Goal: Information Seeking & Learning: Find specific fact

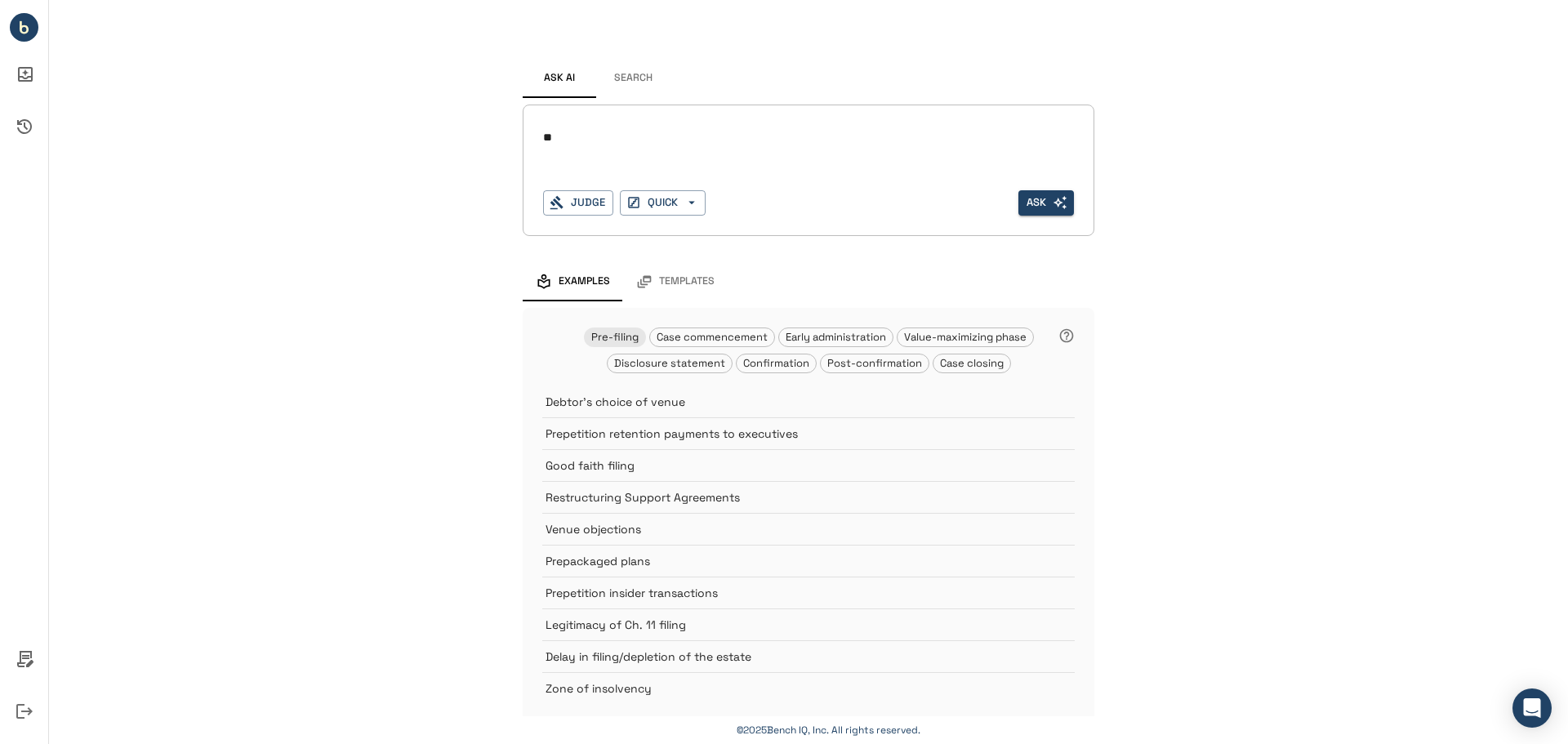
type textarea "*"
click at [664, 142] on textarea at bounding box center [808, 137] width 531 height 19
drag, startPoint x: 556, startPoint y: 143, endPoint x: 645, endPoint y: 139, distance: 89.1
click at [645, 139] on textarea "**********" at bounding box center [808, 137] width 531 height 19
type textarea "**********"
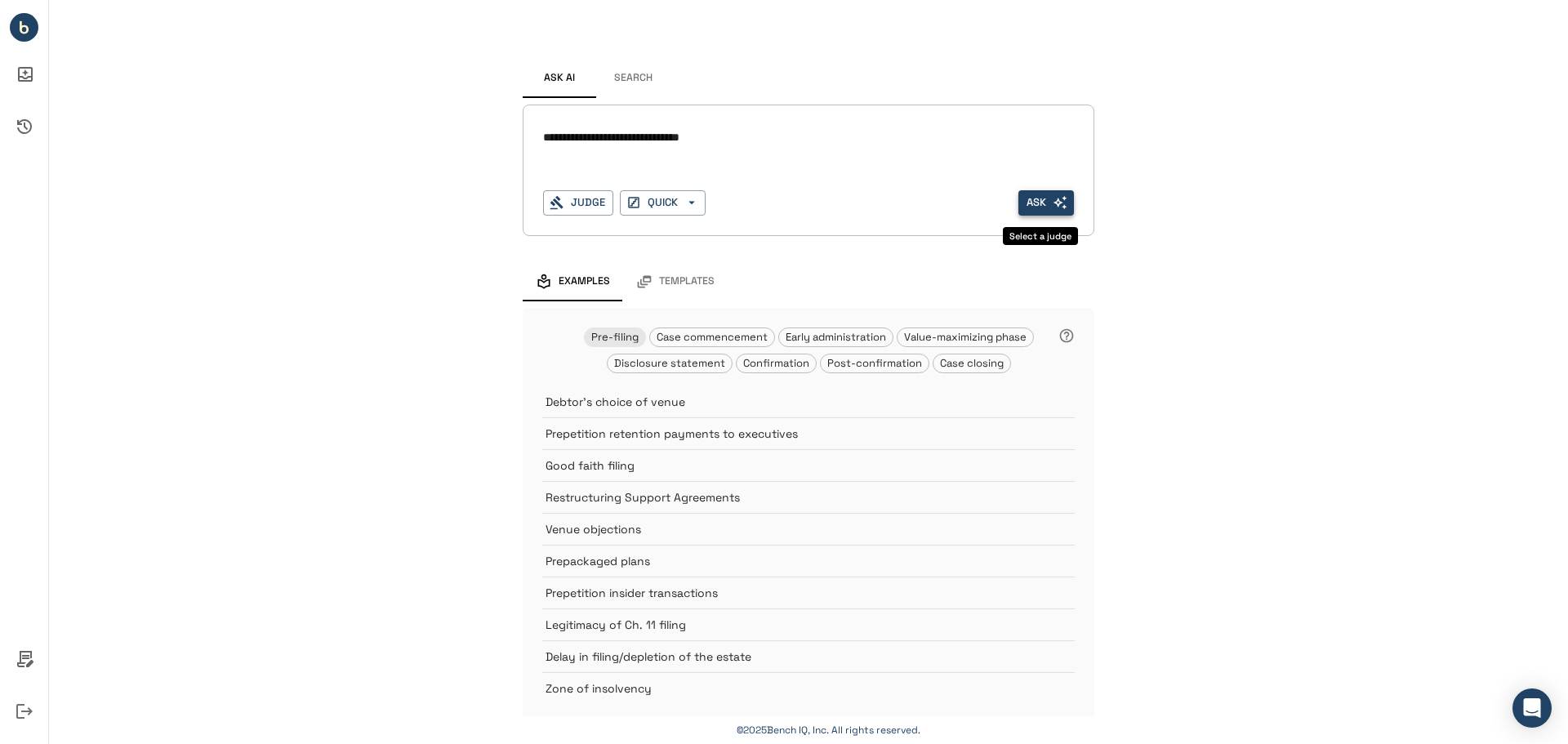
click at [1034, 195] on button "Ask" at bounding box center [1046, 203] width 56 height 26
click at [1030, 204] on button "Ask" at bounding box center [1046, 203] width 56 height 26
drag, startPoint x: 765, startPoint y: 132, endPoint x: 452, endPoint y: 143, distance: 313.2
click at [447, 141] on div "**********" at bounding box center [808, 378] width 1519 height 756
click at [626, 68] on button "Search" at bounding box center [633, 78] width 74 height 39
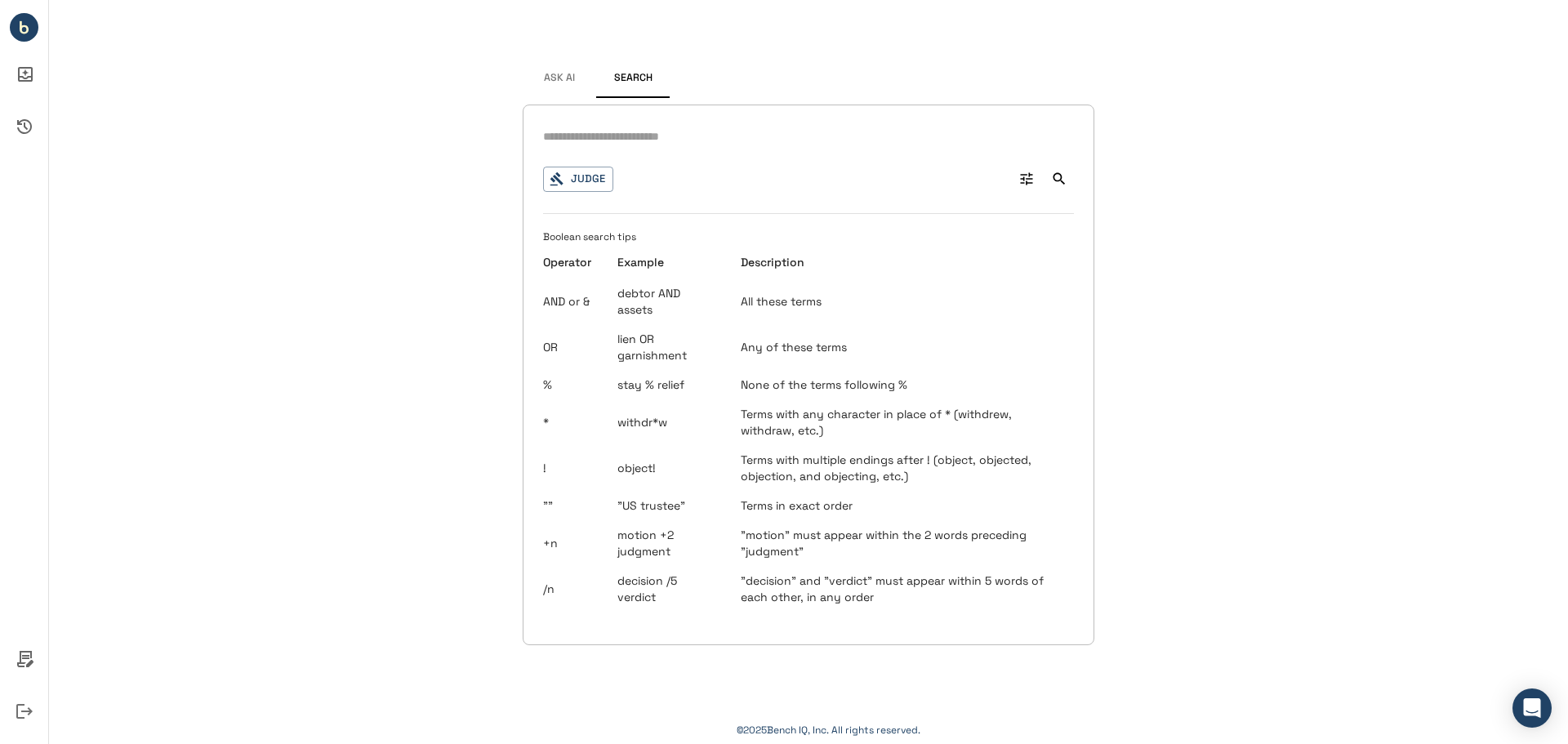
click at [686, 149] on input "text" at bounding box center [808, 136] width 531 height 24
type input "**********"
click at [1060, 170] on button "Search" at bounding box center [1059, 178] width 29 height 29
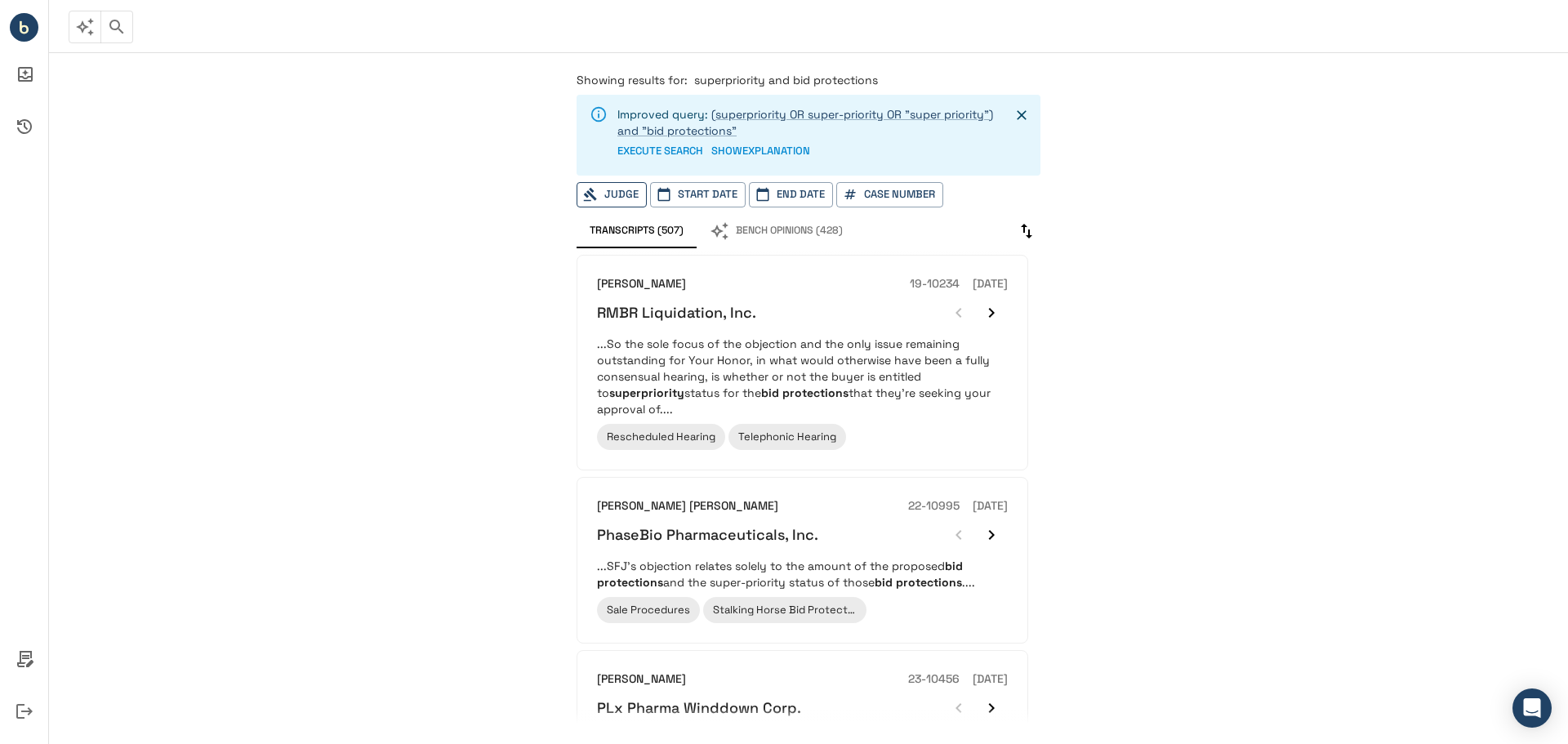
click at [609, 190] on button "Judge" at bounding box center [611, 195] width 70 height 26
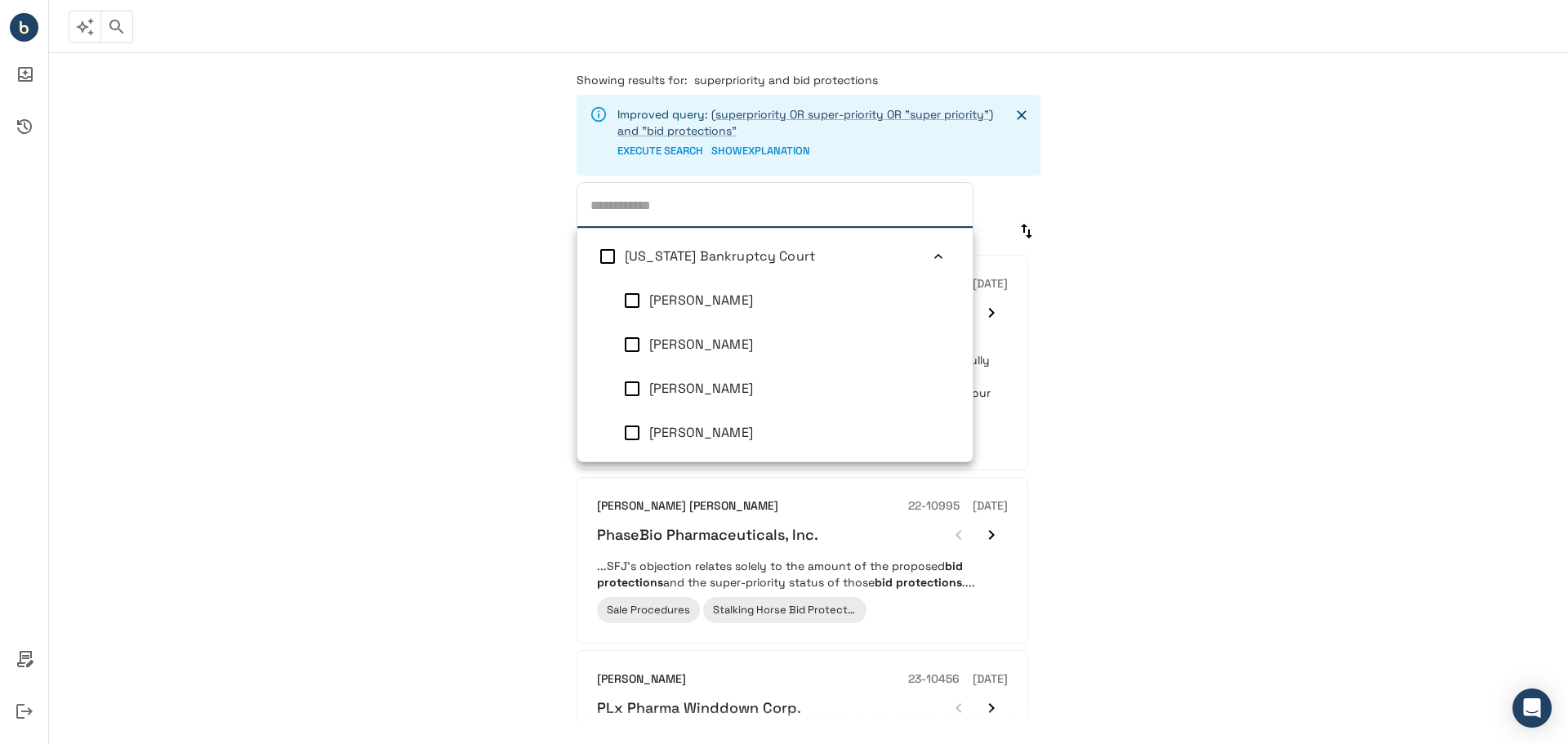
type input "*"
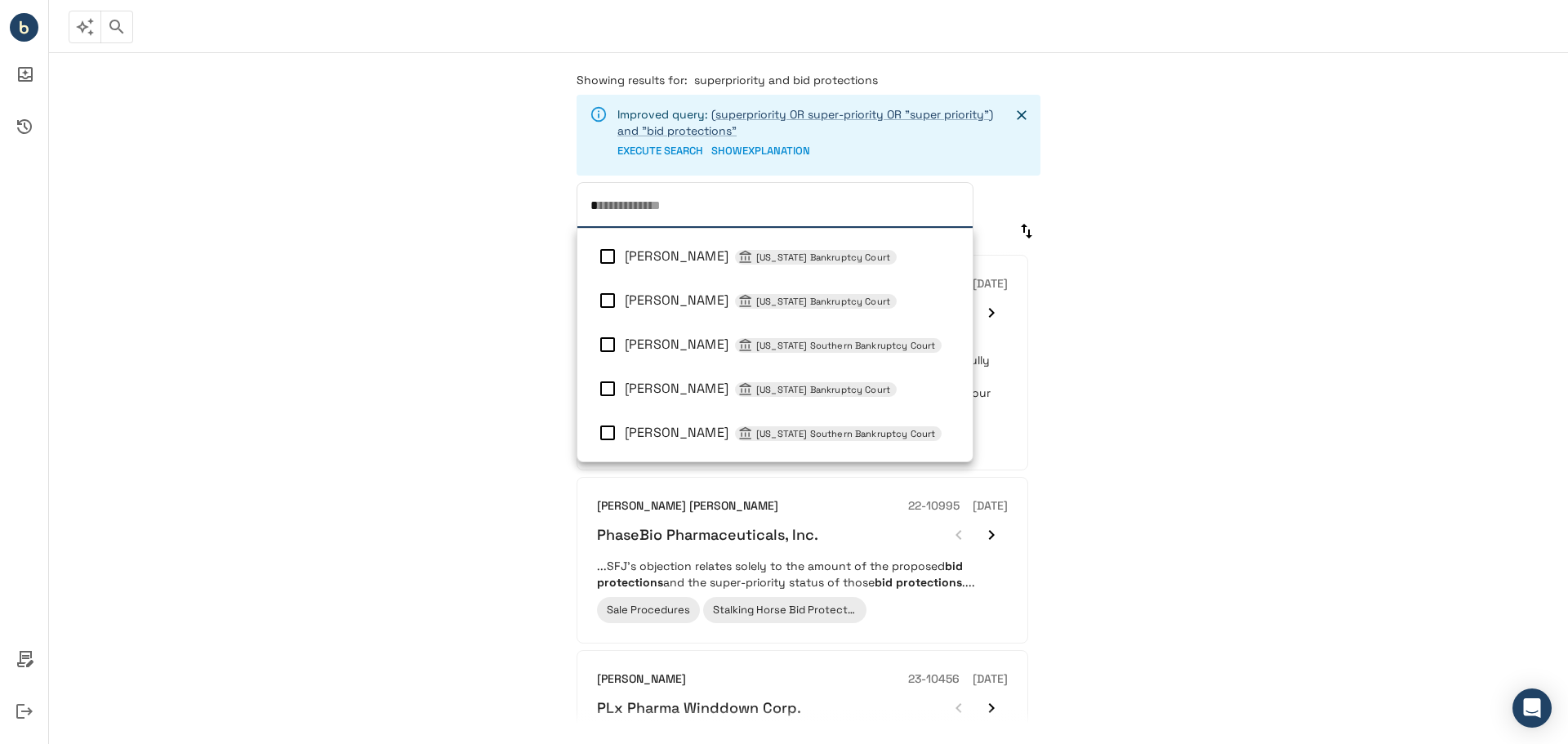
type input "**********"
type input "**"
type input "**********"
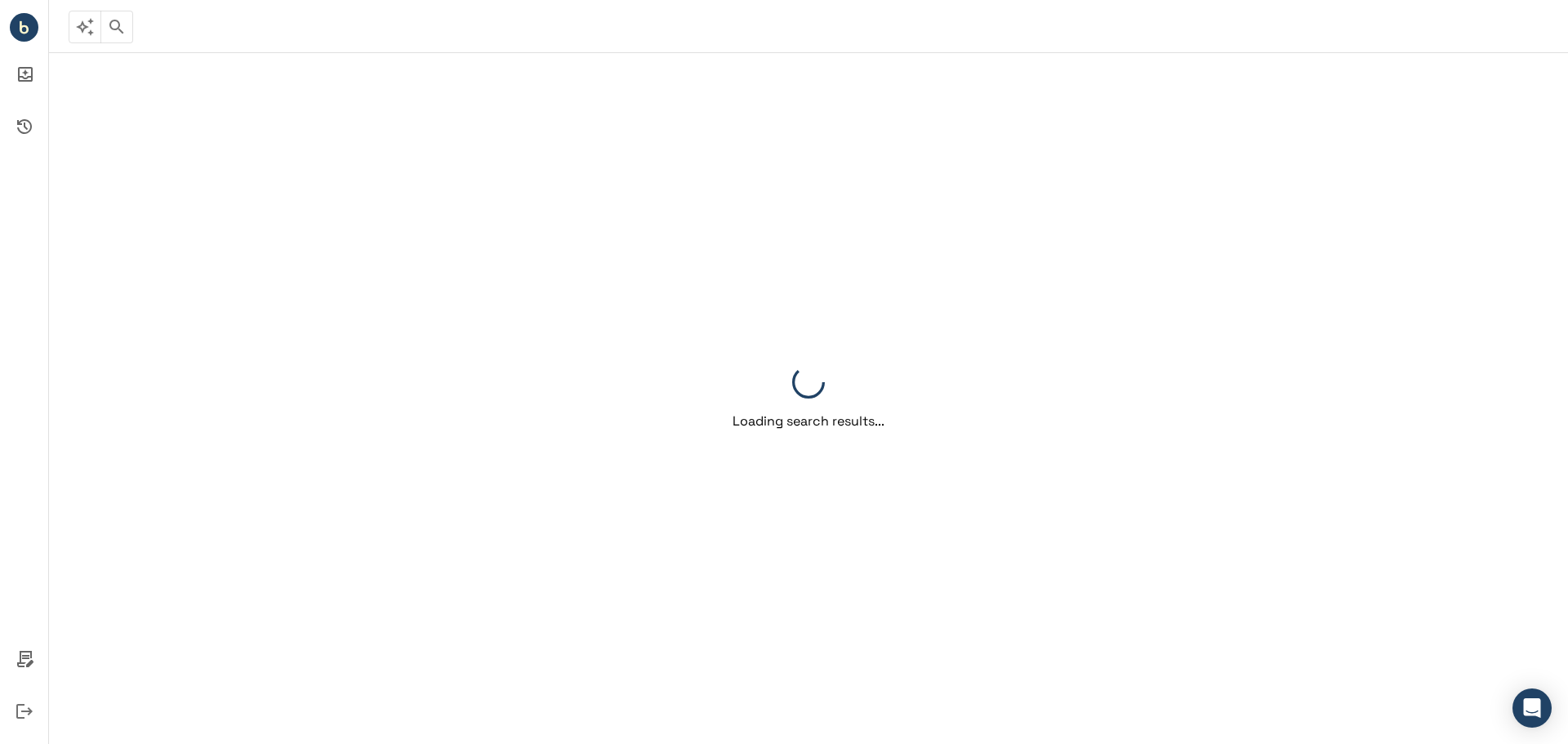
click at [1160, 341] on div "Loading search results..." at bounding box center [808, 398] width 1519 height 692
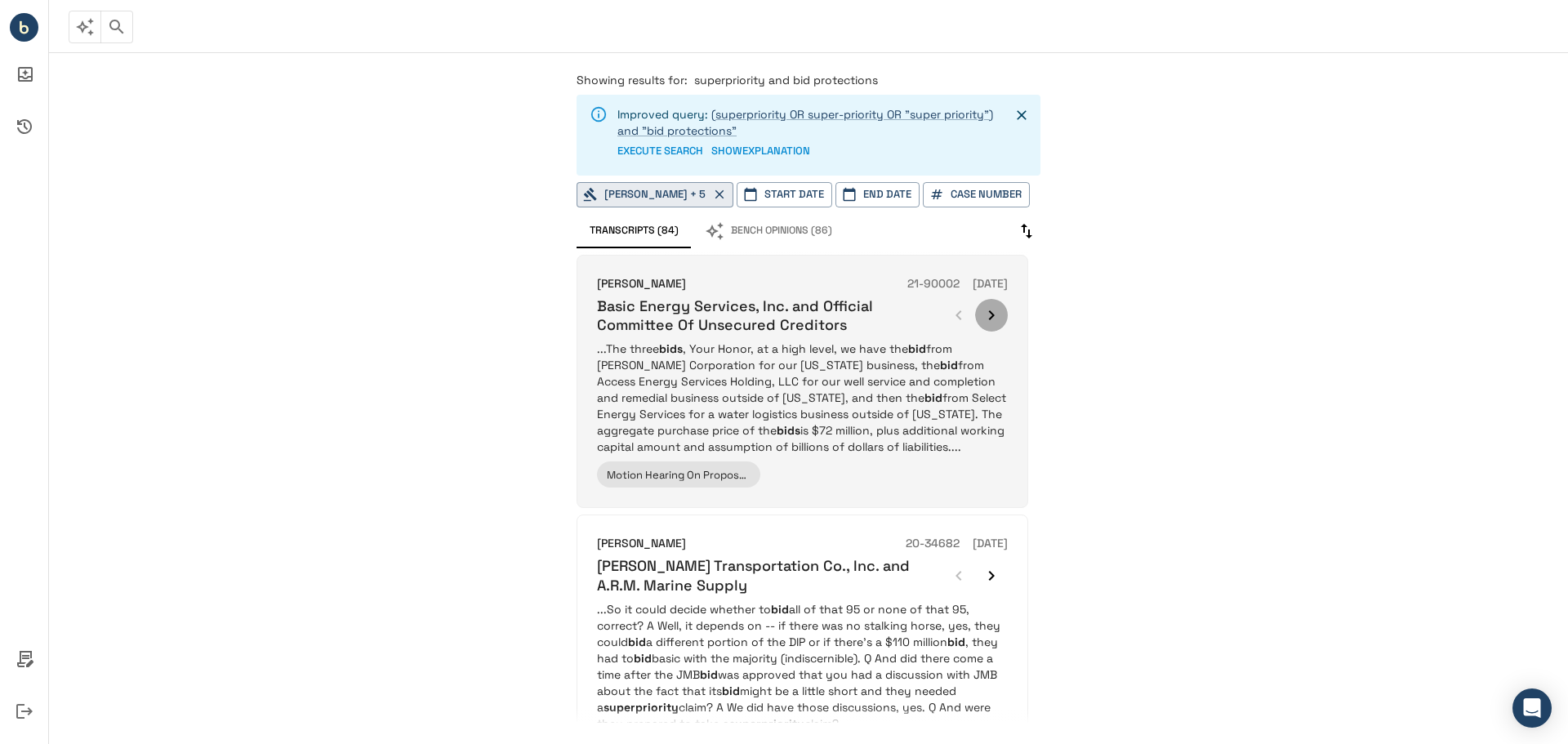
click at [988, 315] on icon "button" at bounding box center [991, 315] width 19 height 19
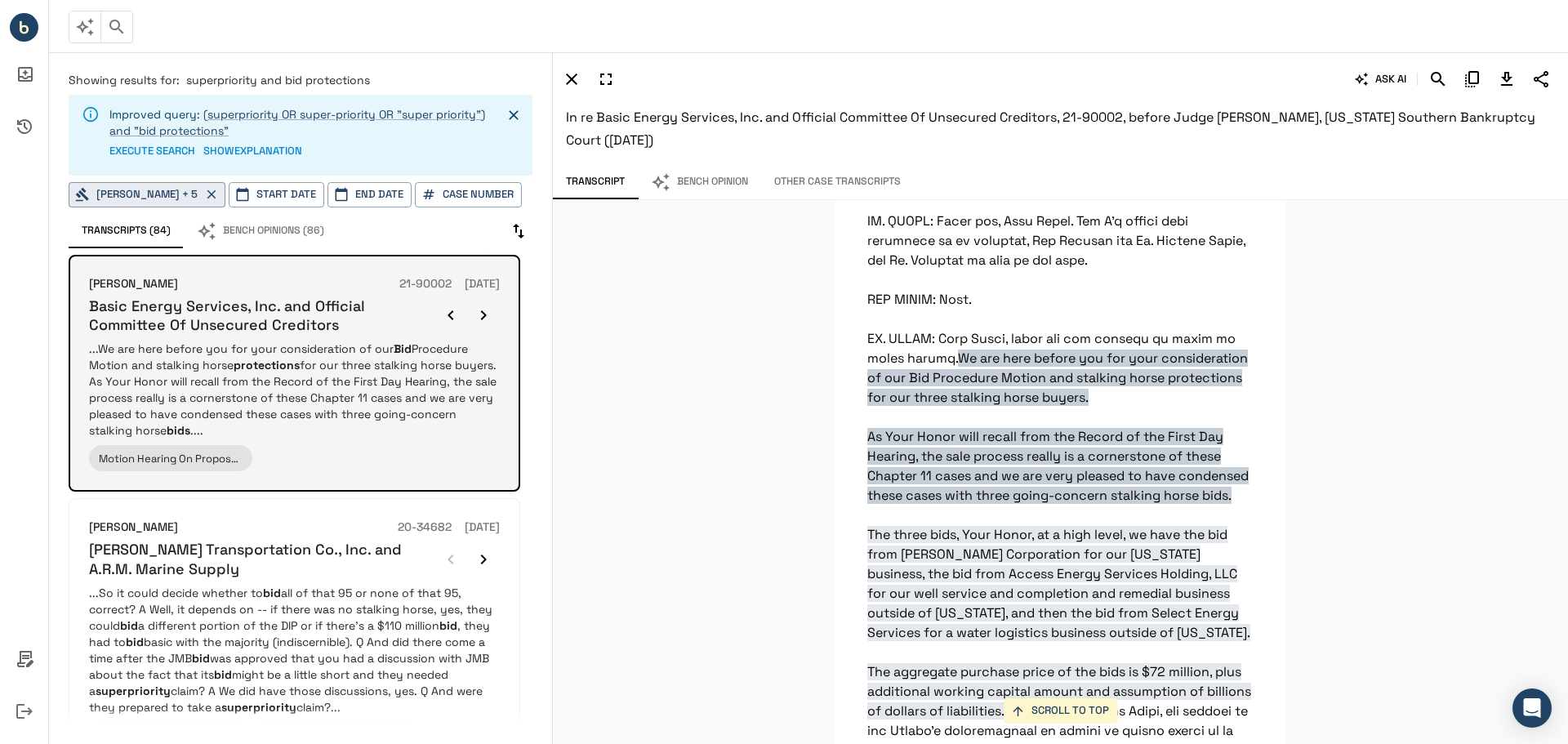
scroll to position [925, 0]
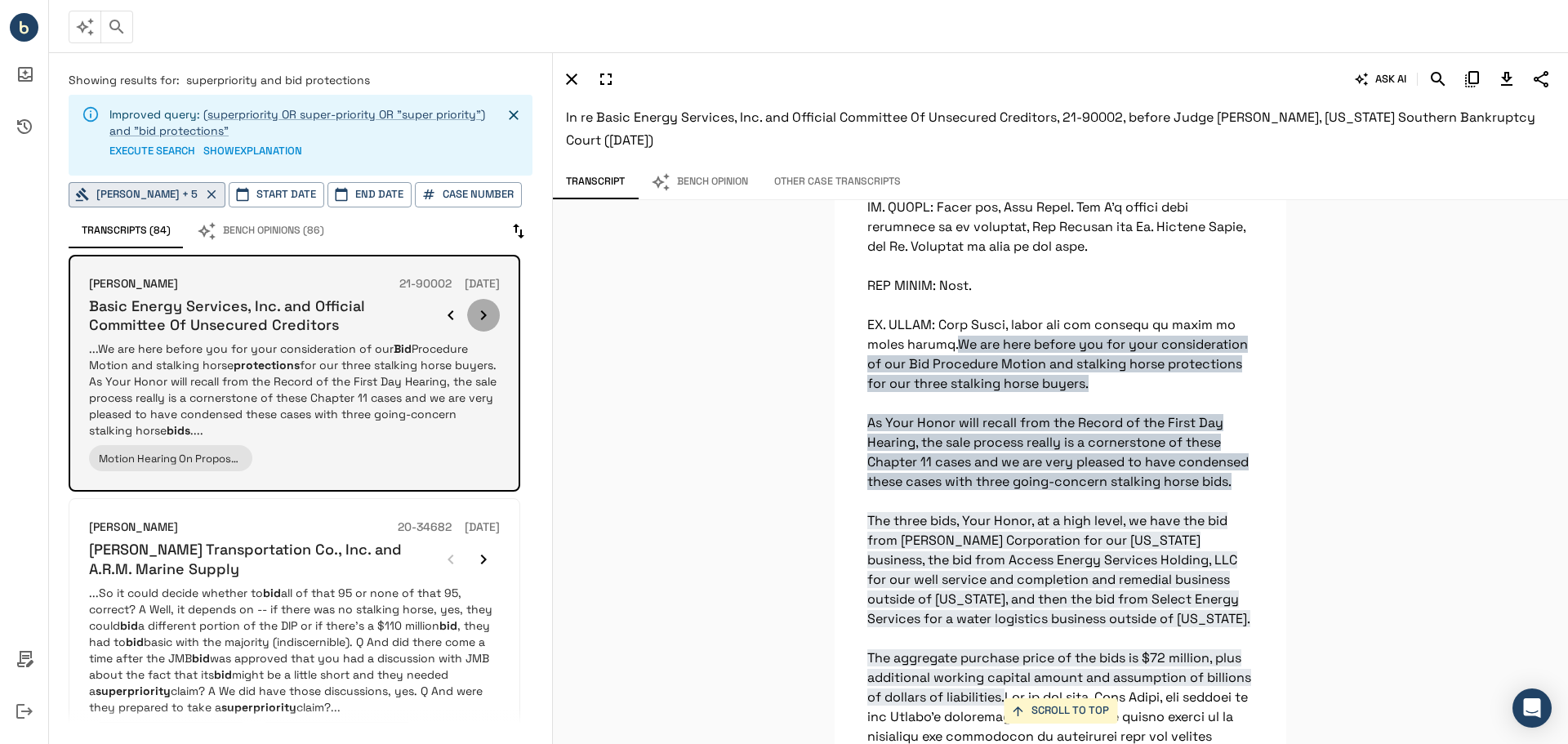
click at [476, 314] on icon "button" at bounding box center [484, 315] width 19 height 19
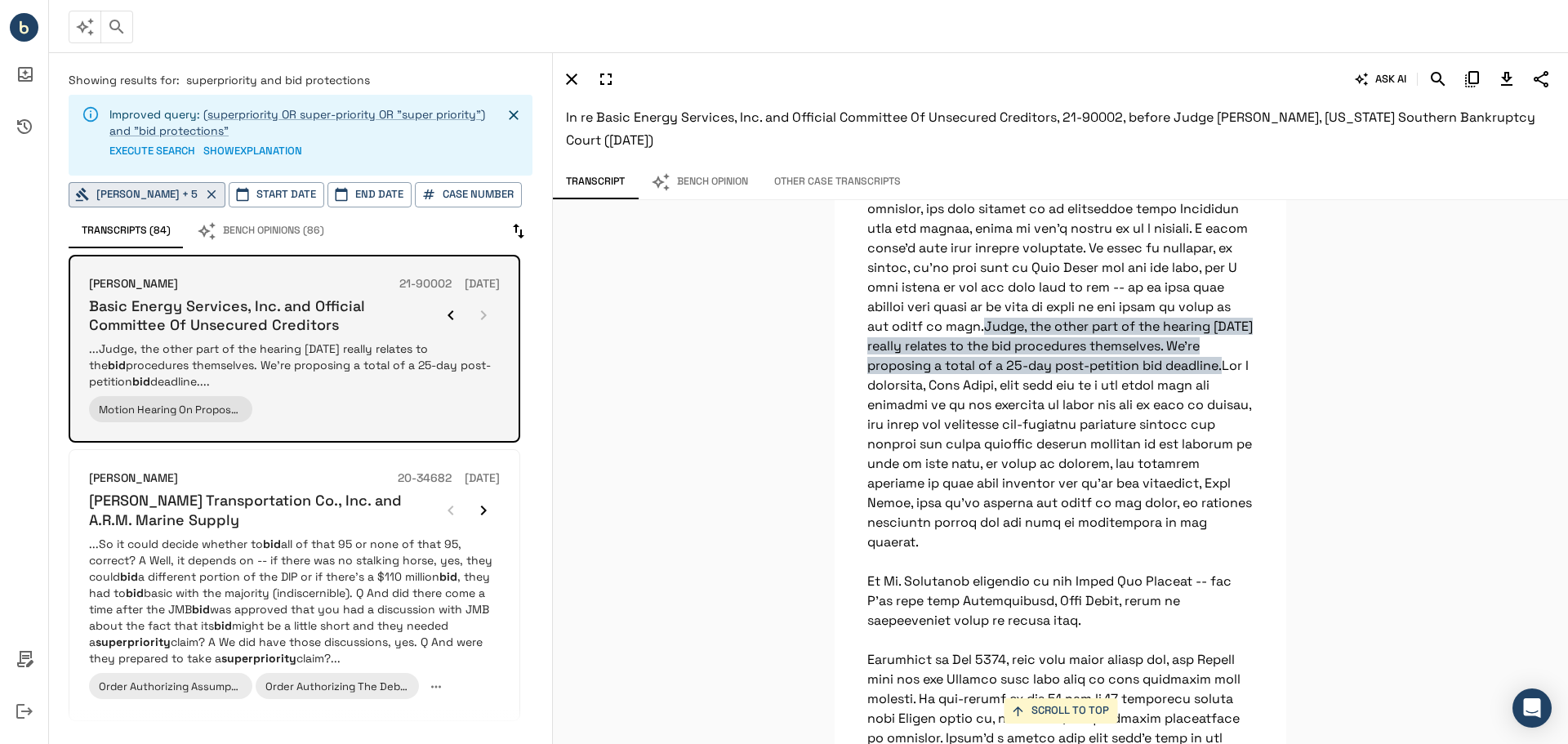
scroll to position [3345, 0]
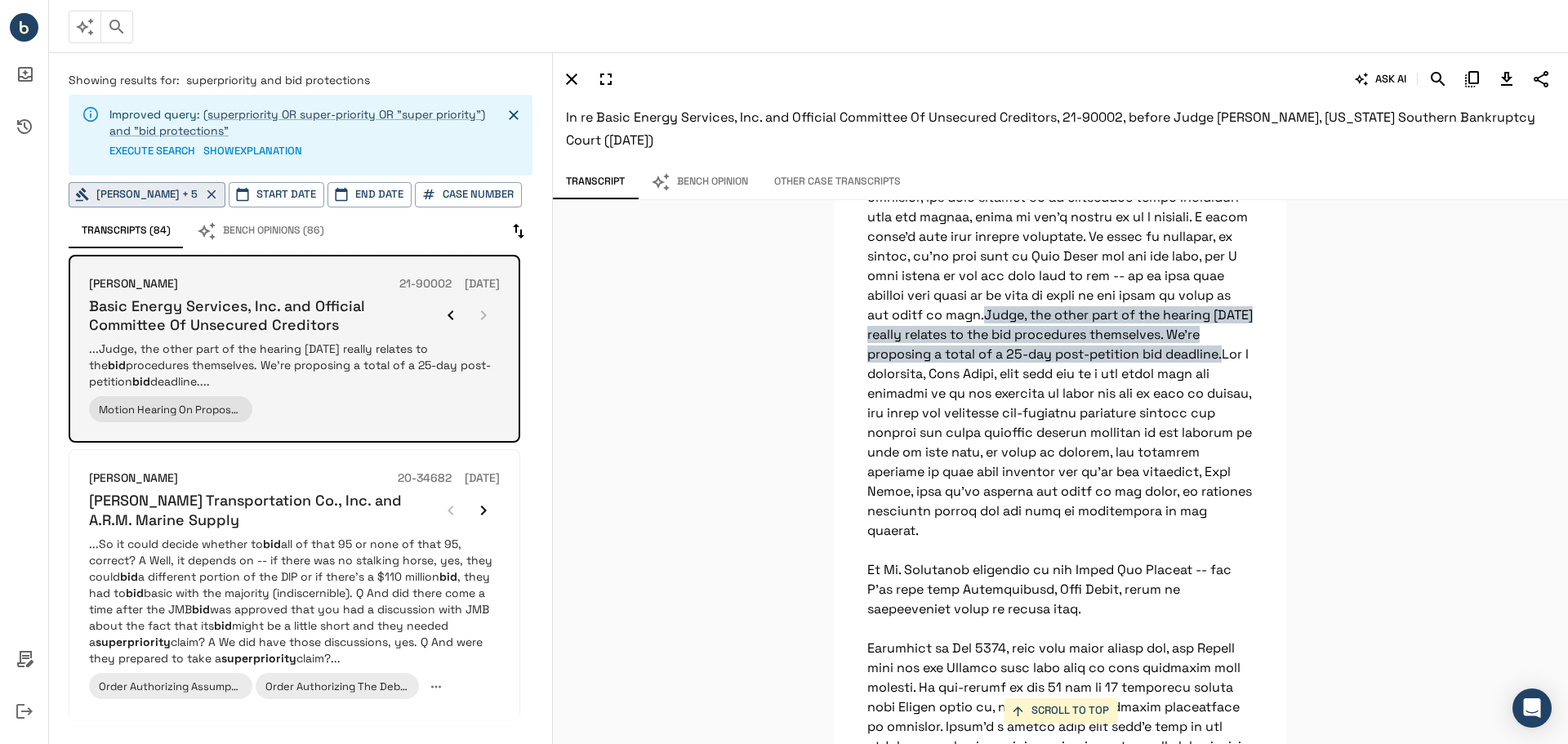
click at [476, 314] on div at bounding box center [467, 314] width 66 height 33
click at [485, 313] on div at bounding box center [467, 314] width 66 height 33
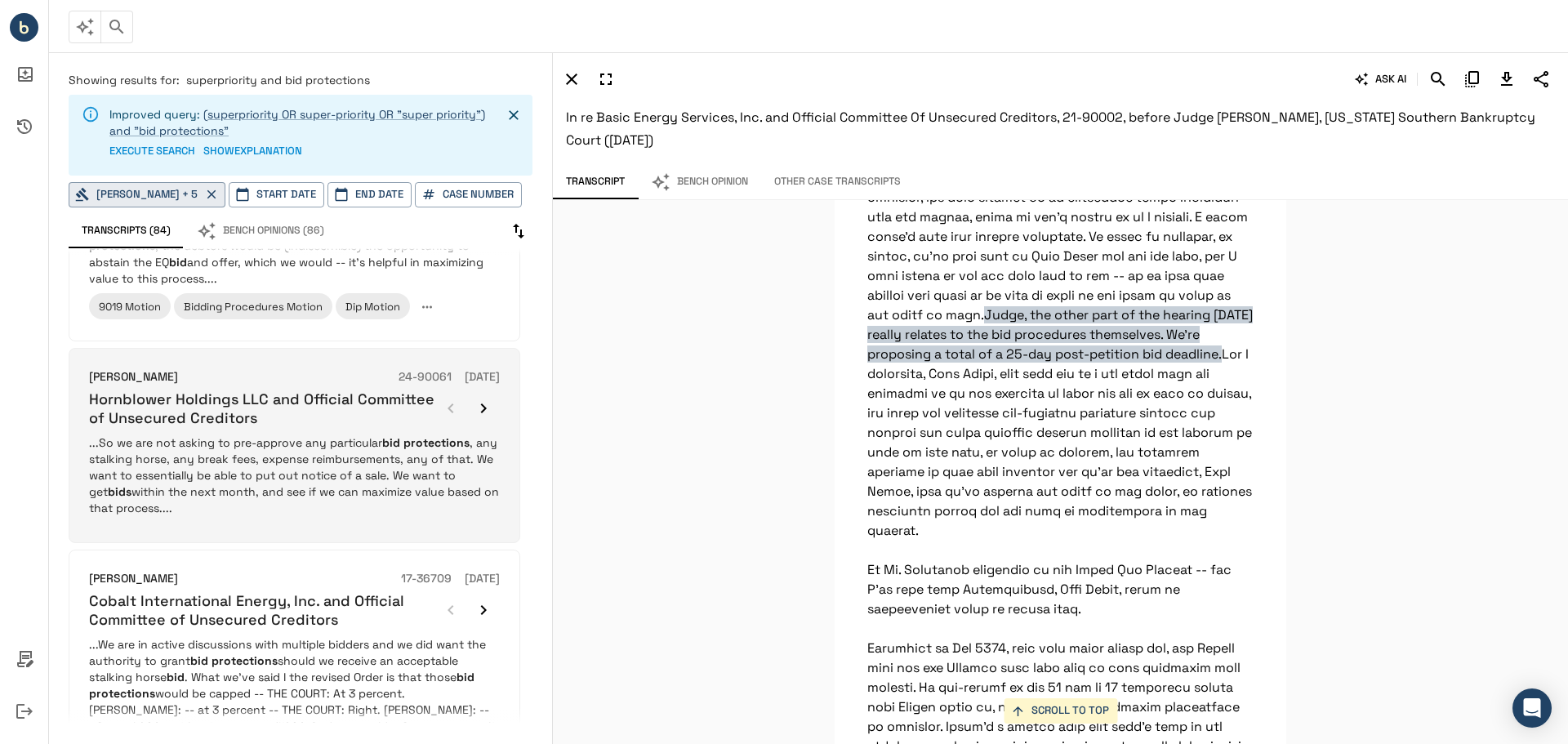
scroll to position [674, 0]
click at [482, 404] on icon "button" at bounding box center [484, 408] width 5 height 10
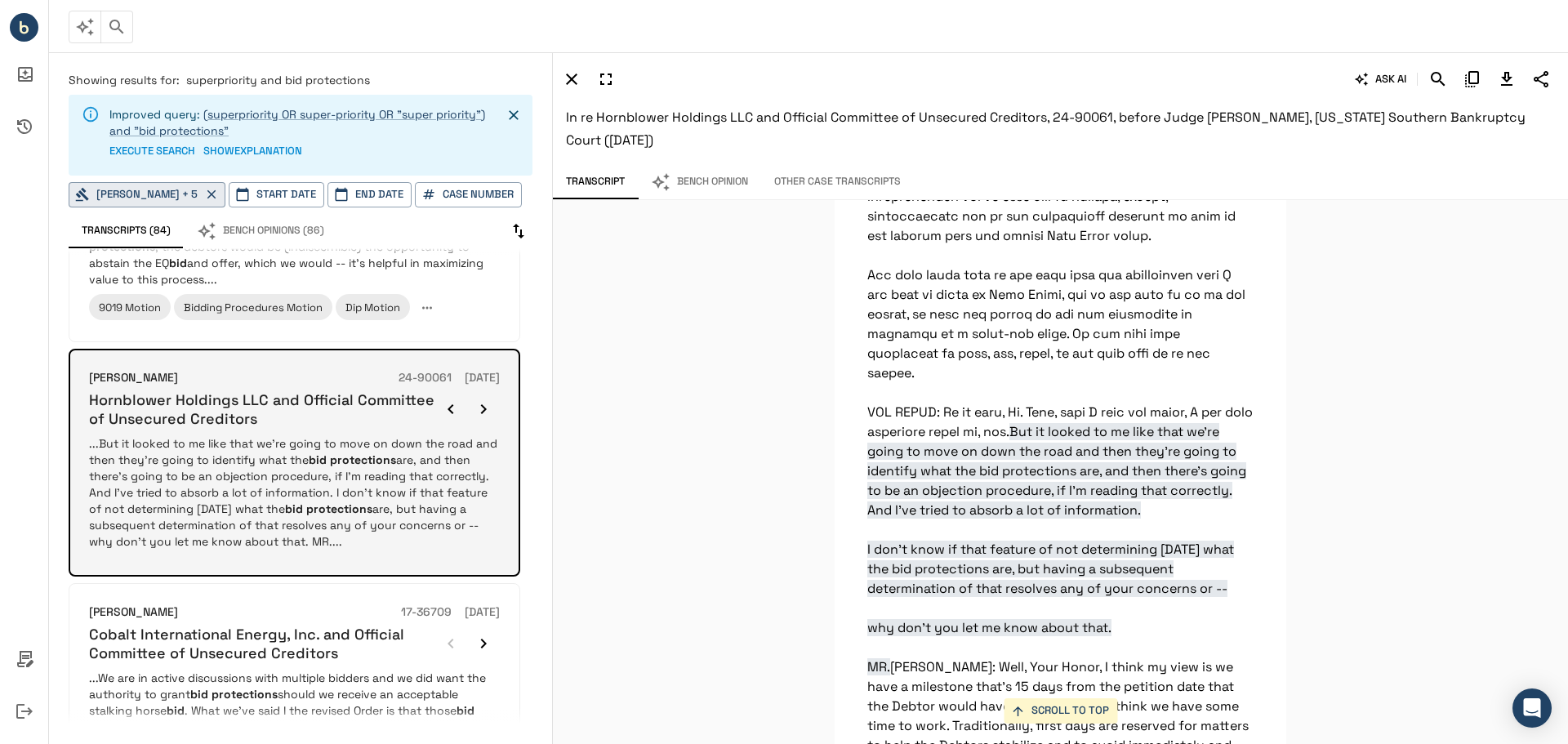
scroll to position [15220, 0]
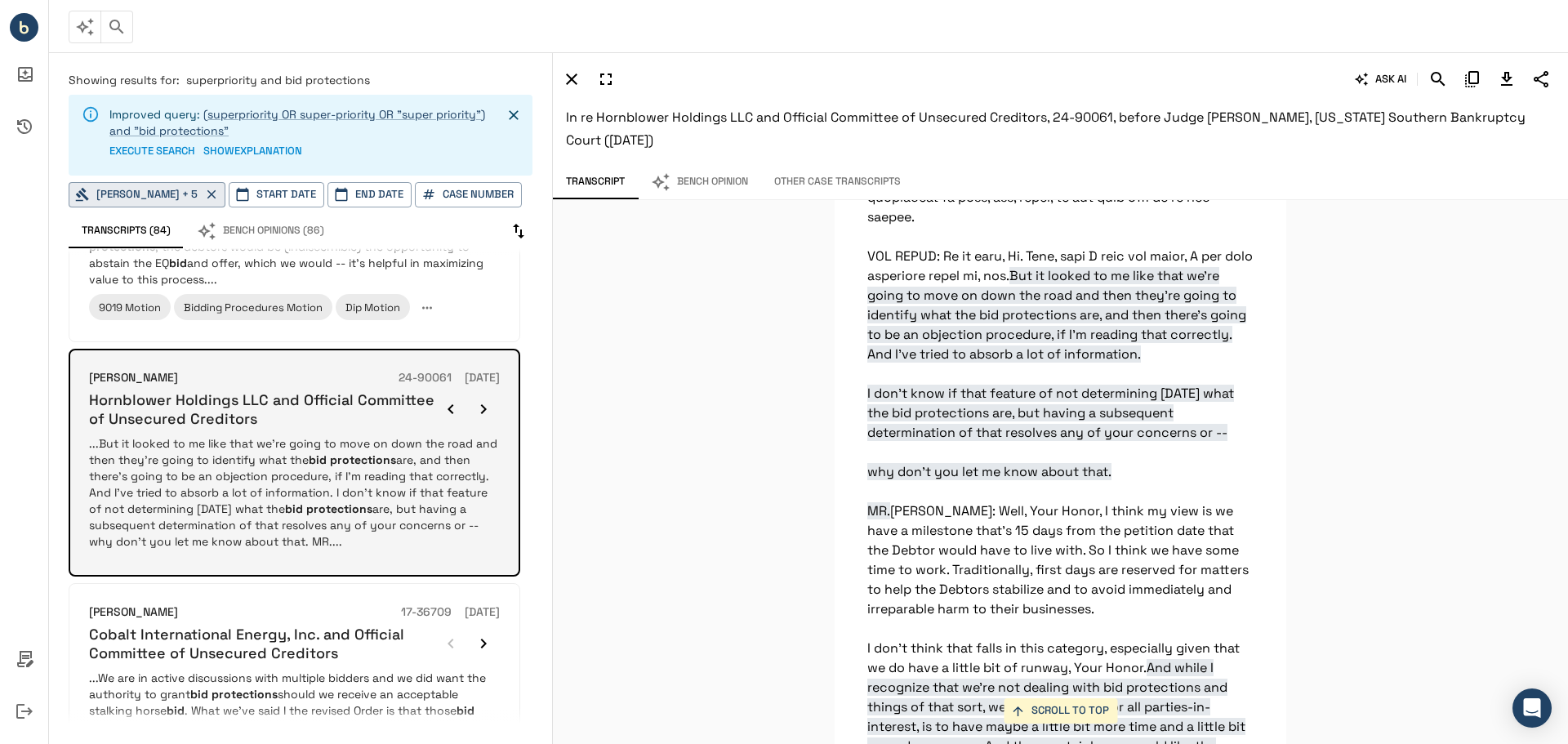
click at [482, 404] on icon "button" at bounding box center [484, 408] width 5 height 10
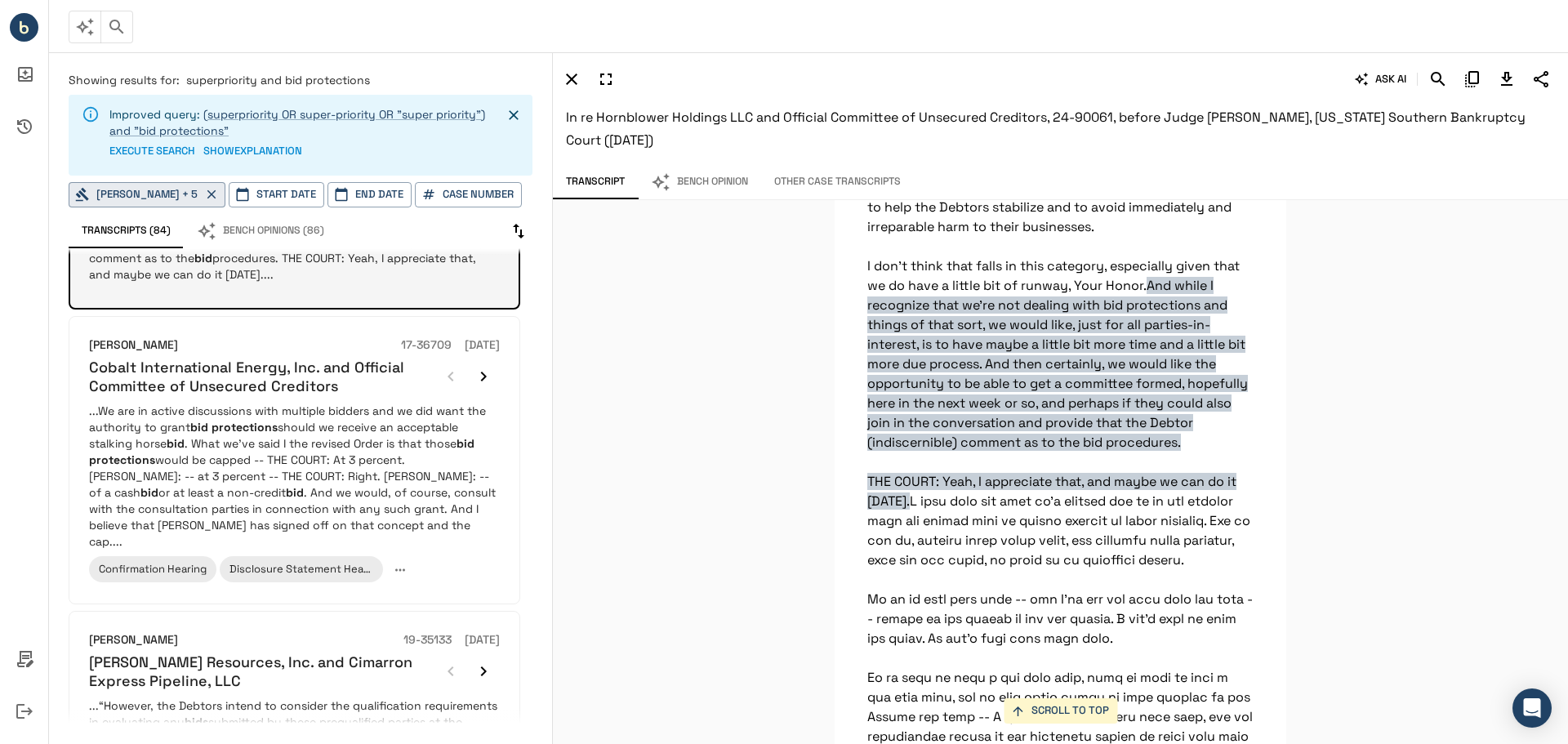
scroll to position [957, 0]
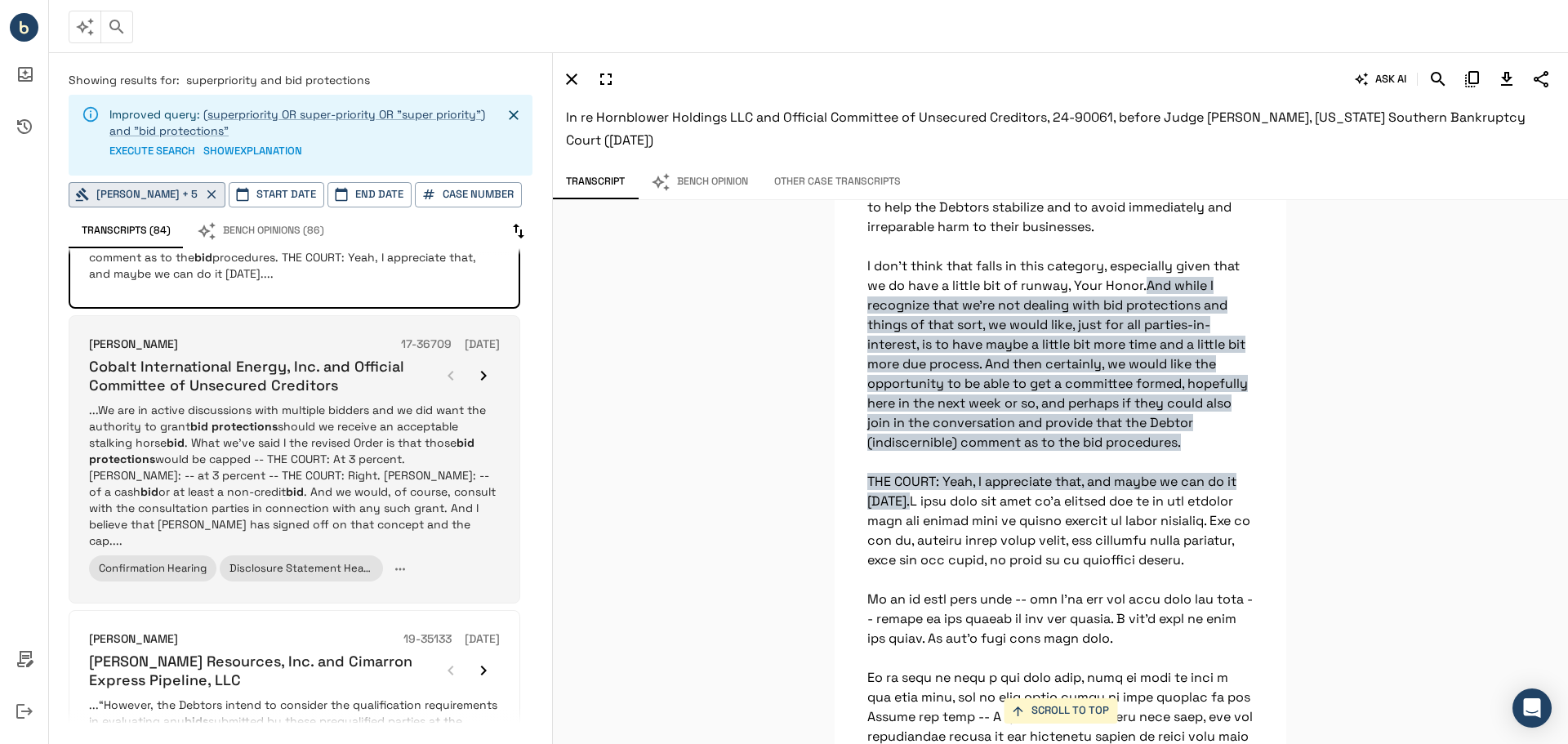
click at [485, 366] on icon "button" at bounding box center [484, 376] width 19 height 19
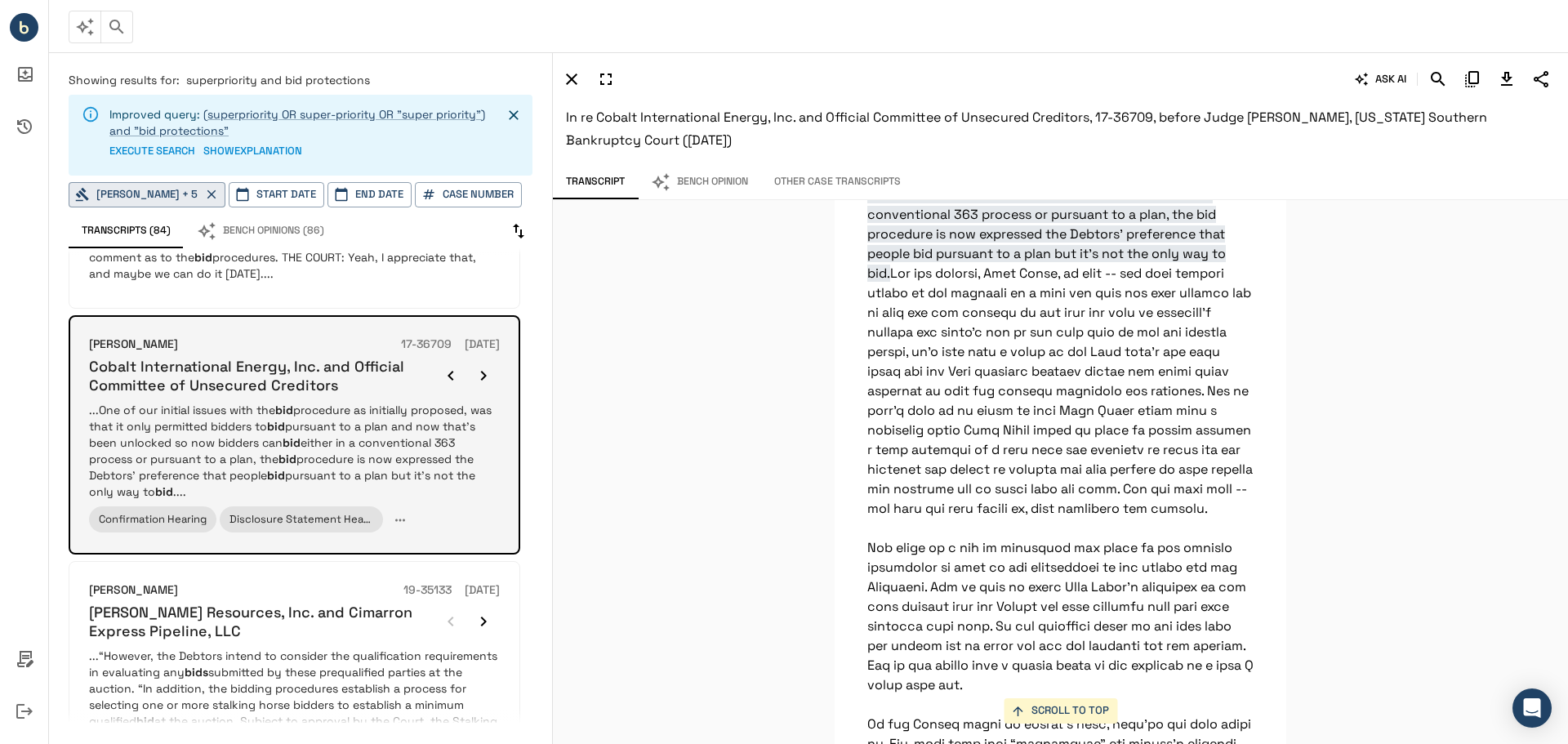
scroll to position [28408, 0]
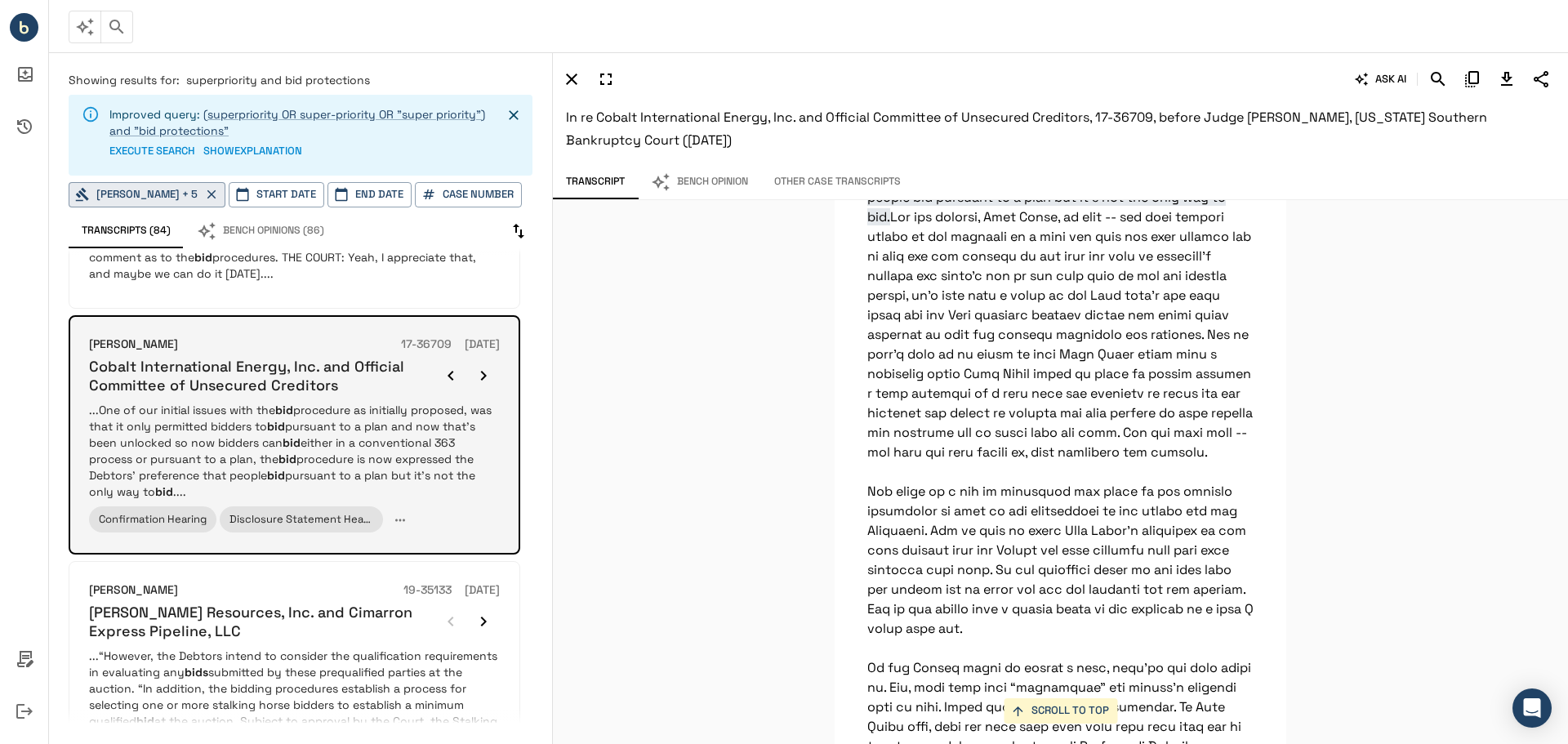
click at [485, 366] on icon "button" at bounding box center [484, 376] width 19 height 19
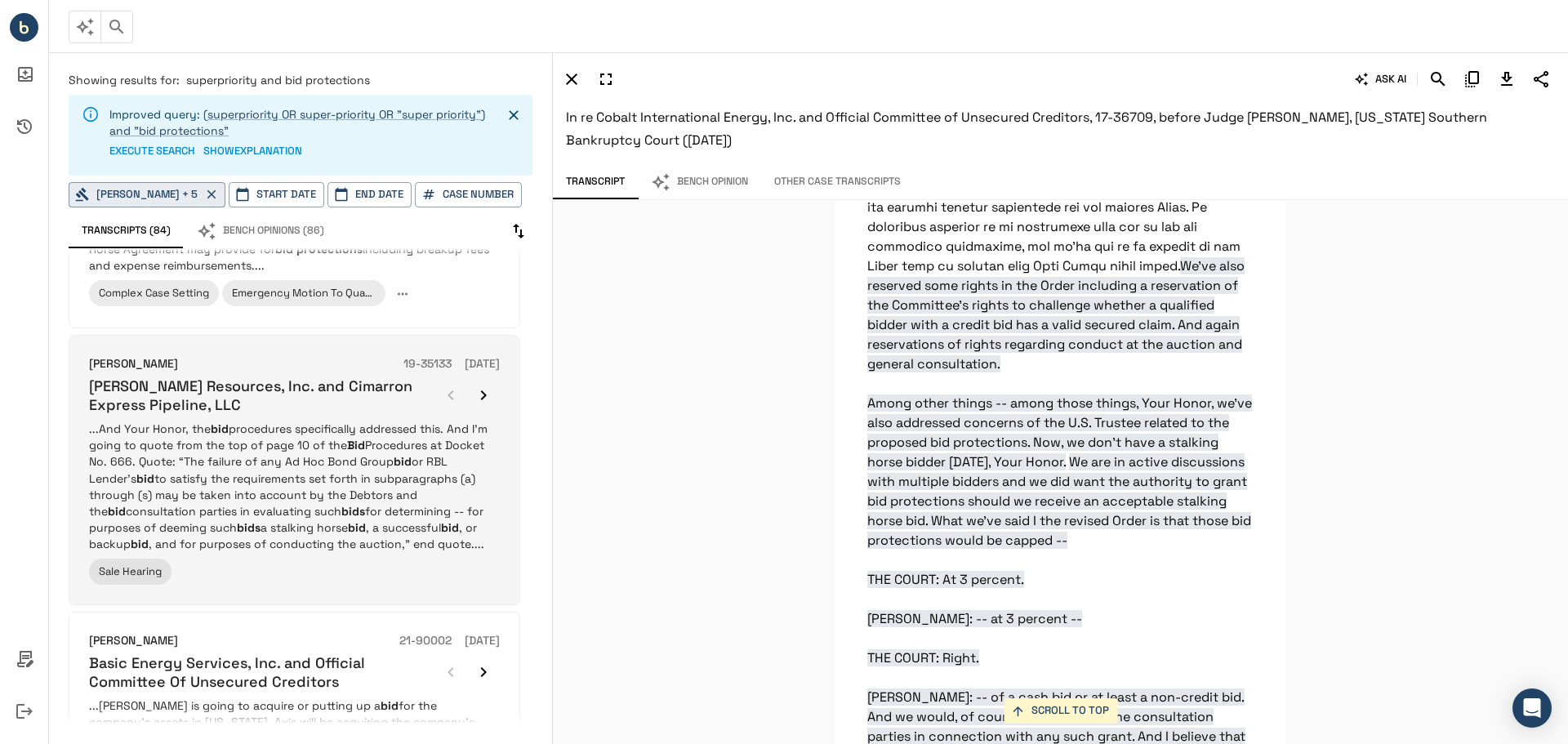
scroll to position [1463, 0]
click at [485, 384] on icon "button" at bounding box center [484, 394] width 19 height 19
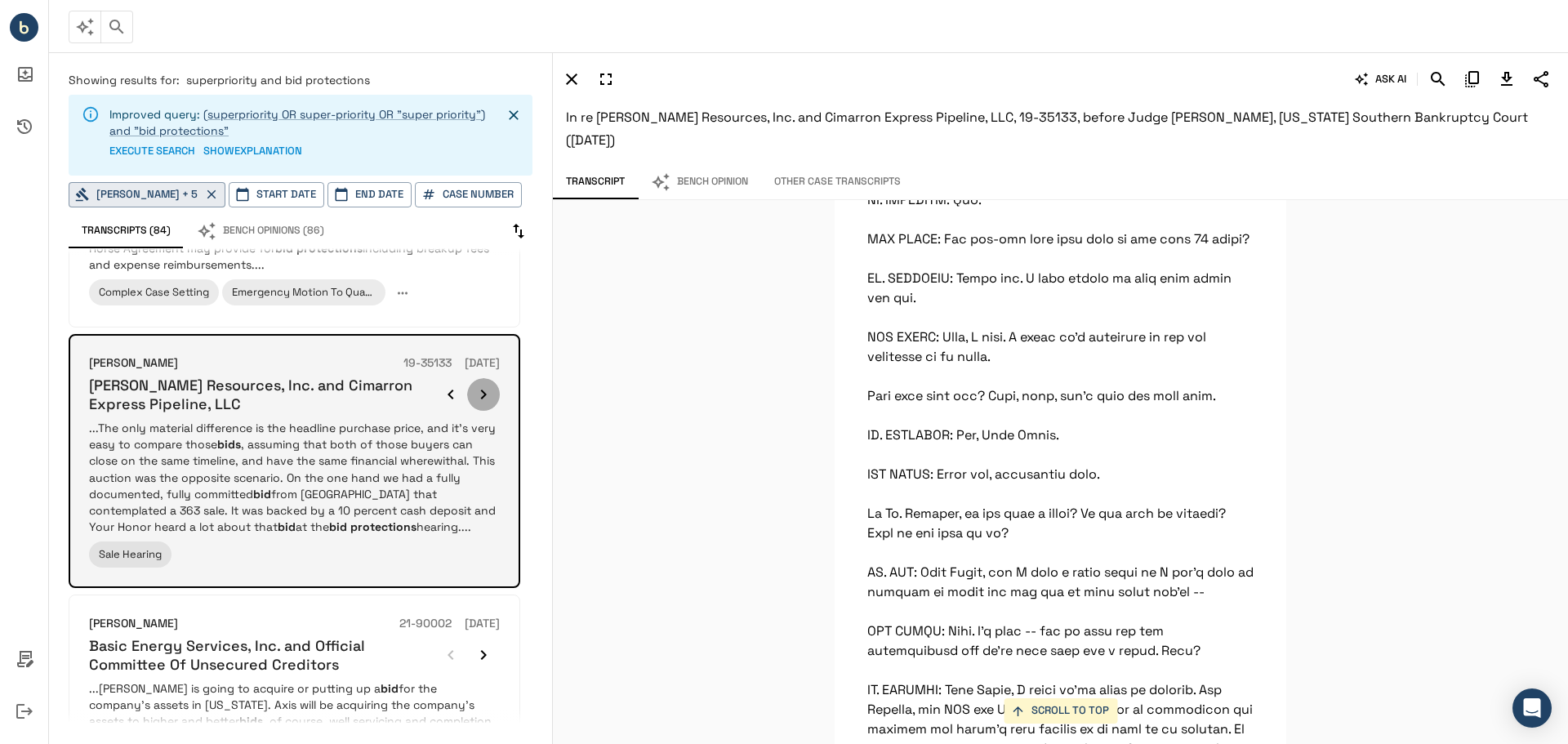
click at [485, 384] on icon "button" at bounding box center [484, 394] width 19 height 19
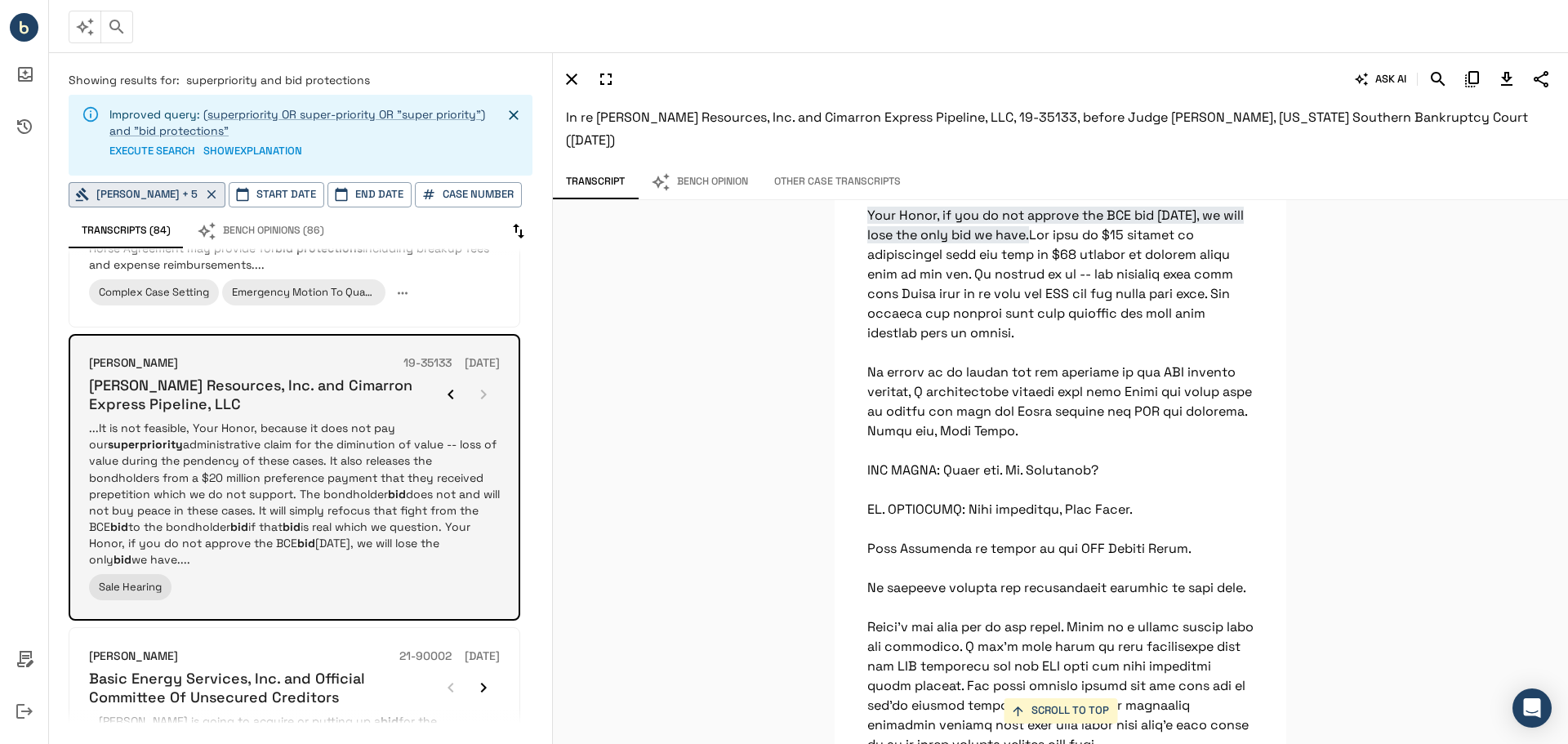
scroll to position [59398, 0]
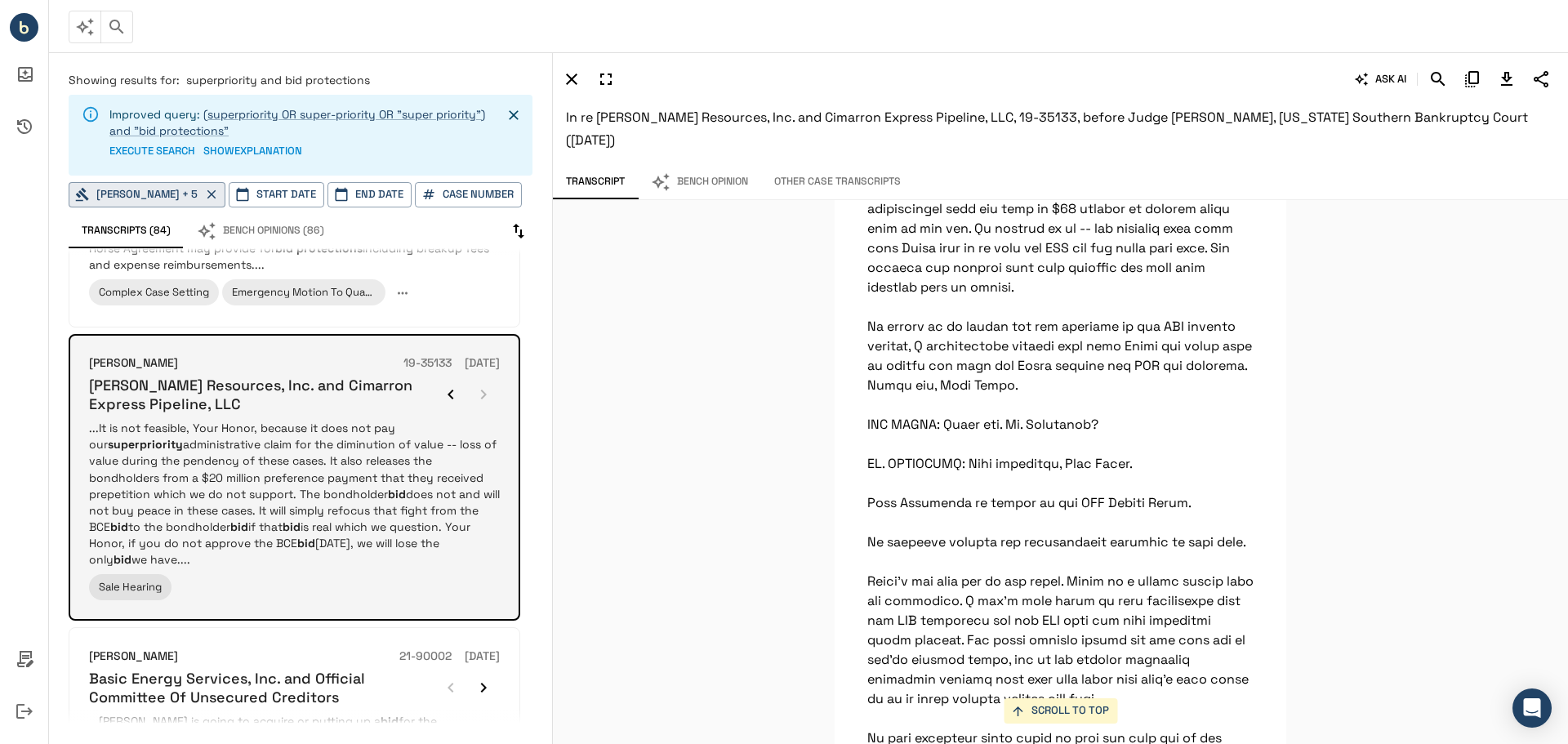
click at [434, 434] on p "...It is not feasible, Your Honor, because it does not pay our superpriority ad…" at bounding box center [294, 493] width 411 height 147
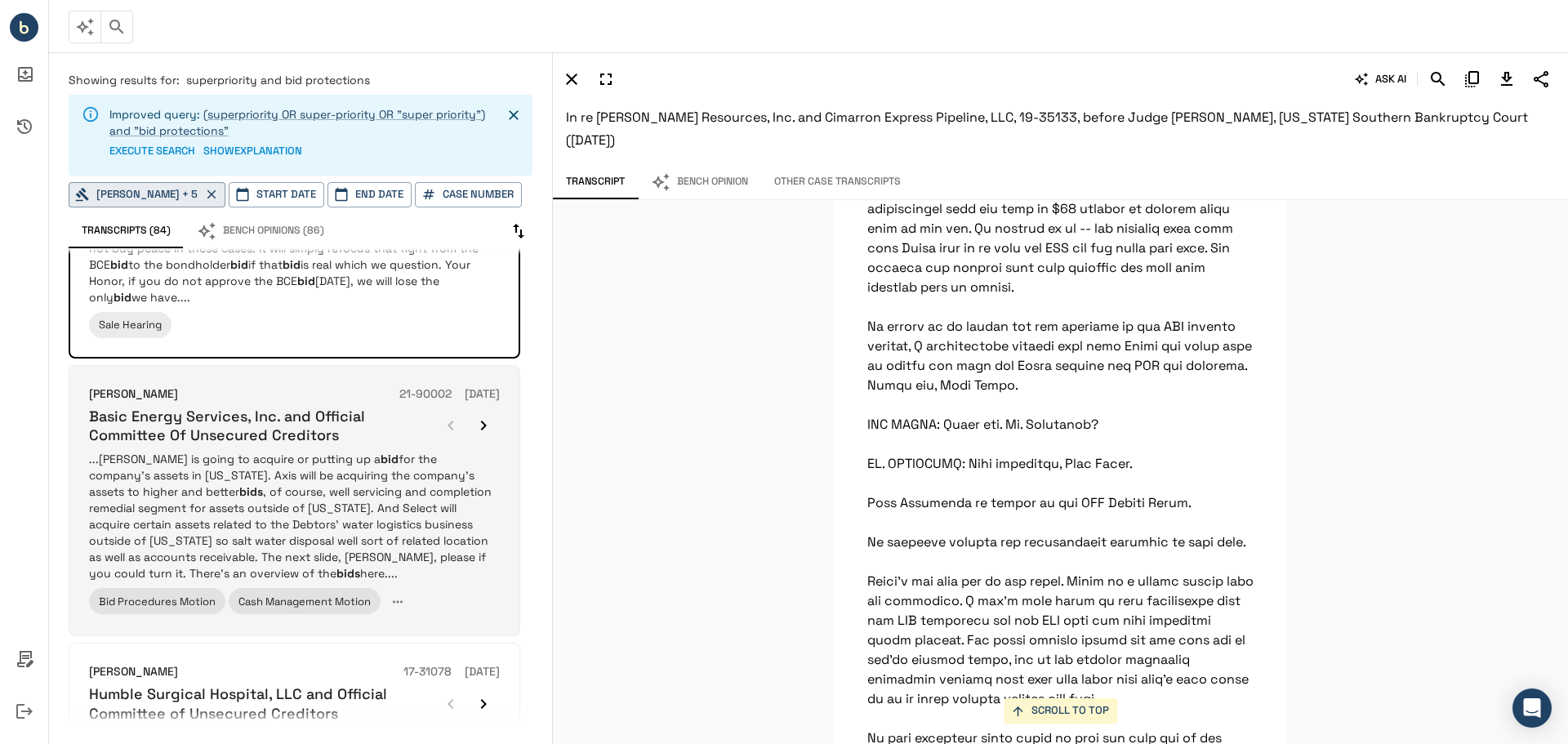
scroll to position [1726, 0]
click at [484, 415] on icon "button" at bounding box center [484, 424] width 19 height 19
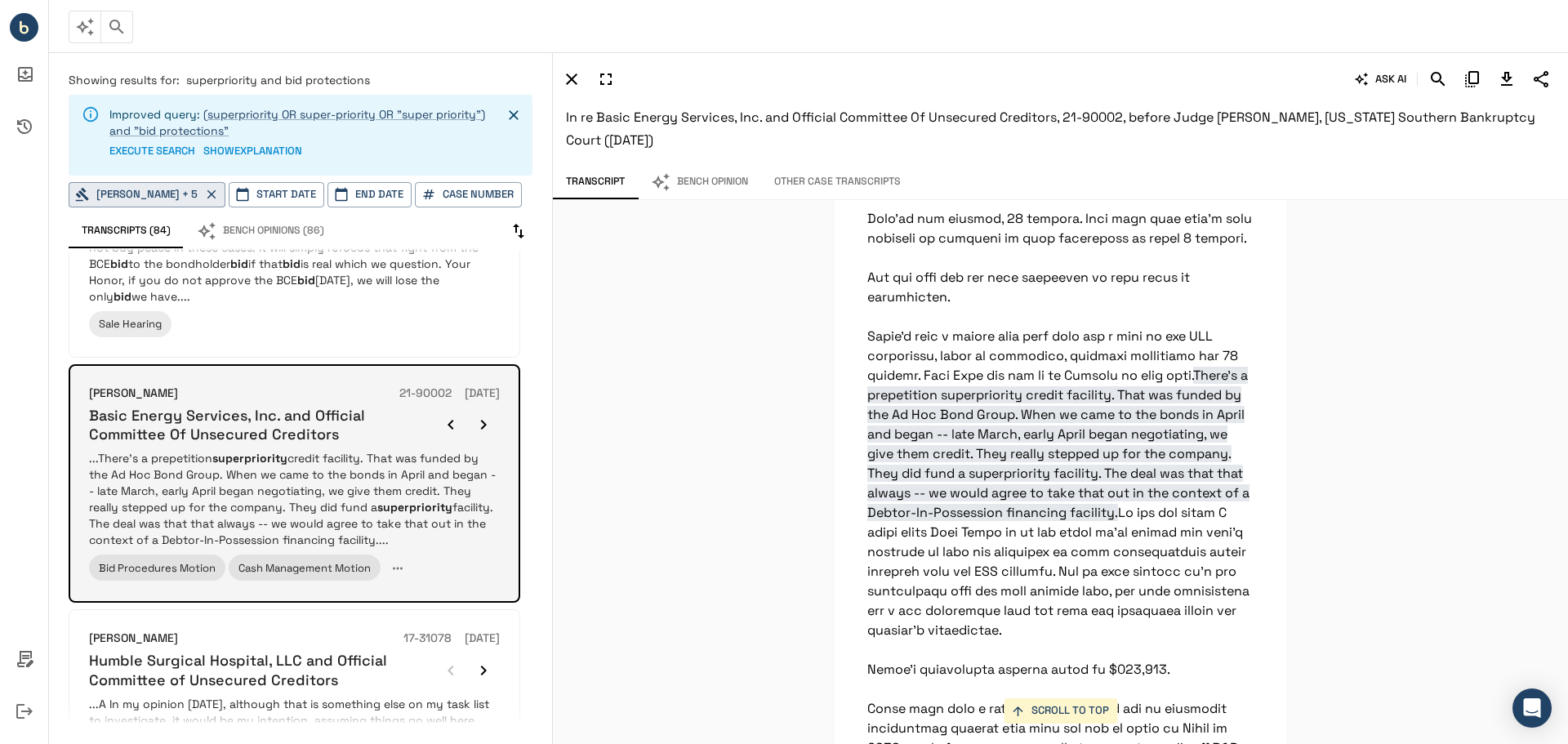
scroll to position [5442, 0]
click at [318, 451] on p "...There’s a prepetition superpriority credit facility. That was funded by the …" at bounding box center [294, 499] width 411 height 98
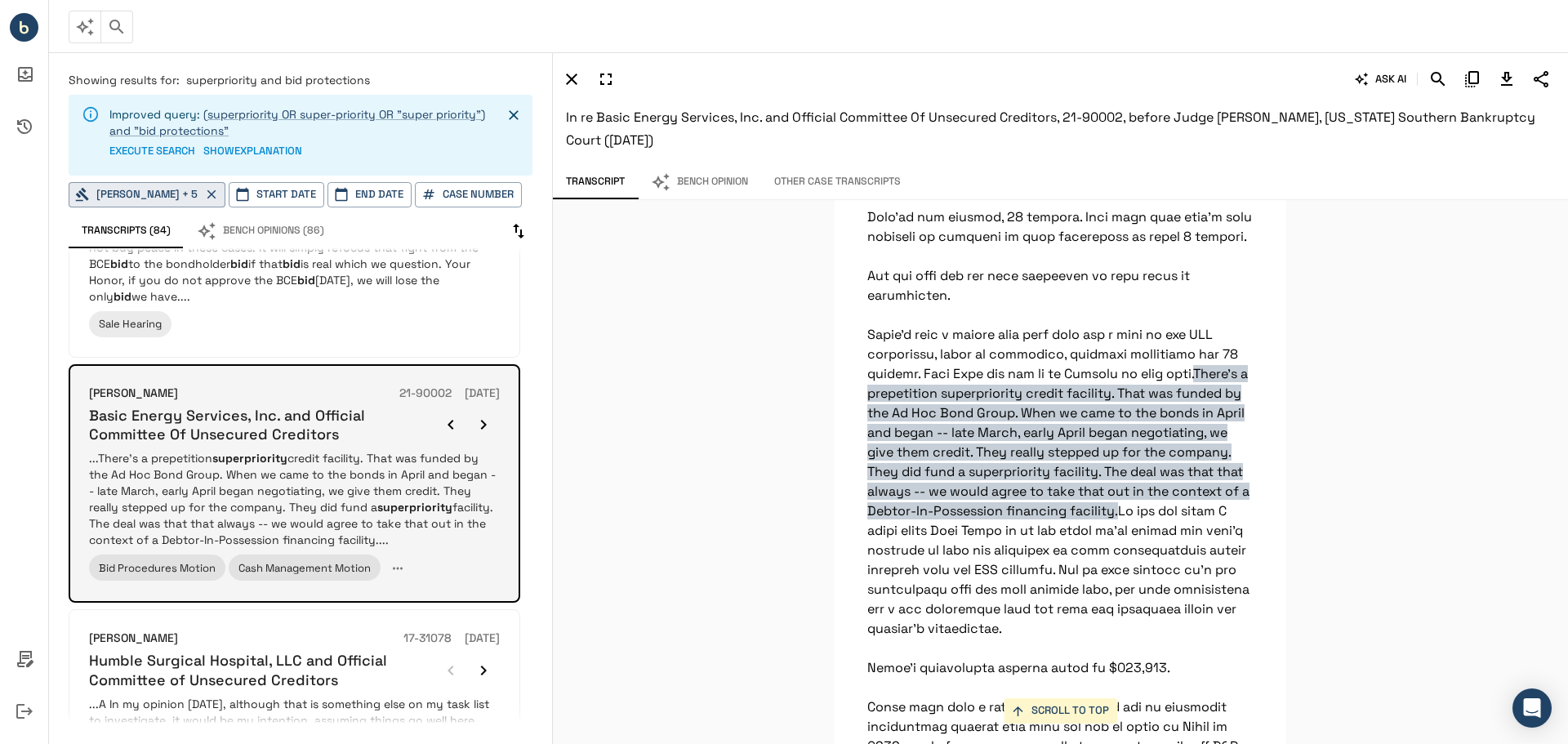
click at [489, 415] on icon "button" at bounding box center [484, 424] width 19 height 19
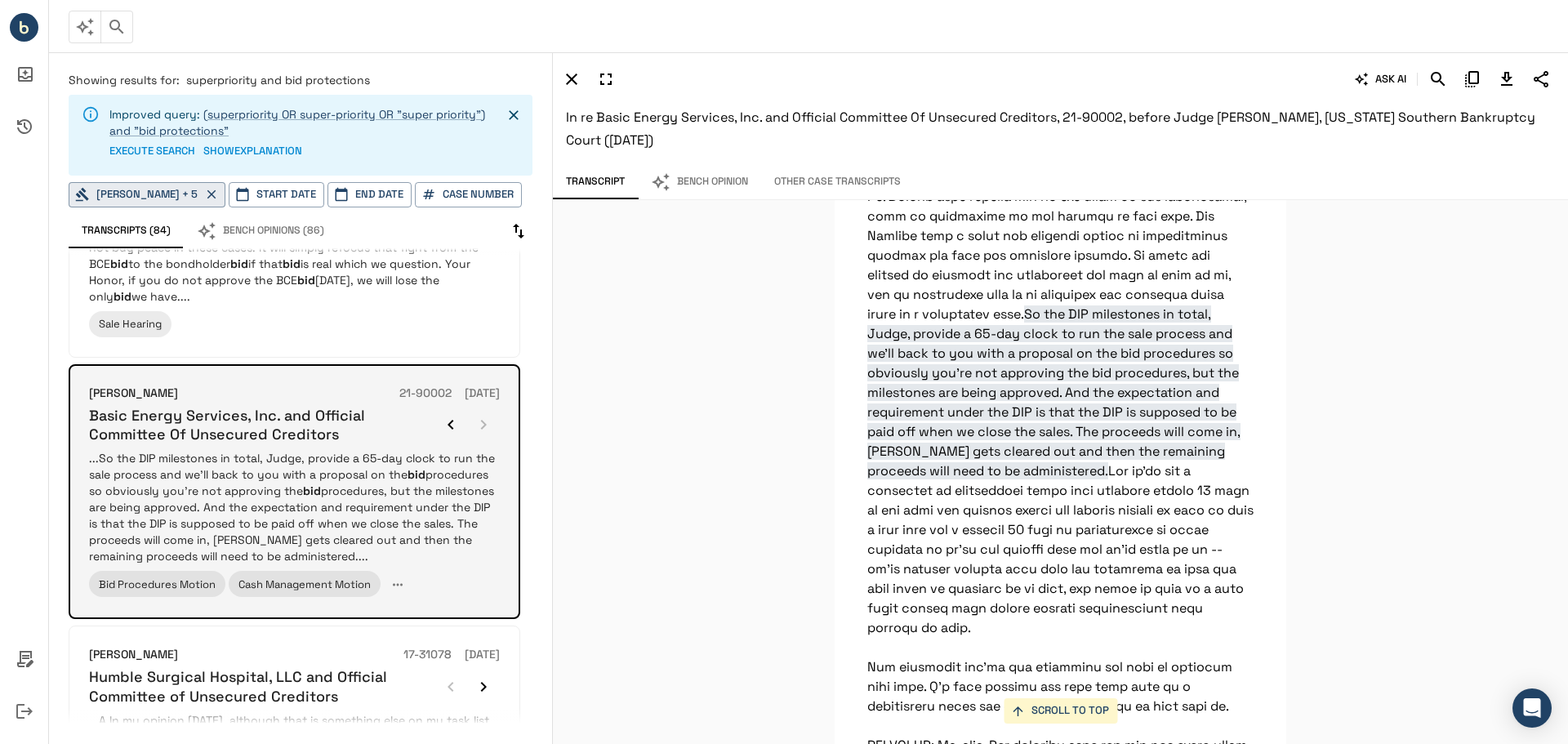
scroll to position [16387, 0]
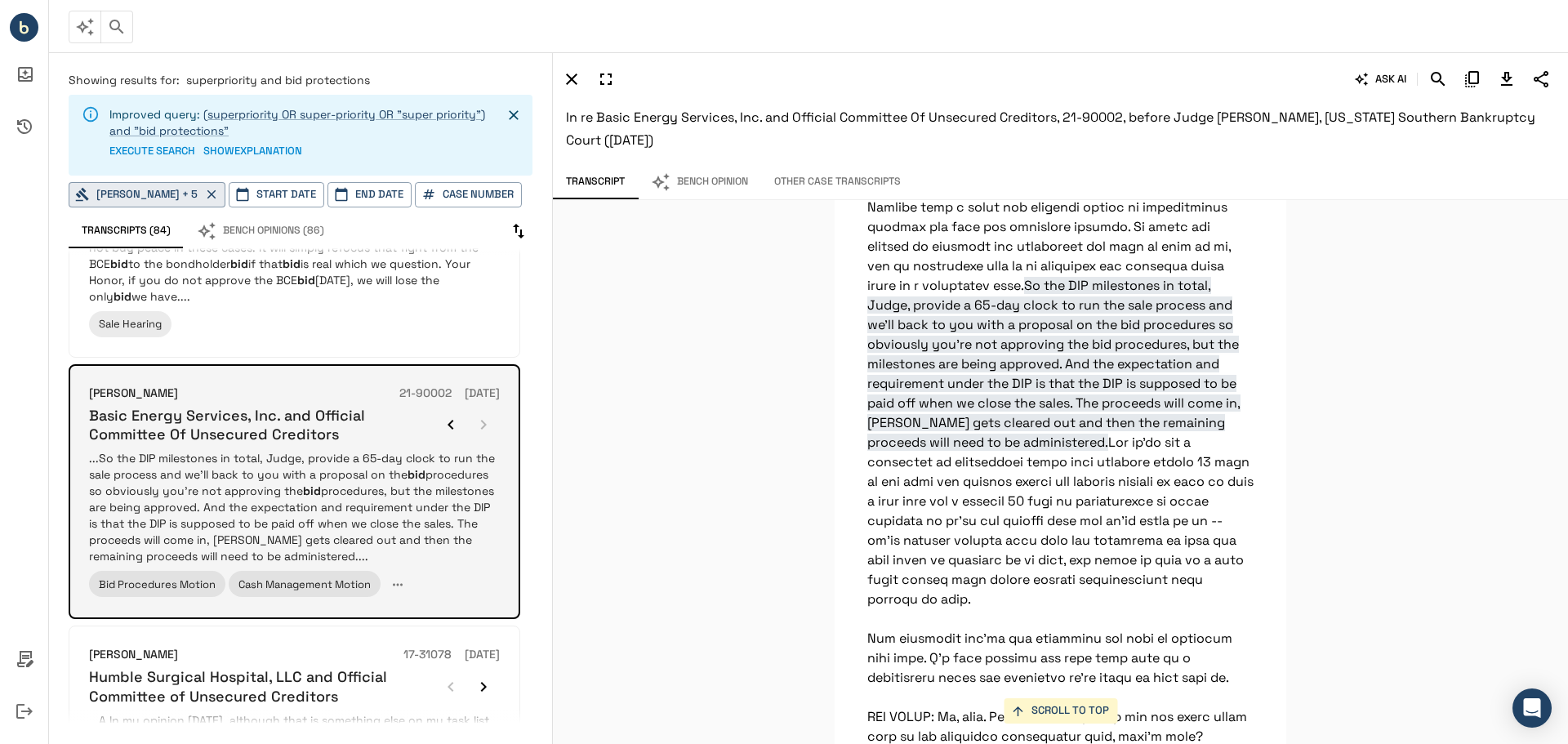
click at [488, 408] on div at bounding box center [467, 424] width 66 height 33
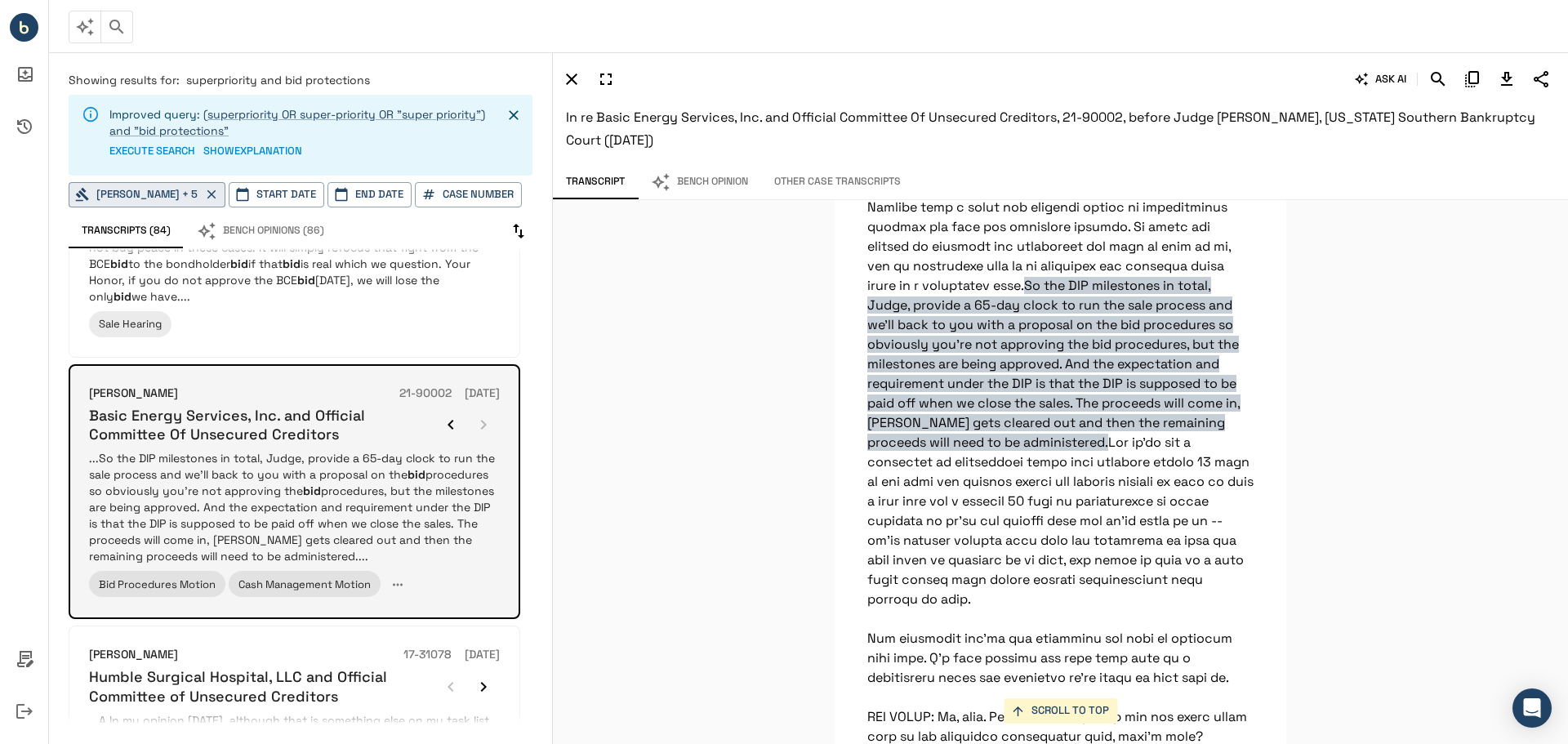
click at [488, 408] on div at bounding box center [467, 424] width 66 height 33
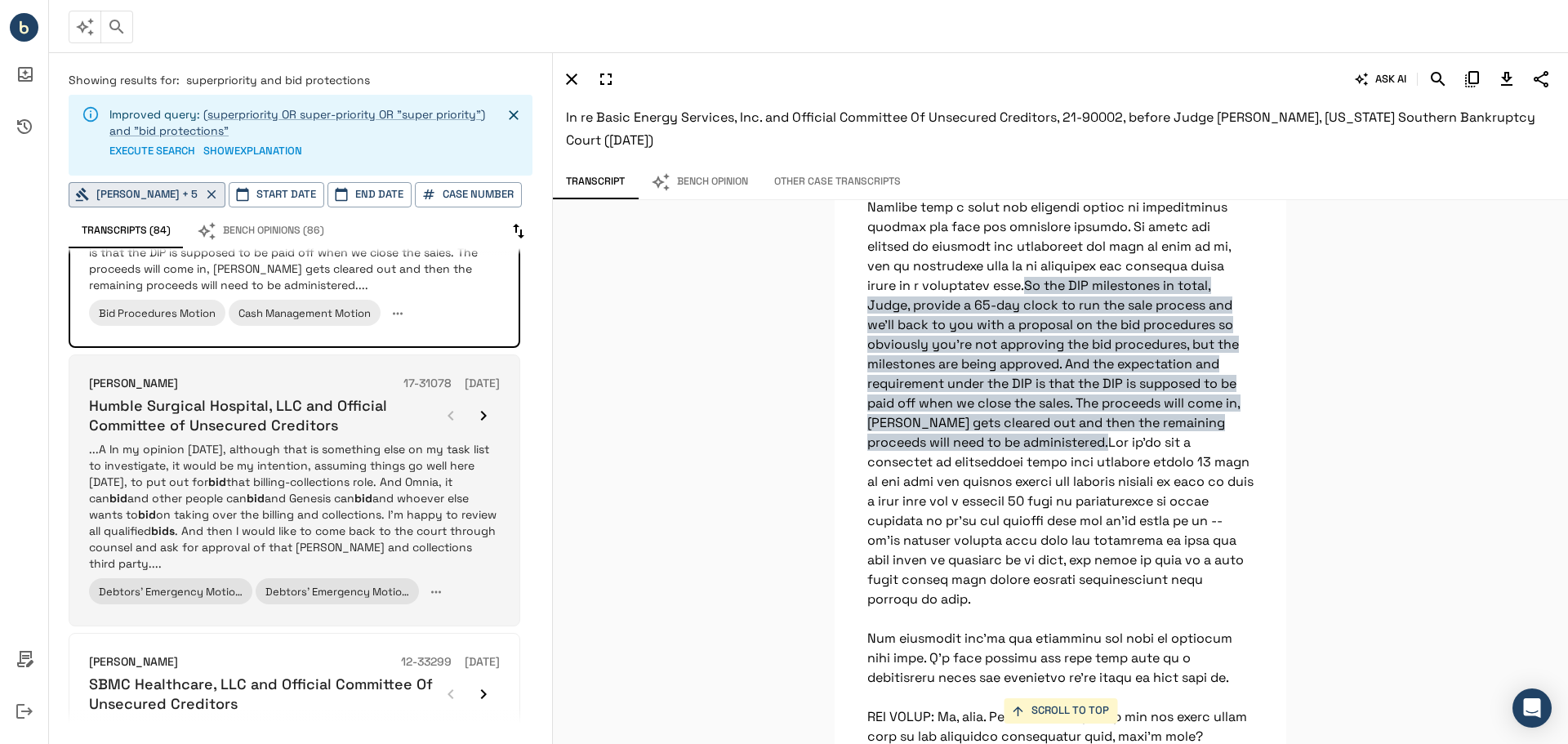
scroll to position [2001, 0]
click at [430, 441] on p "...A In my opinion [DATE], although that is something else on my task list to i…" at bounding box center [294, 502] width 411 height 130
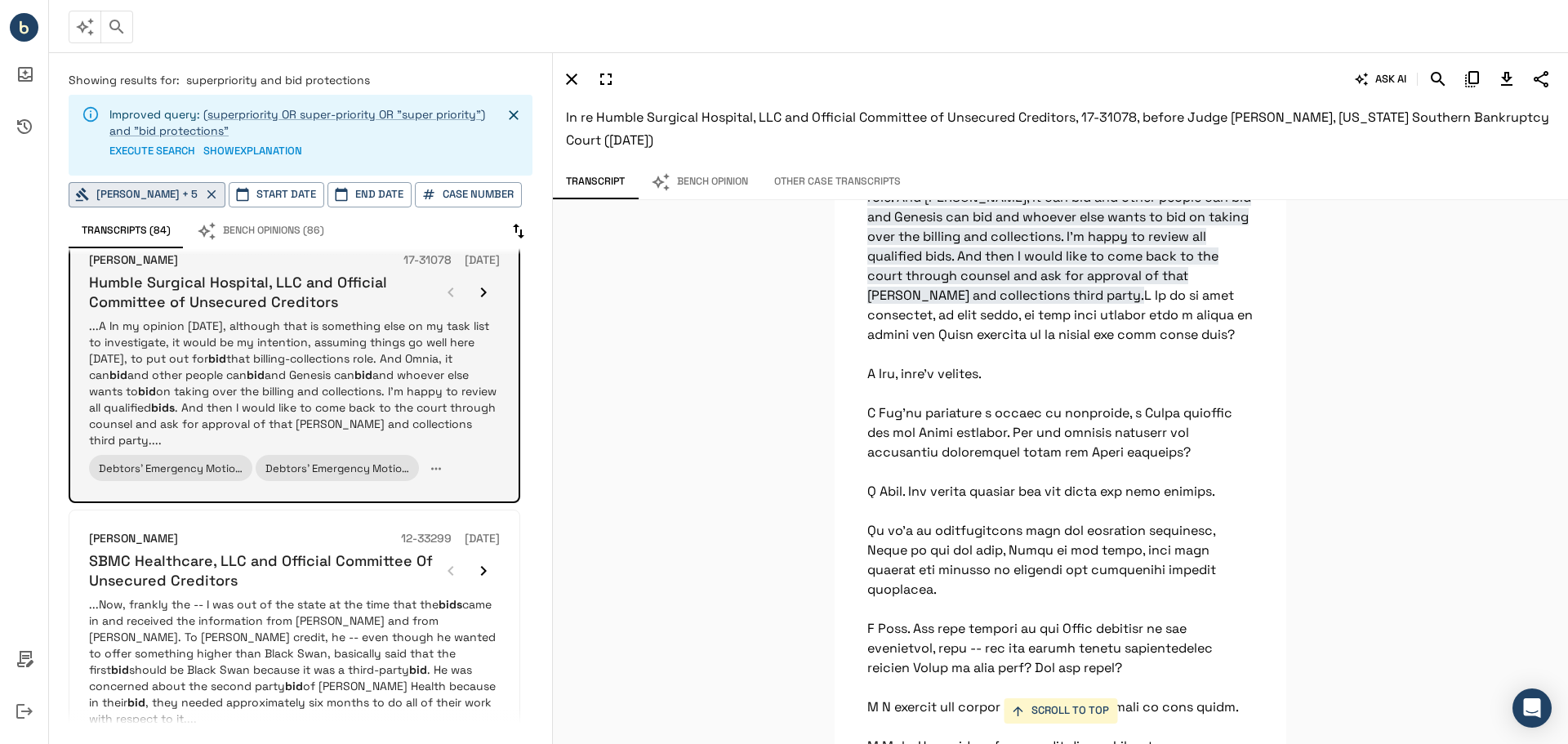
scroll to position [2169, 0]
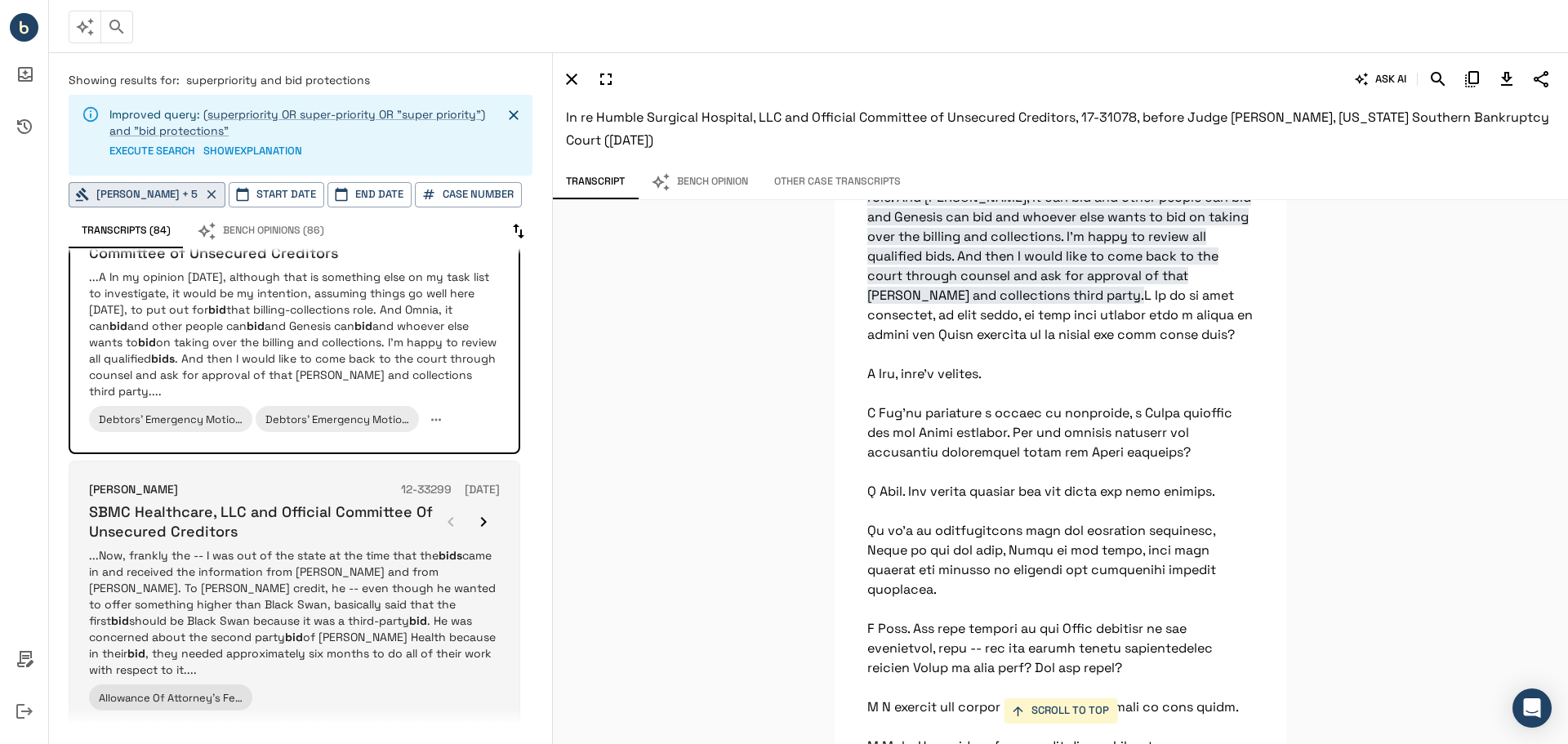
click at [290, 547] on p "...Now, frankly the -- I was out of the state at the time that the bids came in…" at bounding box center [294, 612] width 411 height 130
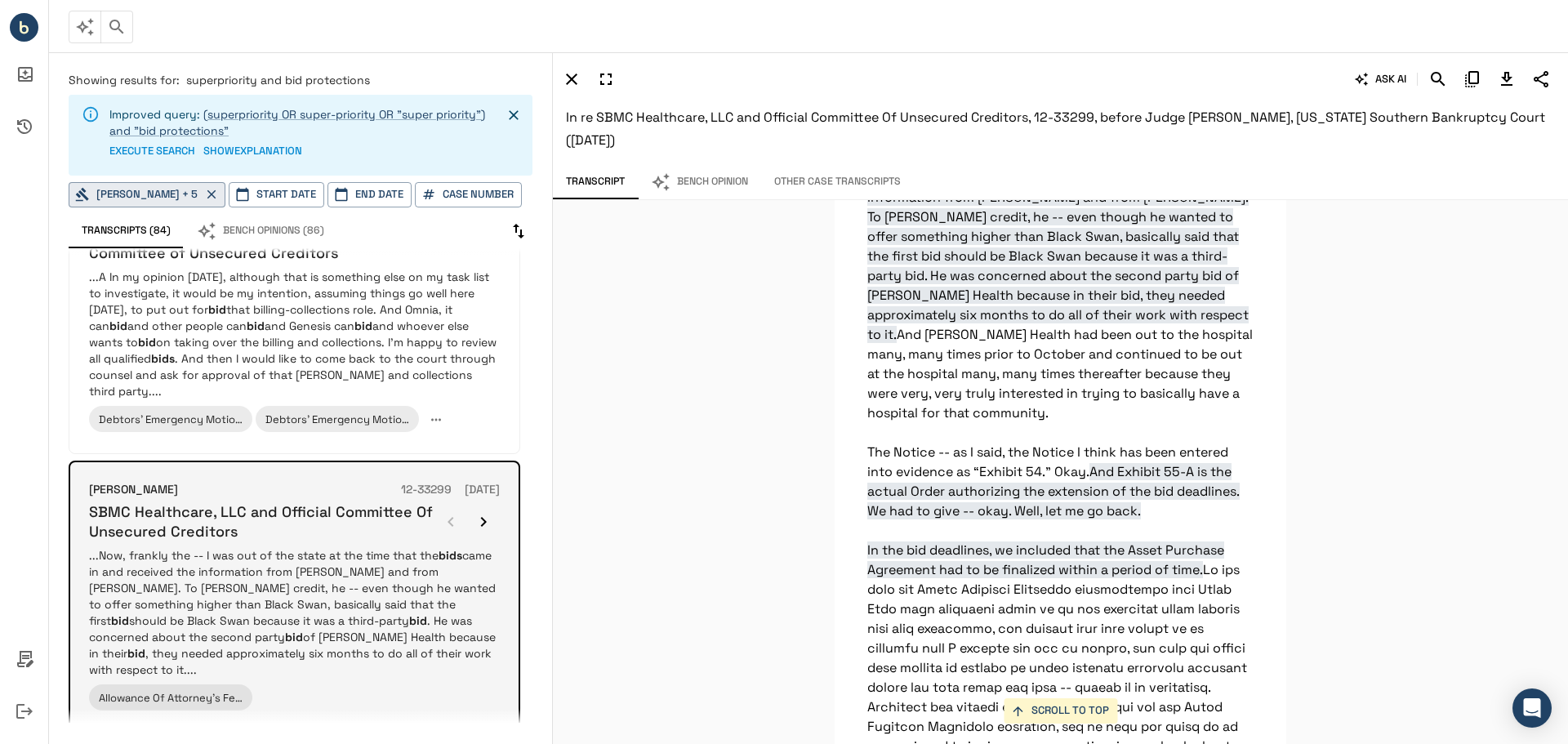
click at [485, 512] on icon "button" at bounding box center [484, 522] width 19 height 19
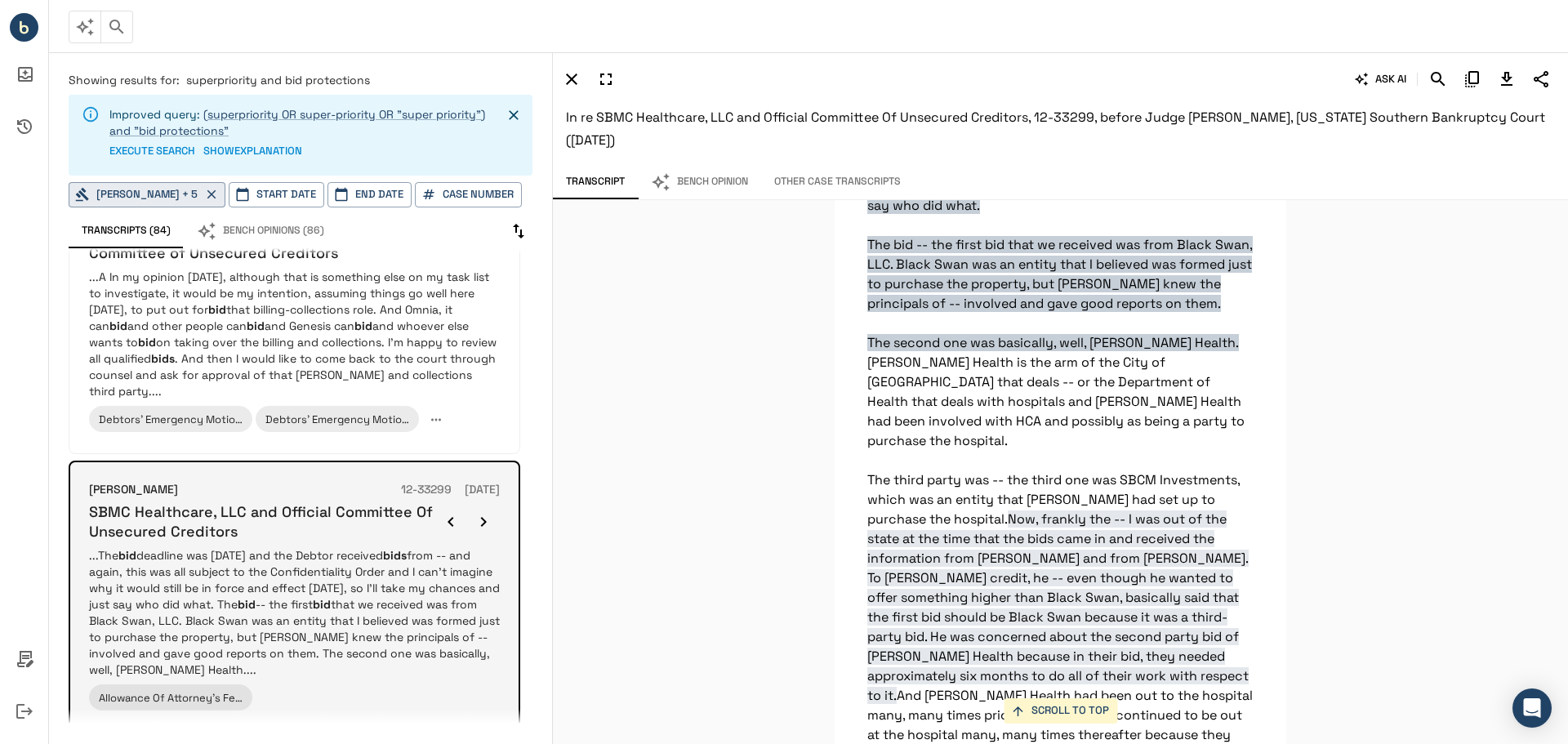
scroll to position [34943, 0]
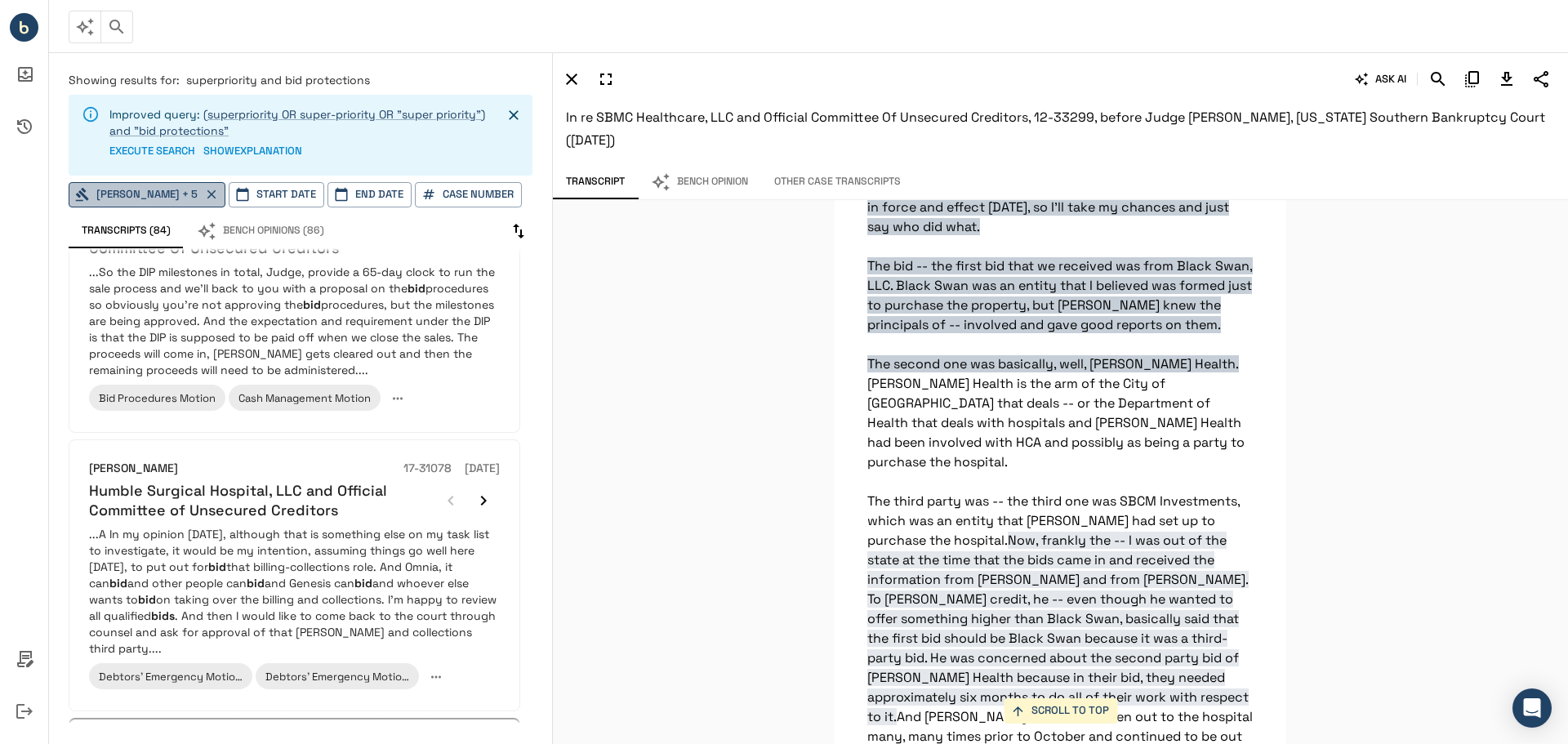
click at [216, 197] on icon "button" at bounding box center [211, 194] width 15 height 15
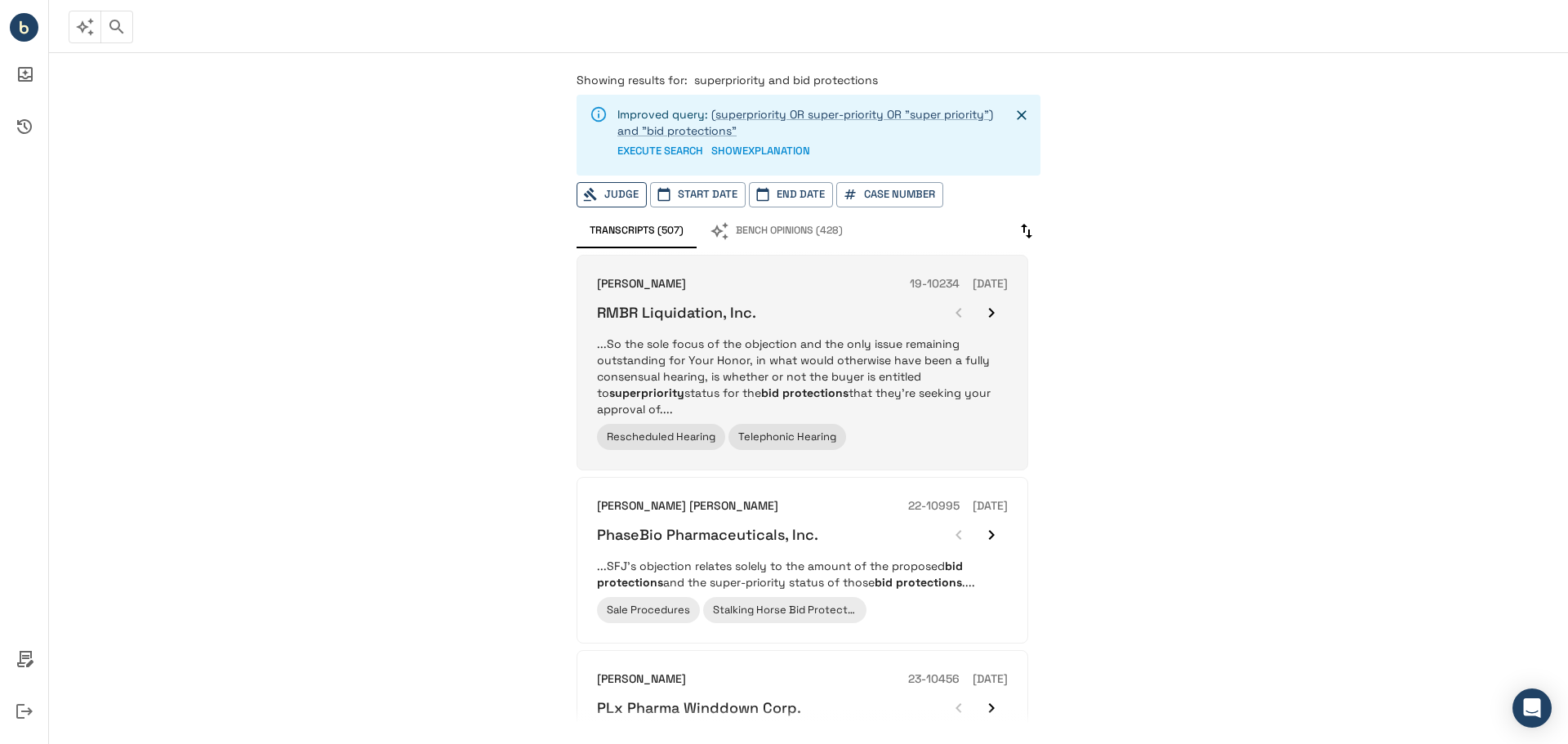
click at [879, 386] on p "...So the sole focus of the objection and the only issue remaining outstanding …" at bounding box center [803, 376] width 411 height 81
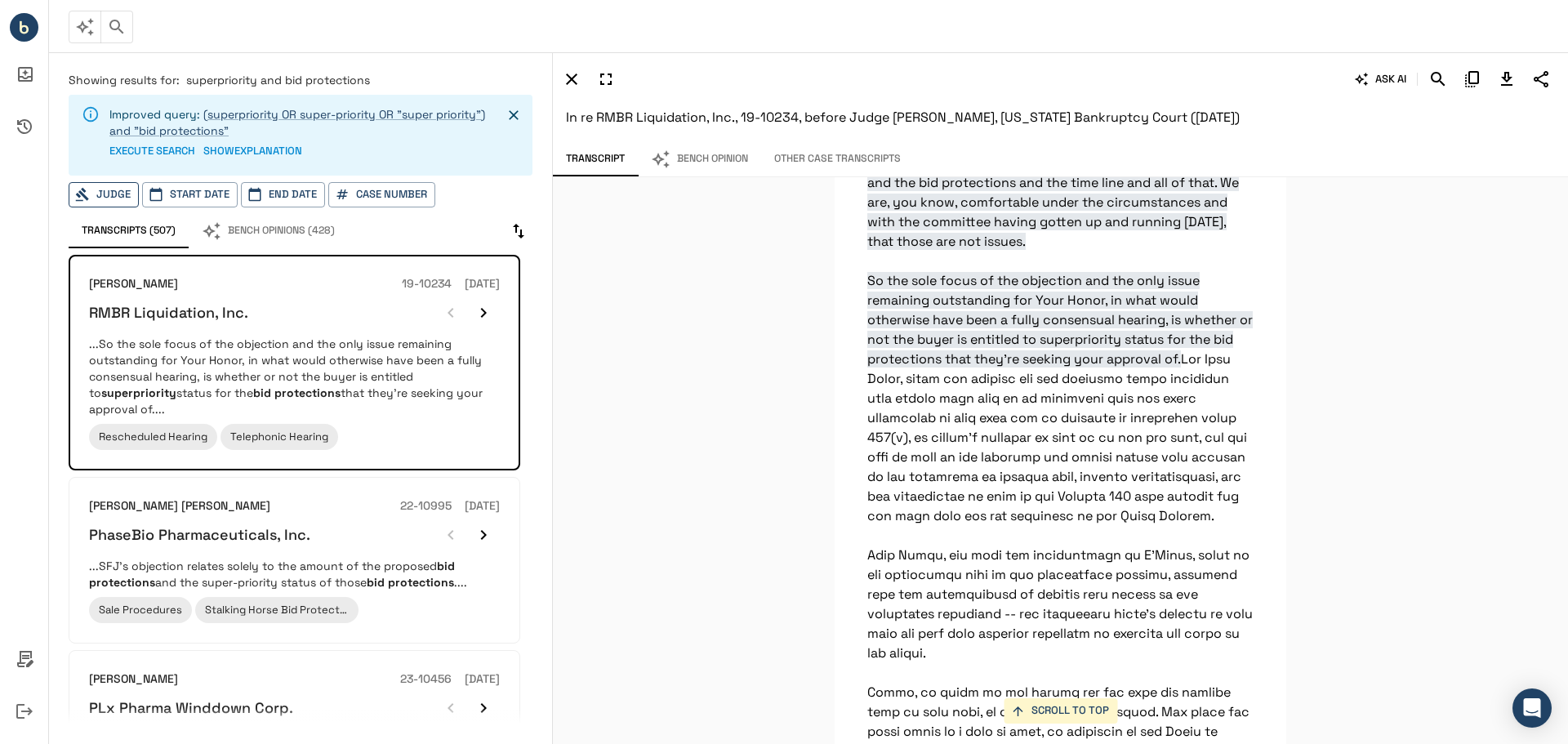
scroll to position [14799, 0]
drag, startPoint x: 1241, startPoint y: 112, endPoint x: 562, endPoint y: 131, distance: 679.3
click at [562, 131] on div "ASK AI In re RMBR Liquidation, Inc., 19-10234, before Judge [PERSON_NAME], [US_…" at bounding box center [1060, 97] width 1015 height 89
copy span "In re RMBR Liquidation, Inc., 19-10234, before Judge [PERSON_NAME], [US_STATE] …"
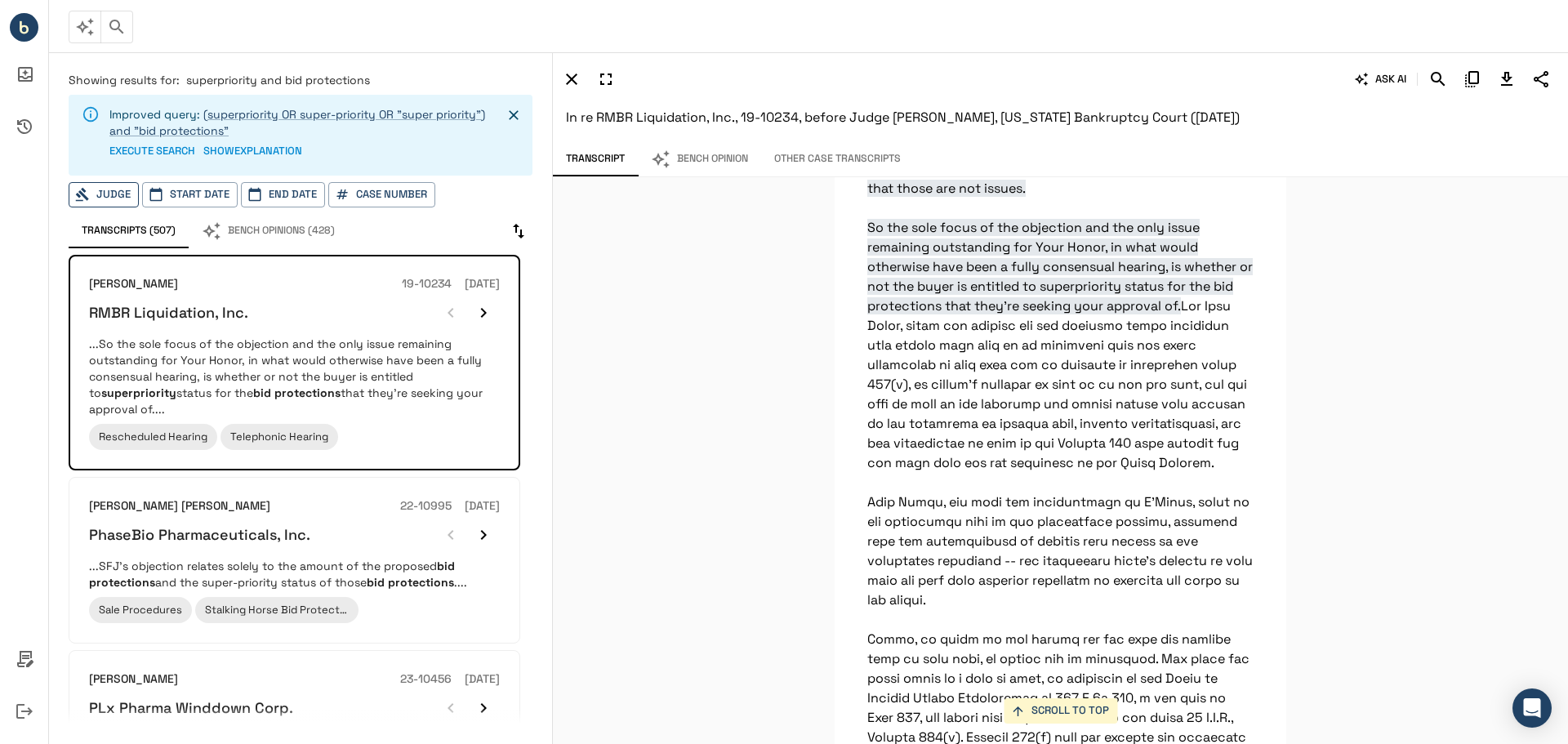
scroll to position [14882, 0]
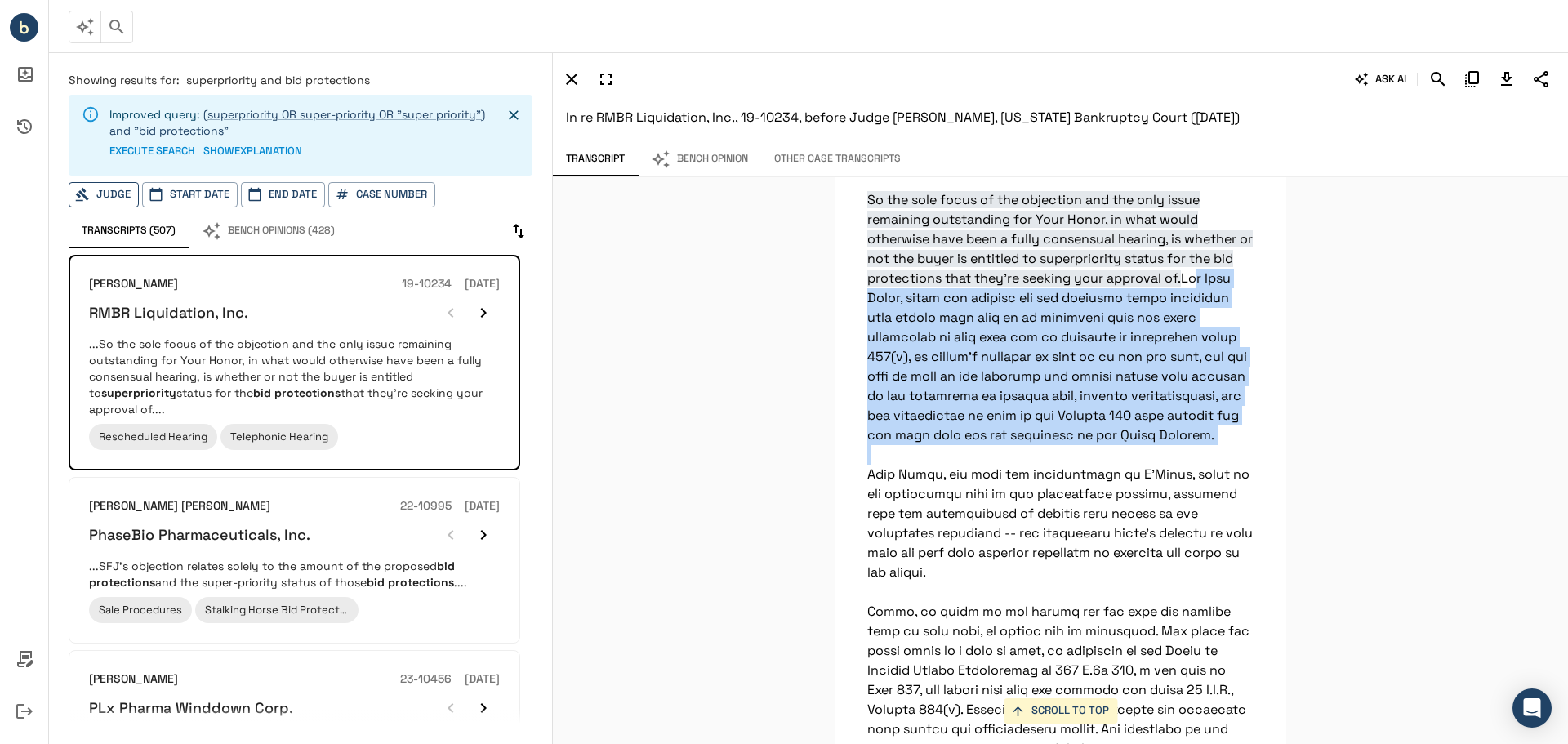
drag, startPoint x: 862, startPoint y: 508, endPoint x: 971, endPoint y: 676, distance: 200.3
copy p "And Your Honor, while the debtors and the stalking horse purchaser have argued …"
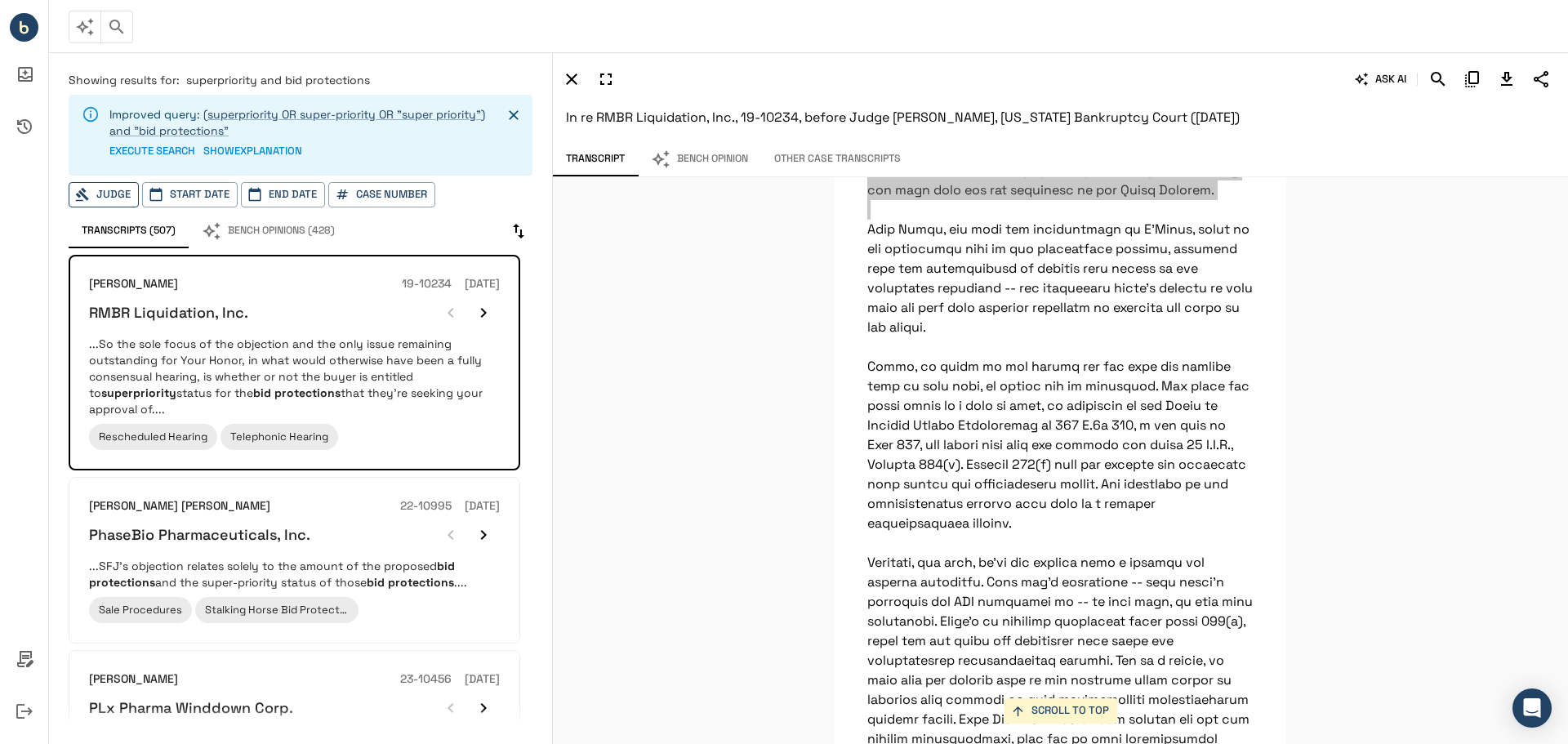
scroll to position [15208, 0]
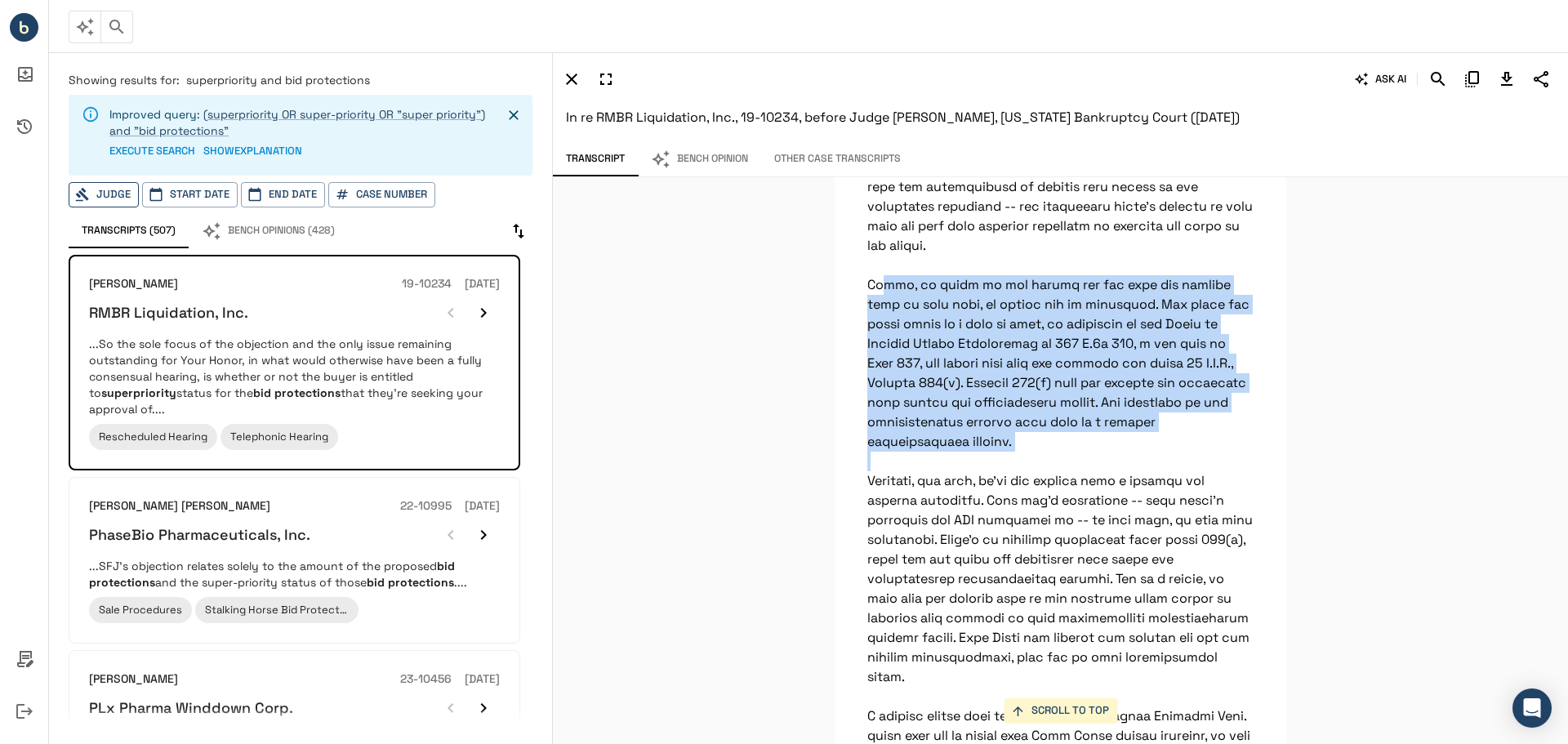
drag, startPoint x: 854, startPoint y: 519, endPoint x: 931, endPoint y: 668, distance: 167.7
copy p "Again, in terms of the amount and the need for breakup fees in this case, my of…"
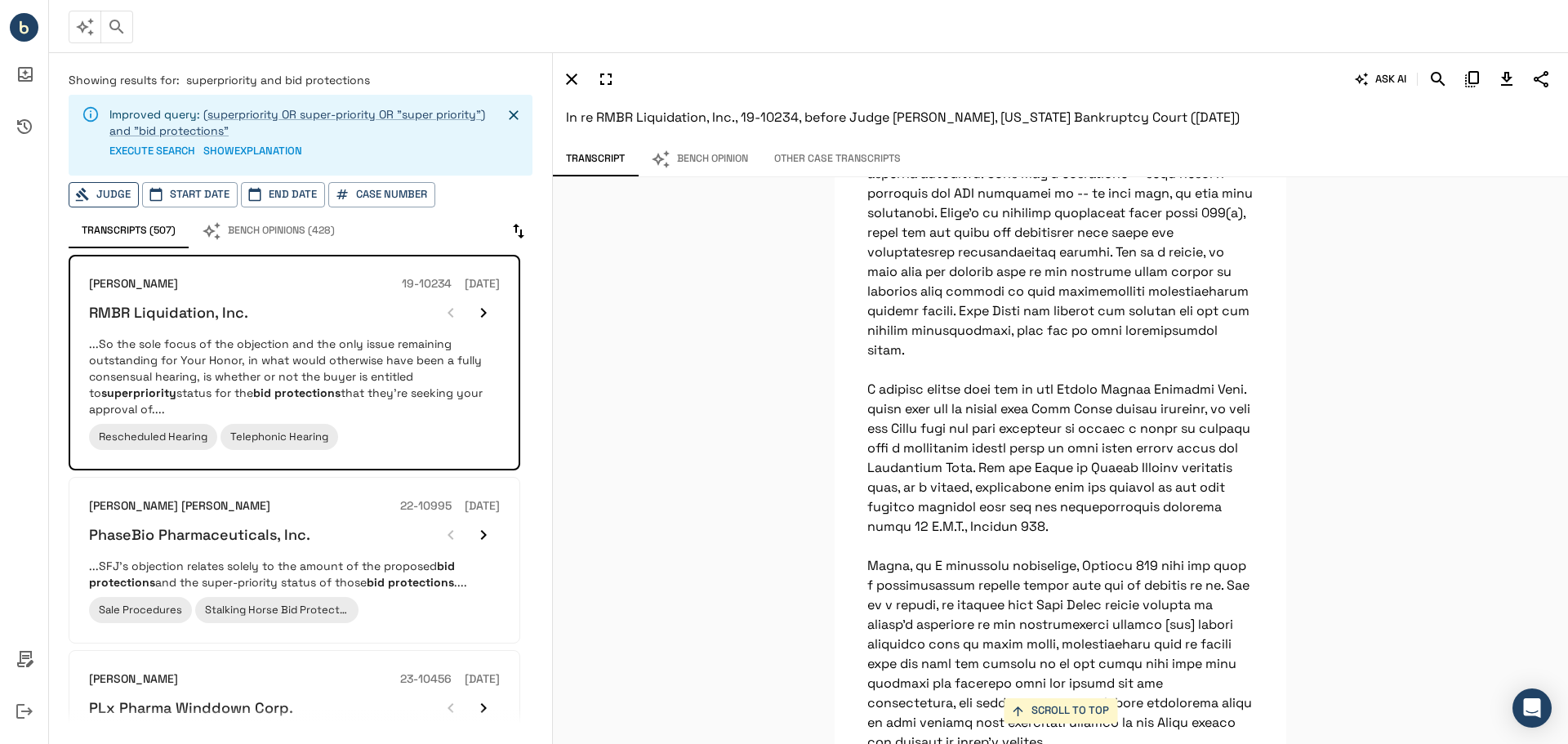
scroll to position [15616, 0]
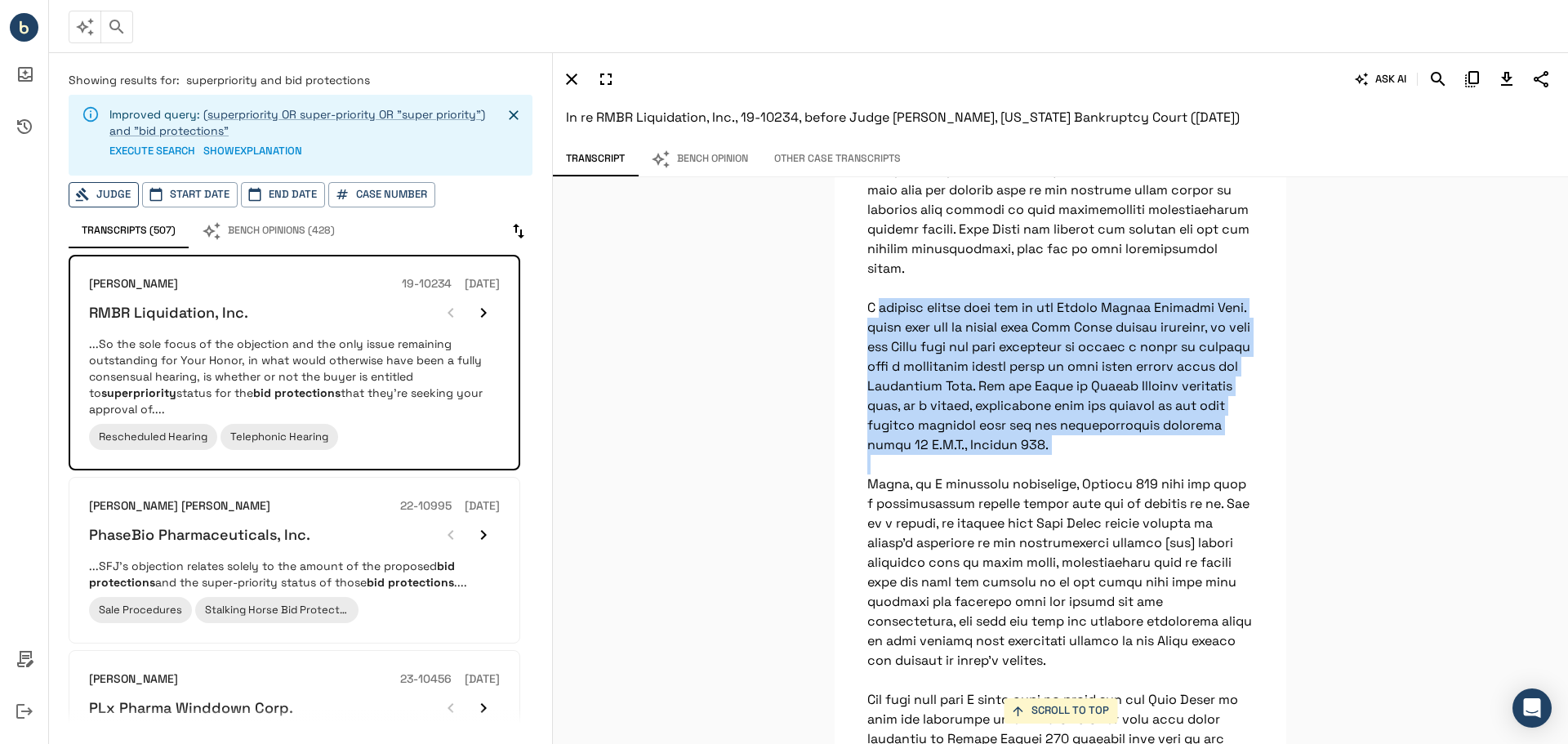
drag, startPoint x: 858, startPoint y: 538, endPoint x: 1122, endPoint y: 683, distance: 301.2
copy p "I believe recent case law in the Energy Future Holdings Corp. cases also has an…"
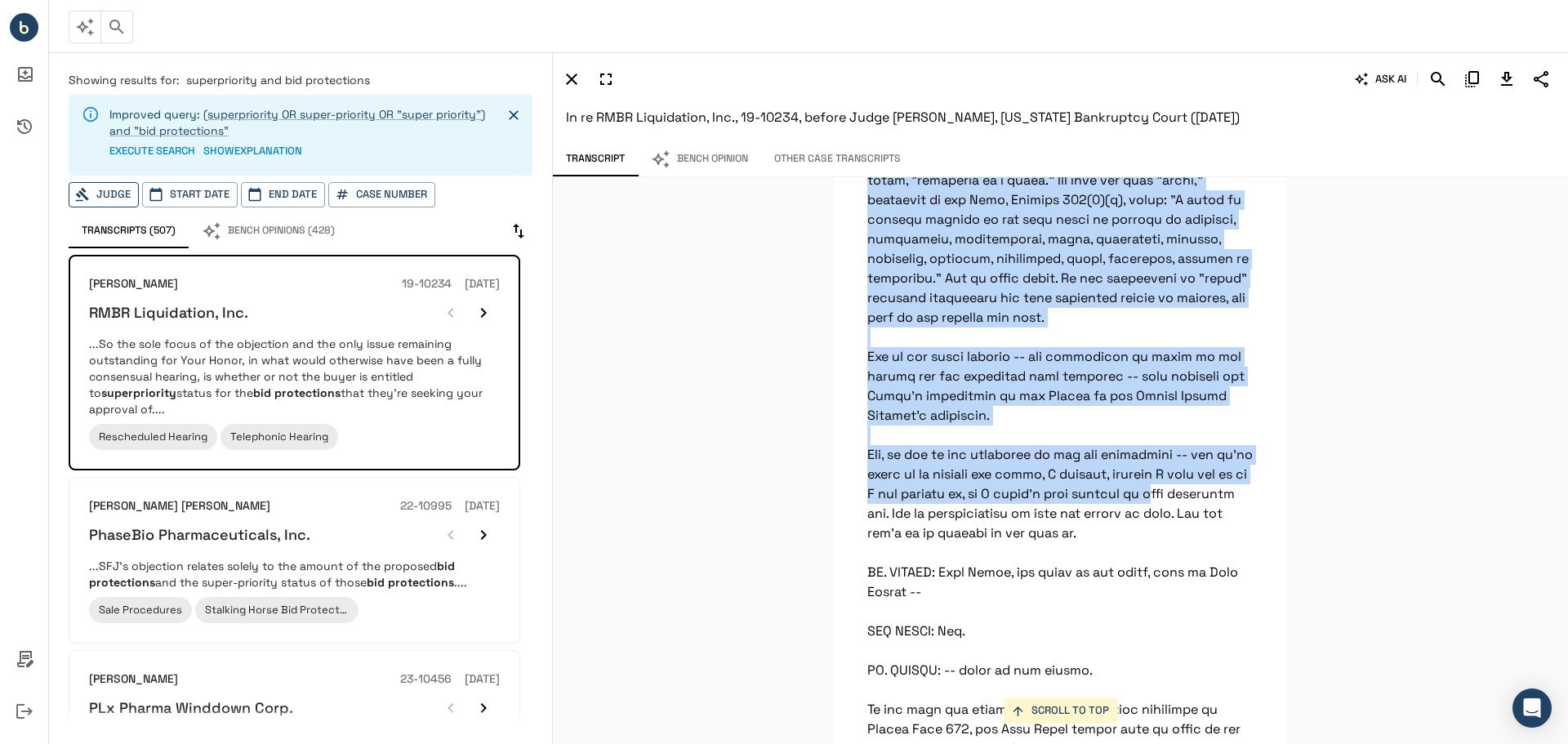
scroll to position [17317, 0]
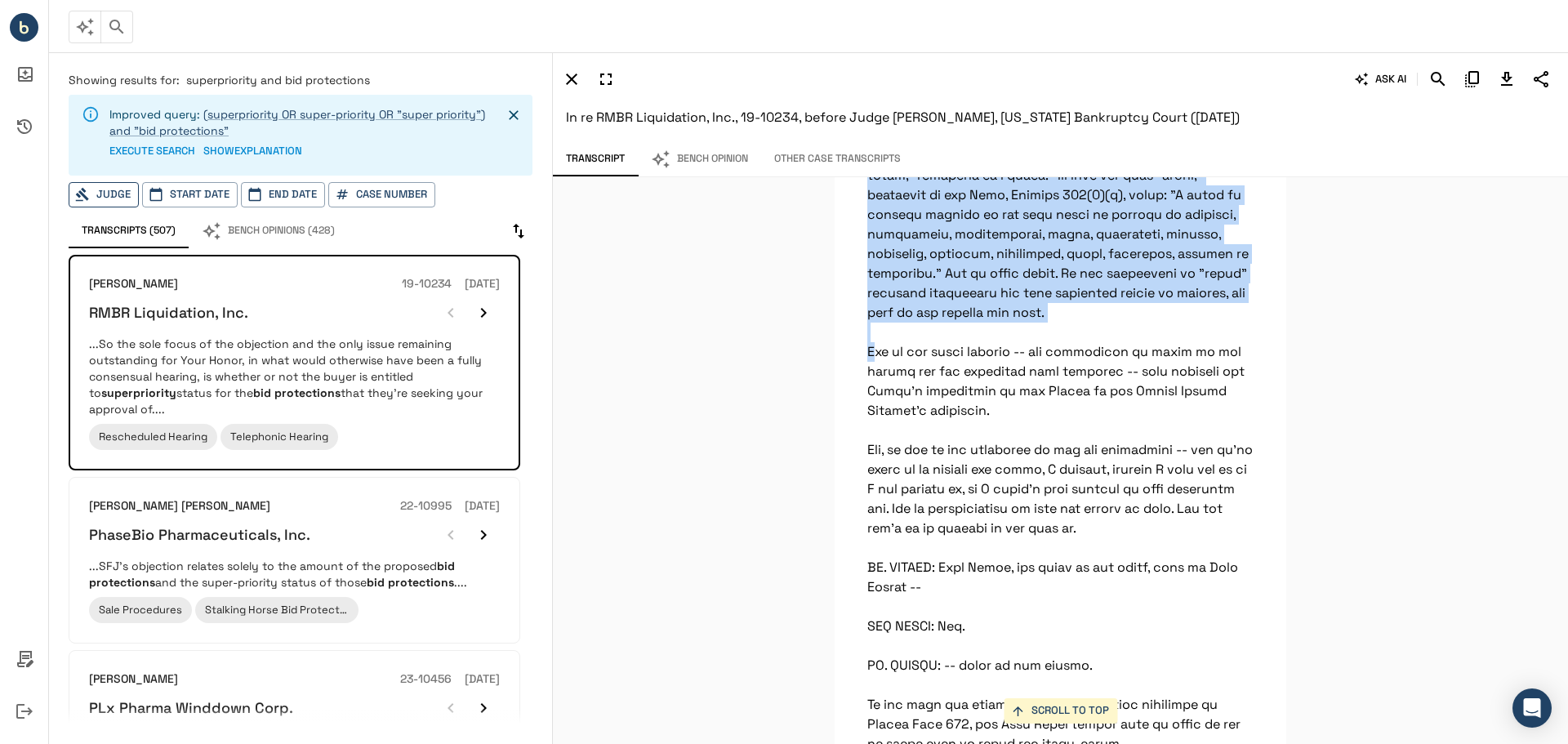
drag, startPoint x: 862, startPoint y: 196, endPoint x: 1199, endPoint y: 554, distance: 491.7
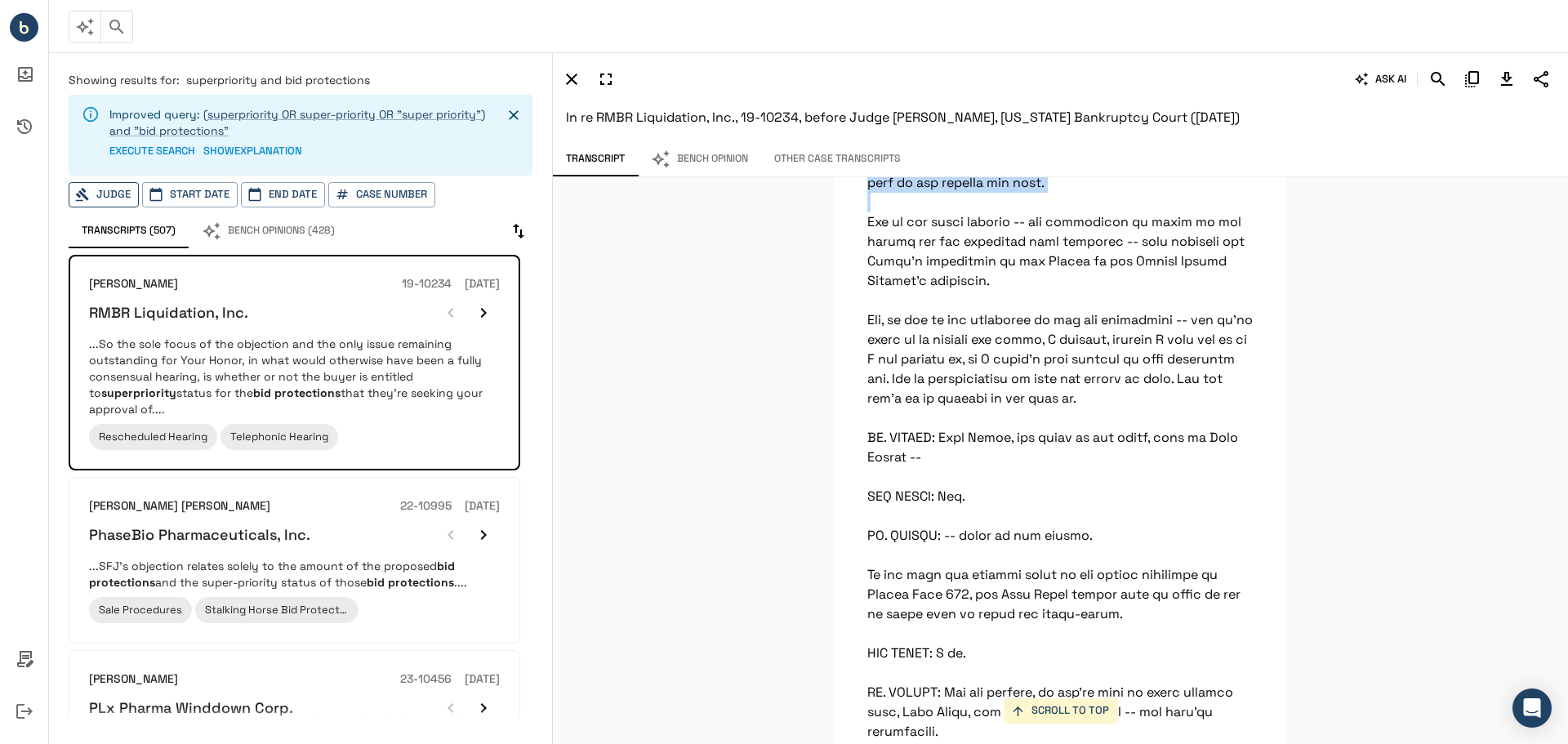
scroll to position [17473, 0]
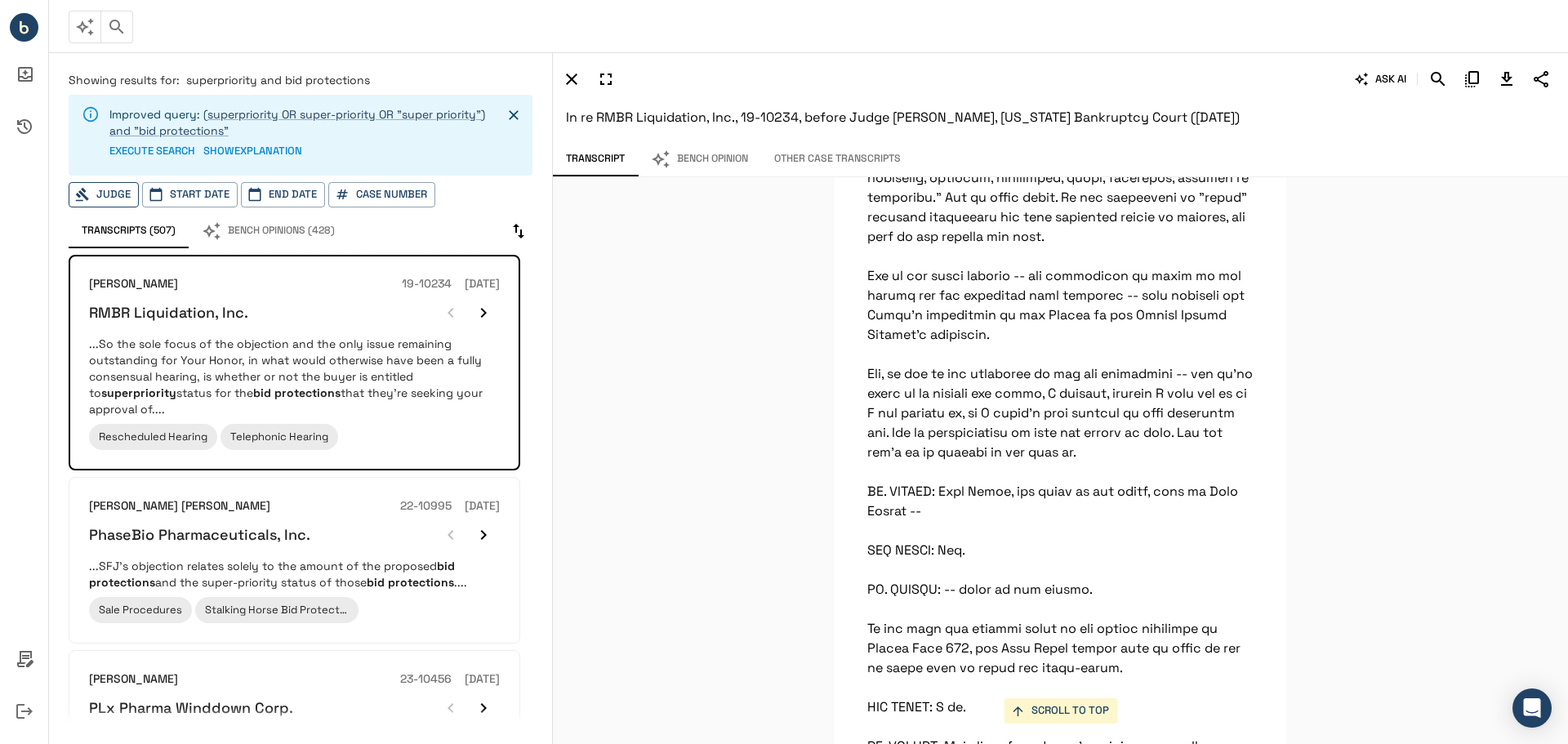
scroll to position [17391, 0]
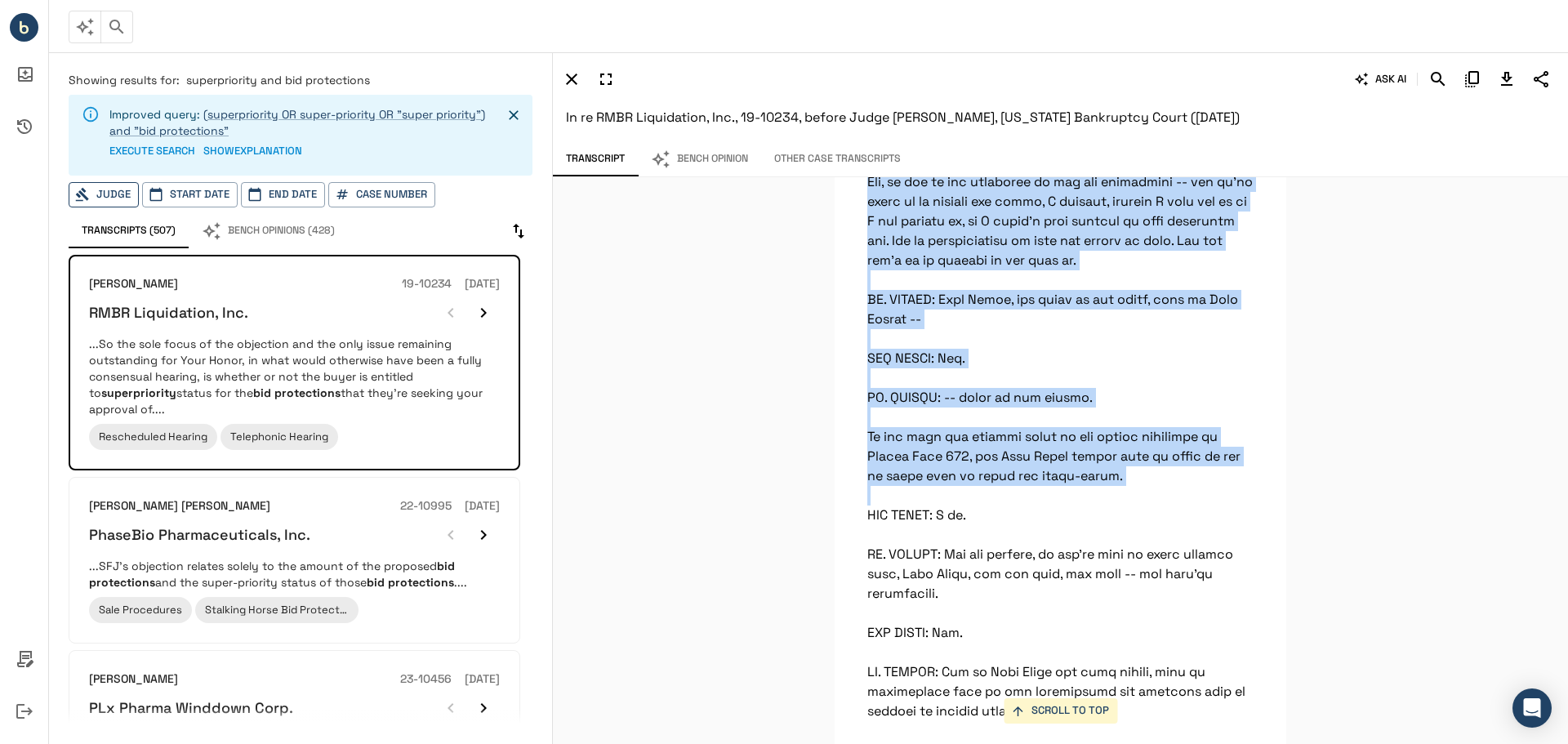
scroll to position [17603, 0]
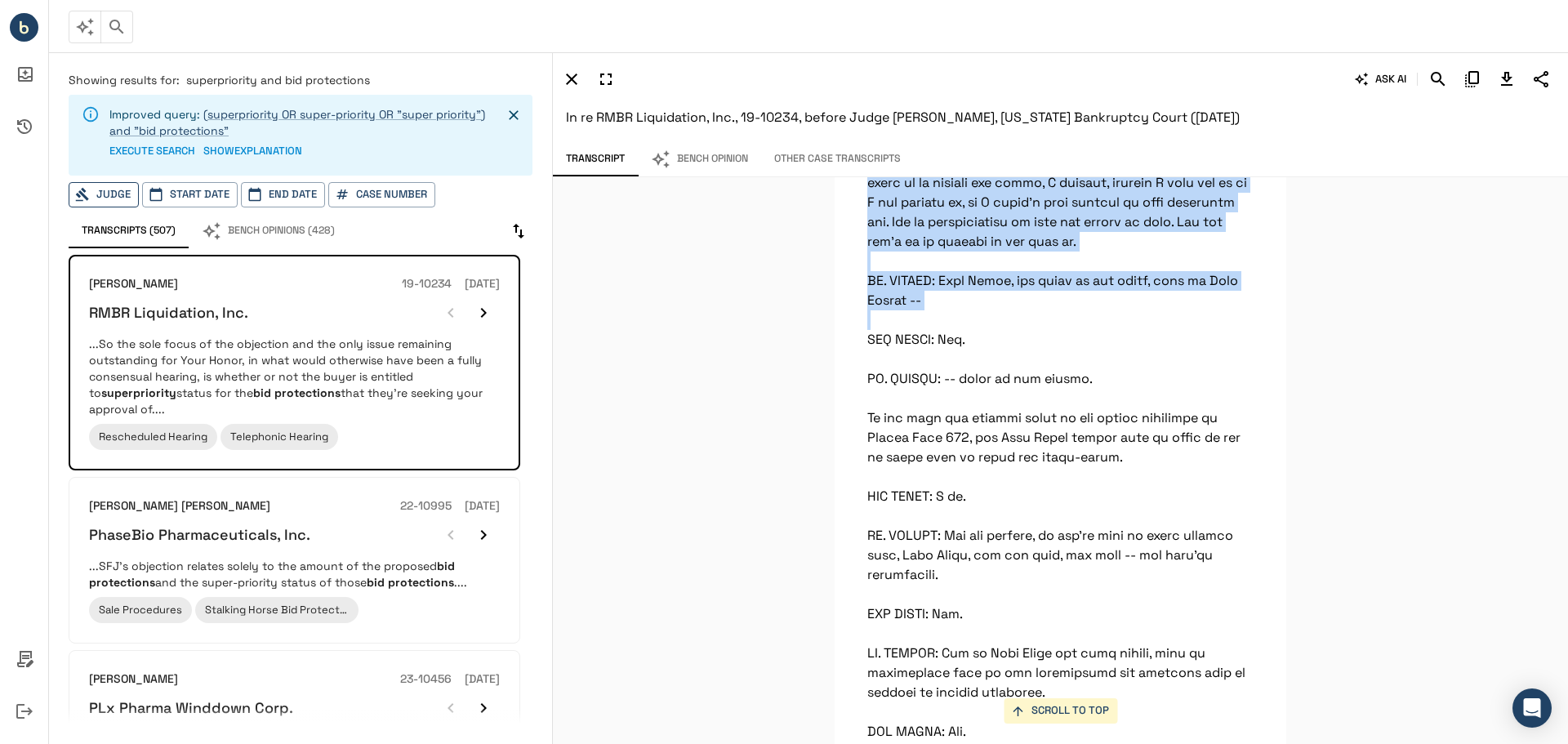
drag, startPoint x: 862, startPoint y: 188, endPoint x: 1092, endPoint y: 531, distance: 413.0
copy p "But the Court is going to overrule the objection based on its reading, which I …"
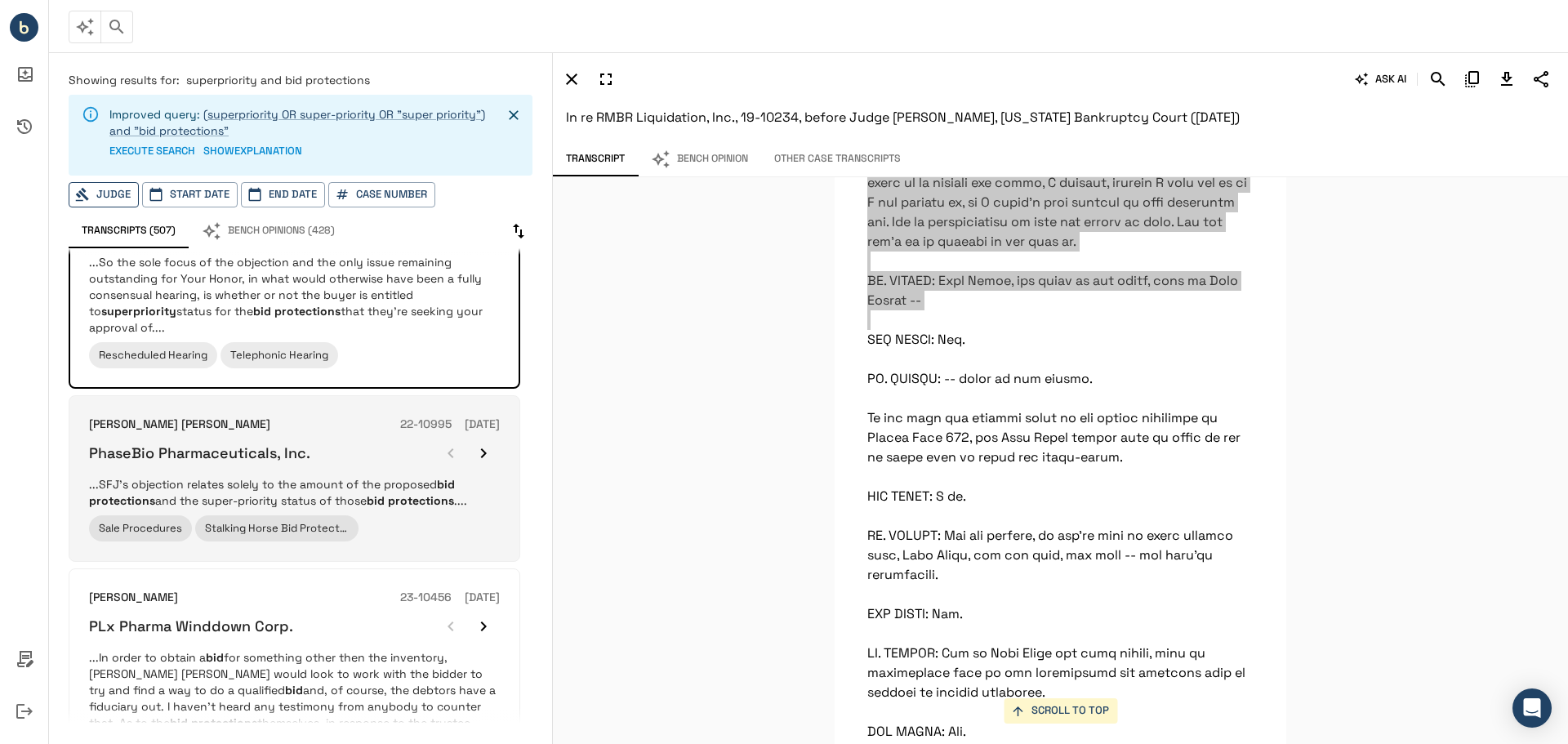
scroll to position [0, 0]
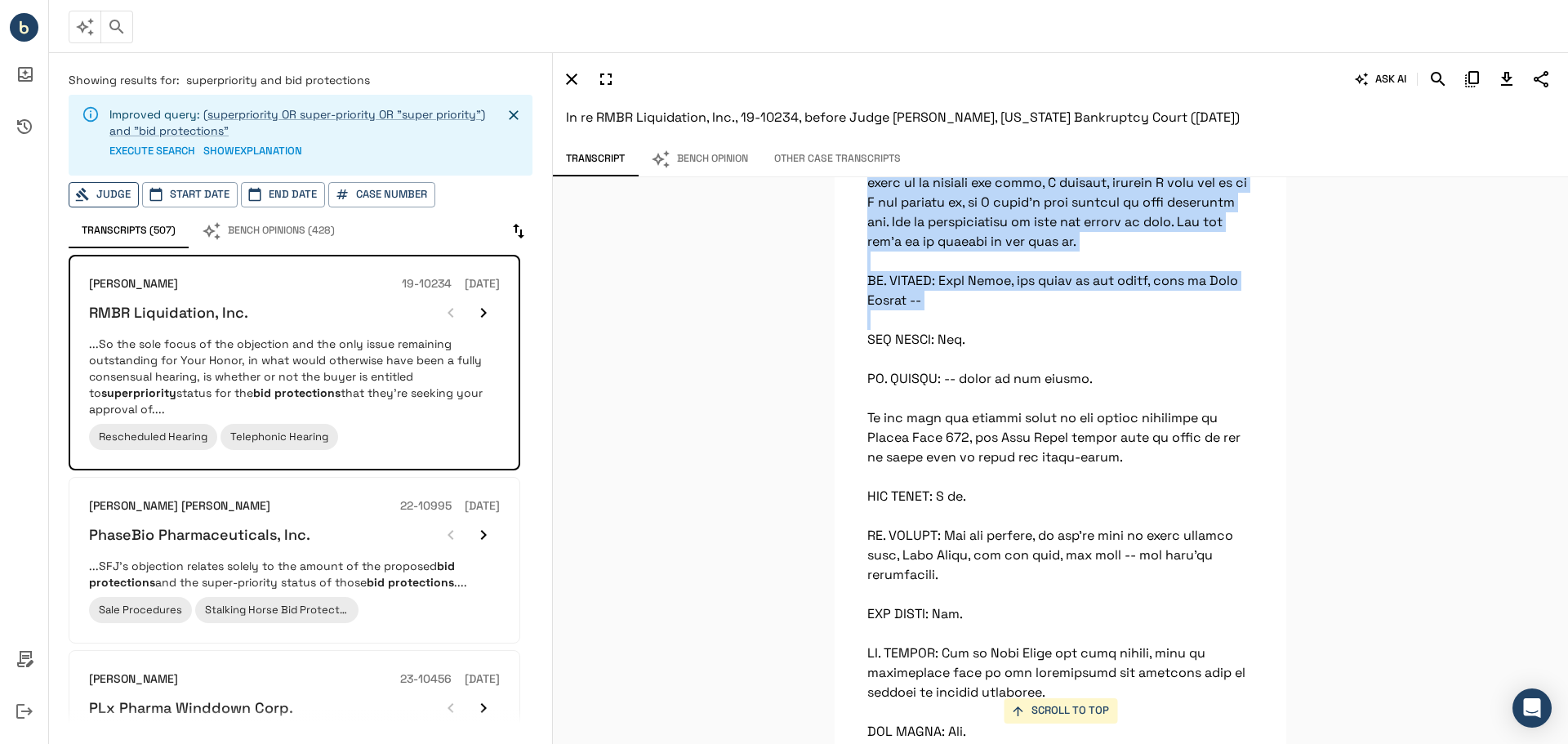
click at [102, 201] on button "Judge" at bounding box center [103, 195] width 70 height 26
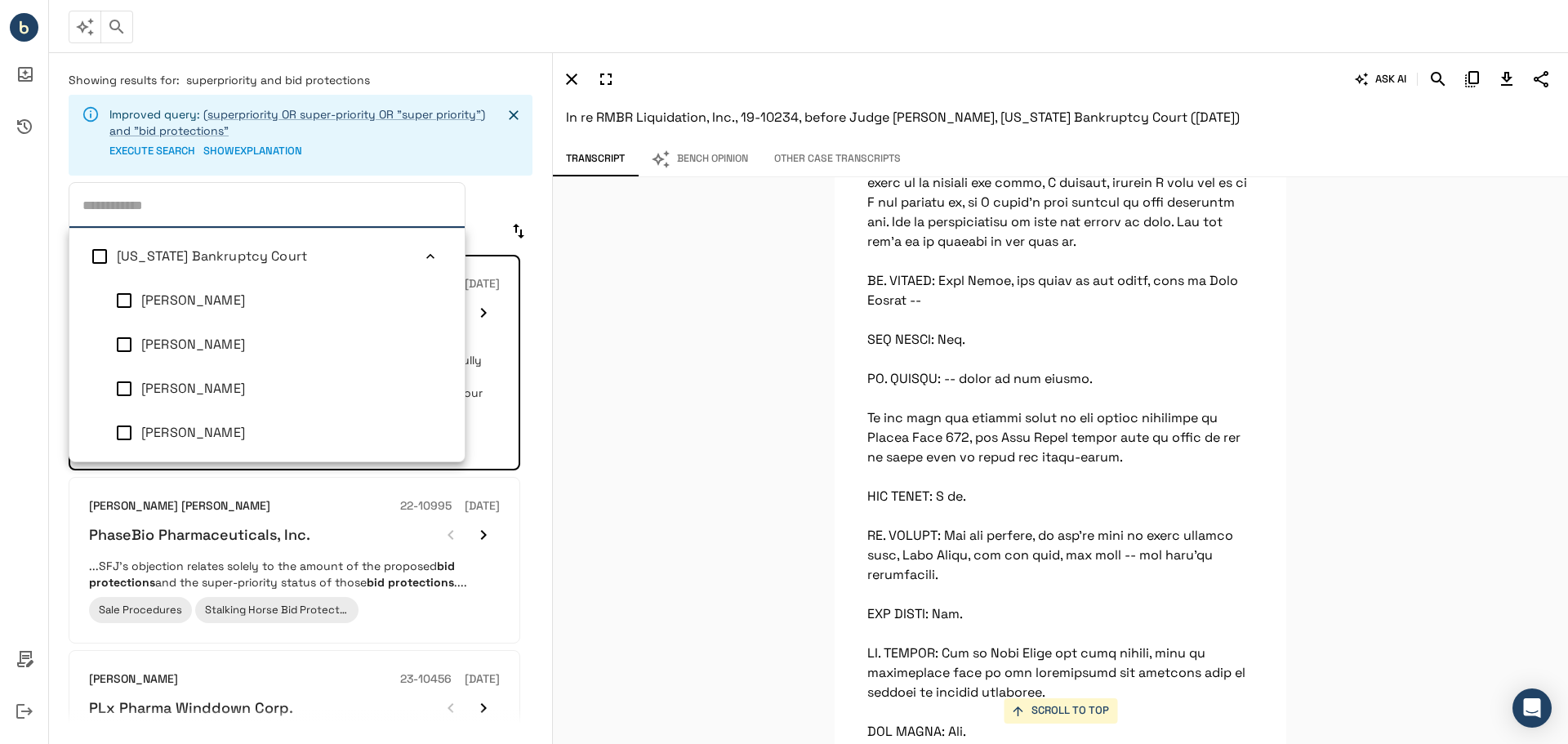
scroll to position [110, 0]
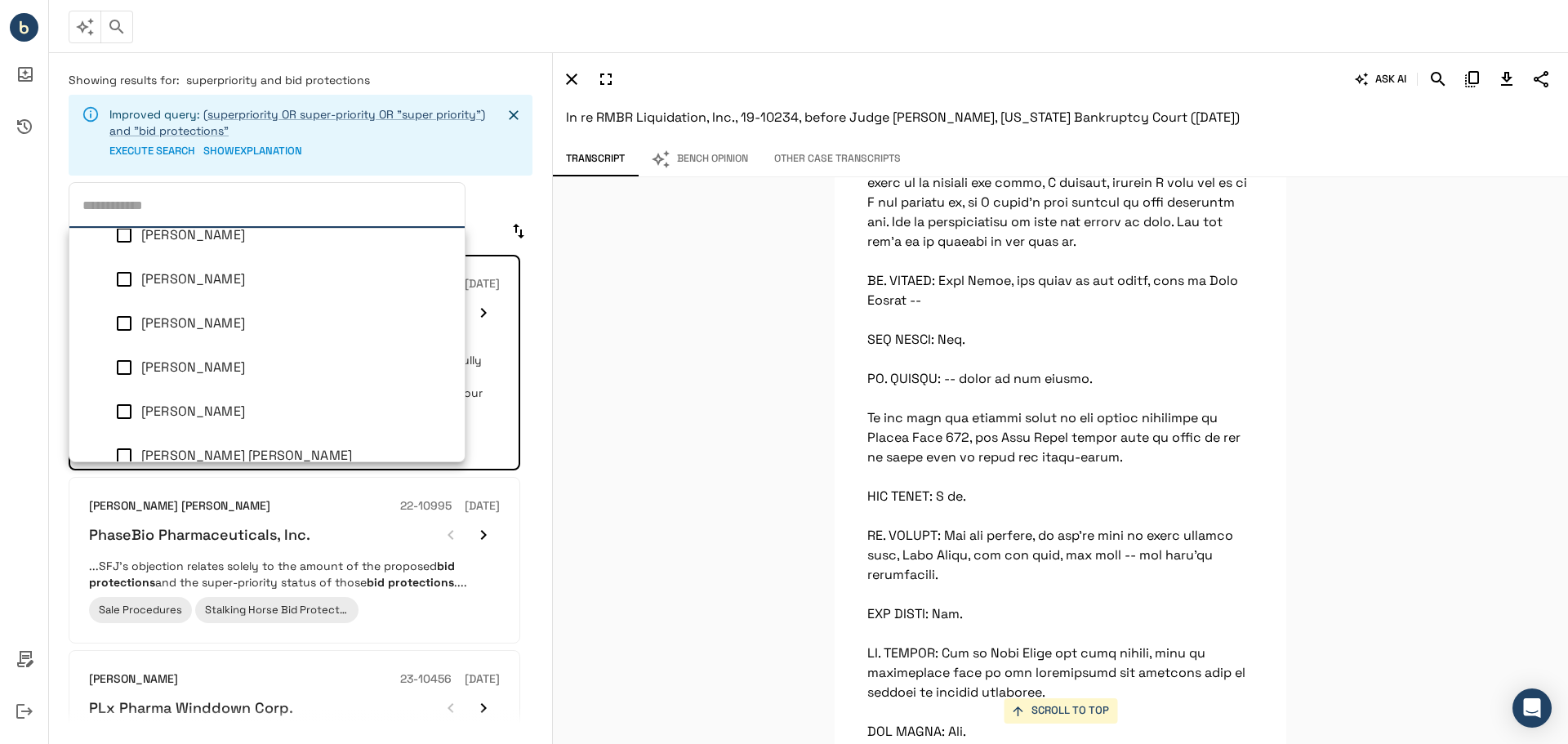
click at [139, 209] on input "text" at bounding box center [264, 202] width 376 height 26
type input "**"
type input "**********"
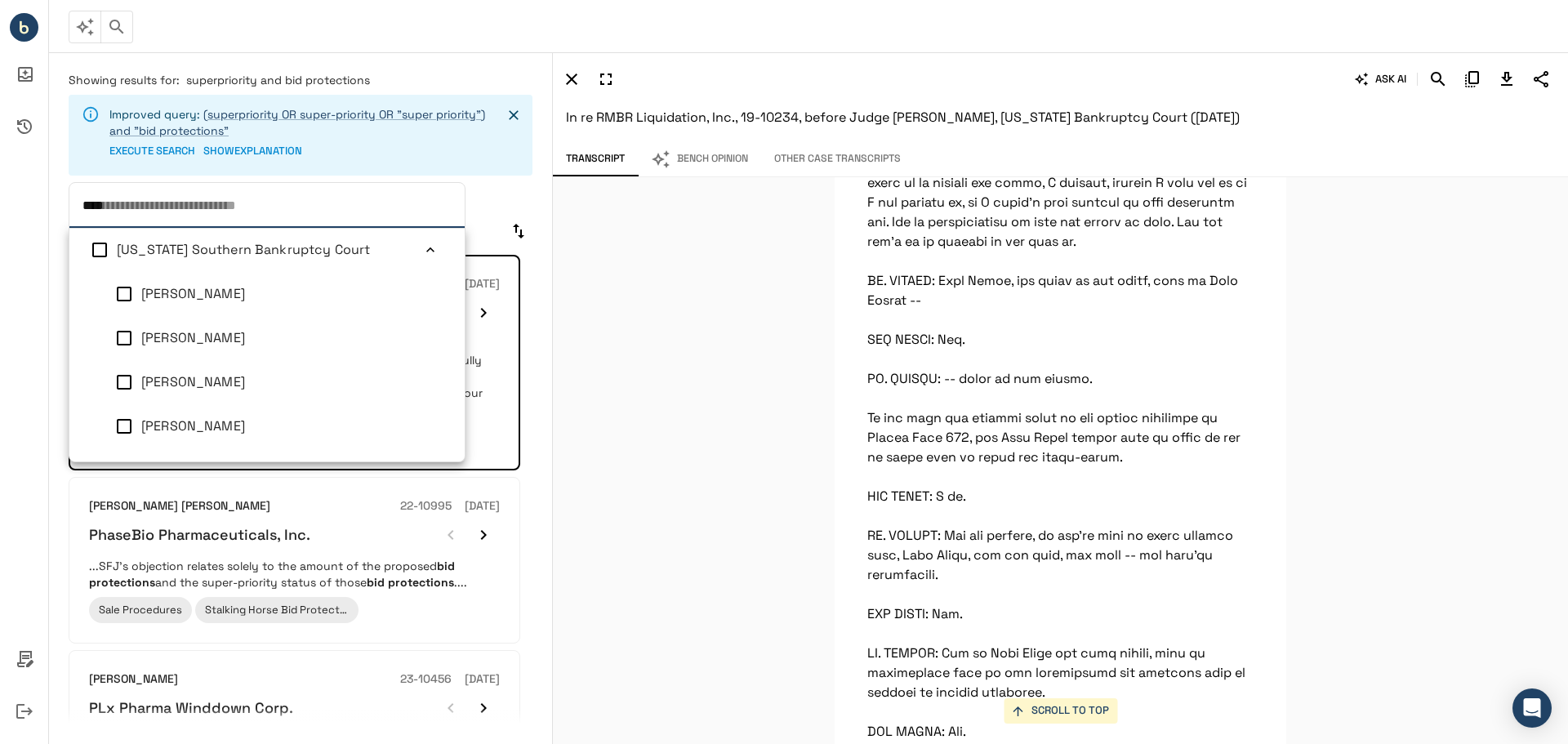
type input "*****"
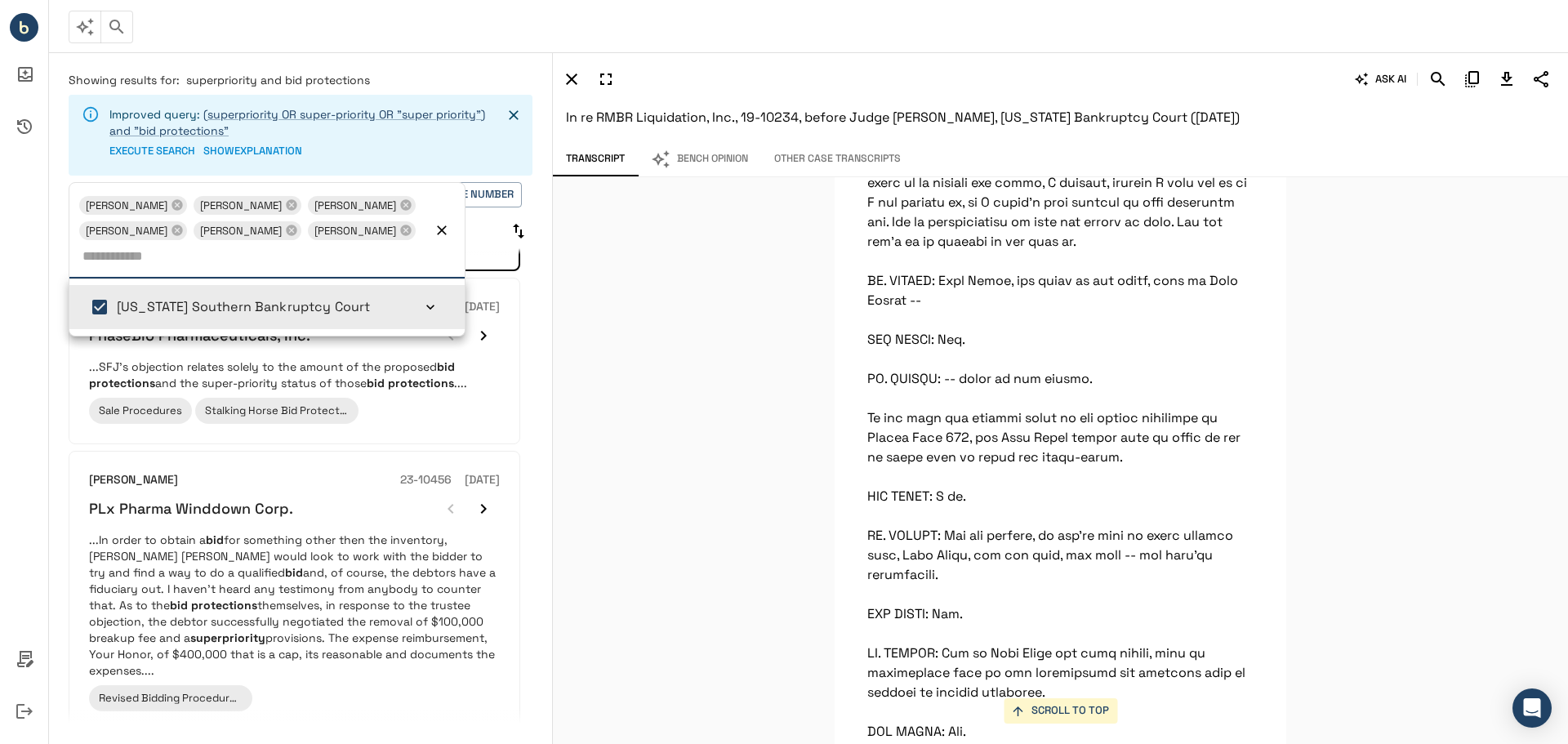
scroll to position [198, 0]
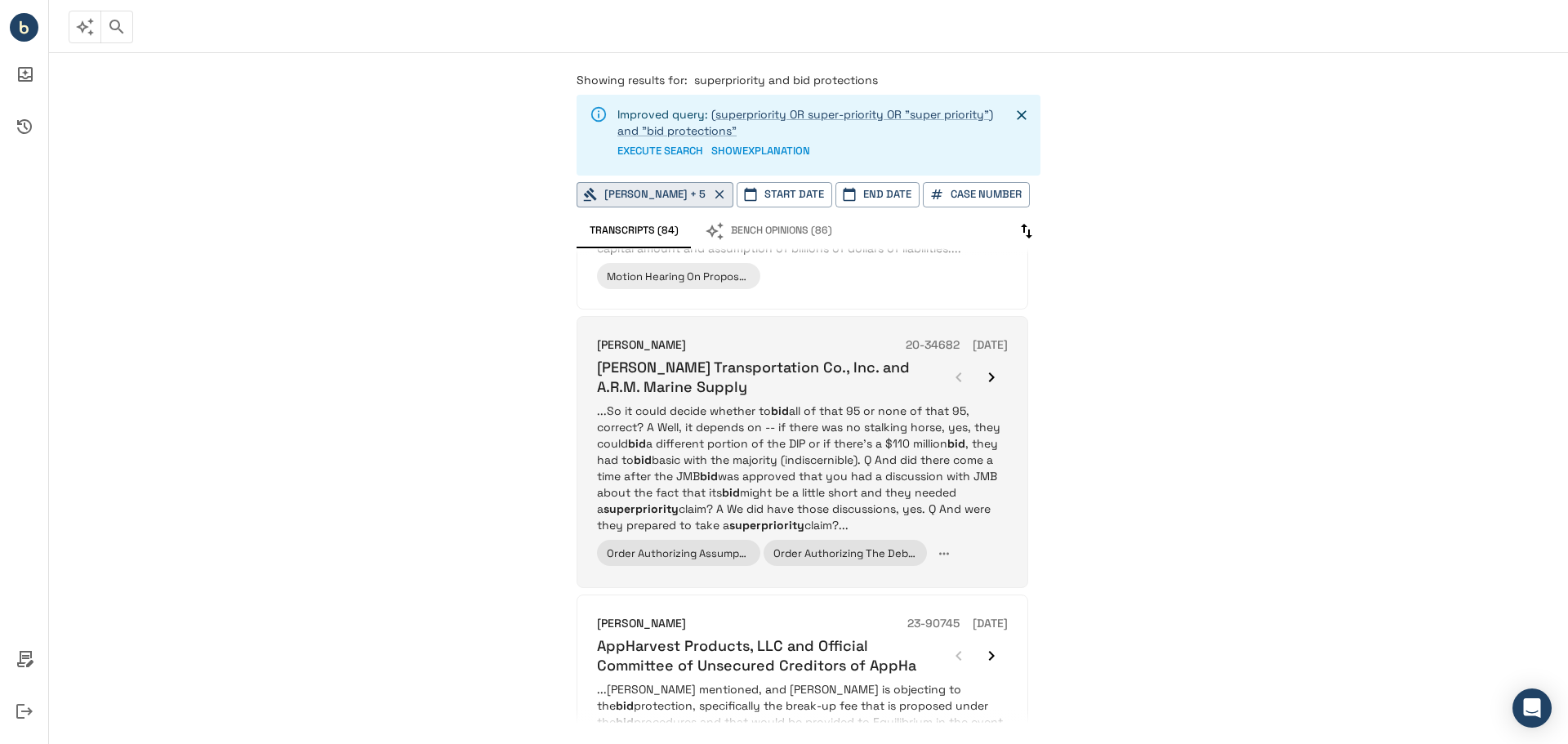
click at [821, 396] on h6 "[PERSON_NAME] Transportation Co., Inc. and A.R.M. Marine Supply" at bounding box center [770, 376] width 345 height 38
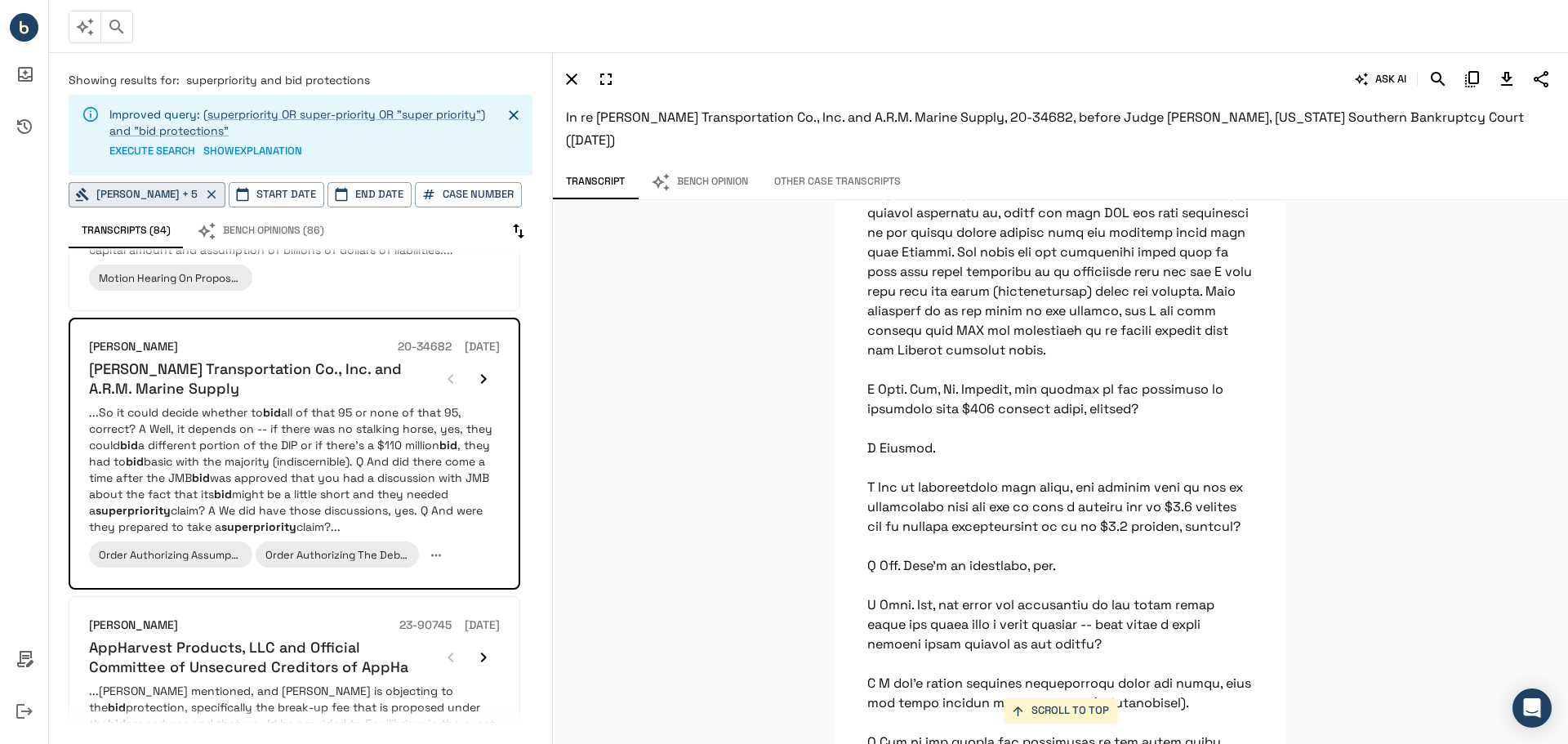
scroll to position [53045, 0]
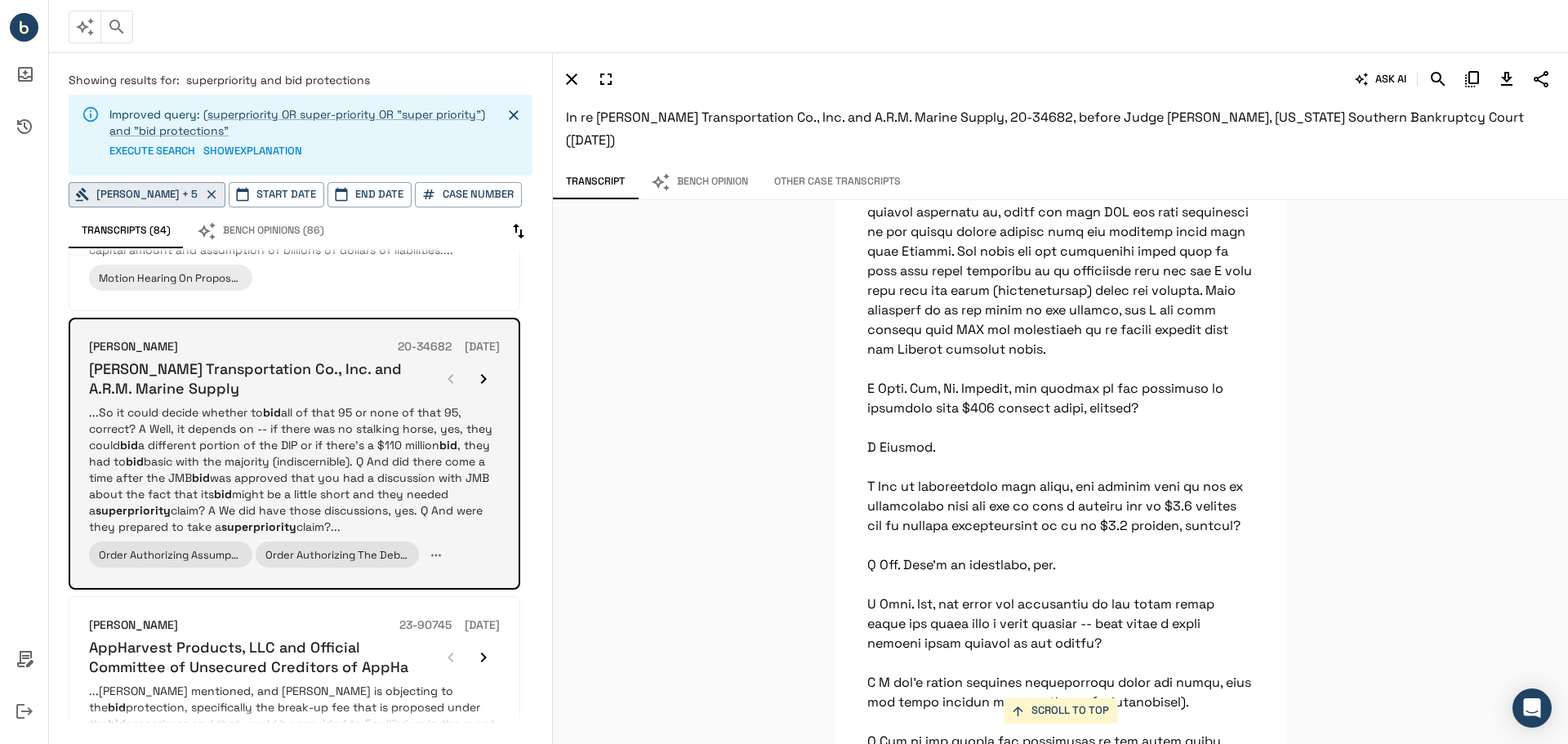
click at [481, 389] on icon "button" at bounding box center [484, 379] width 19 height 19
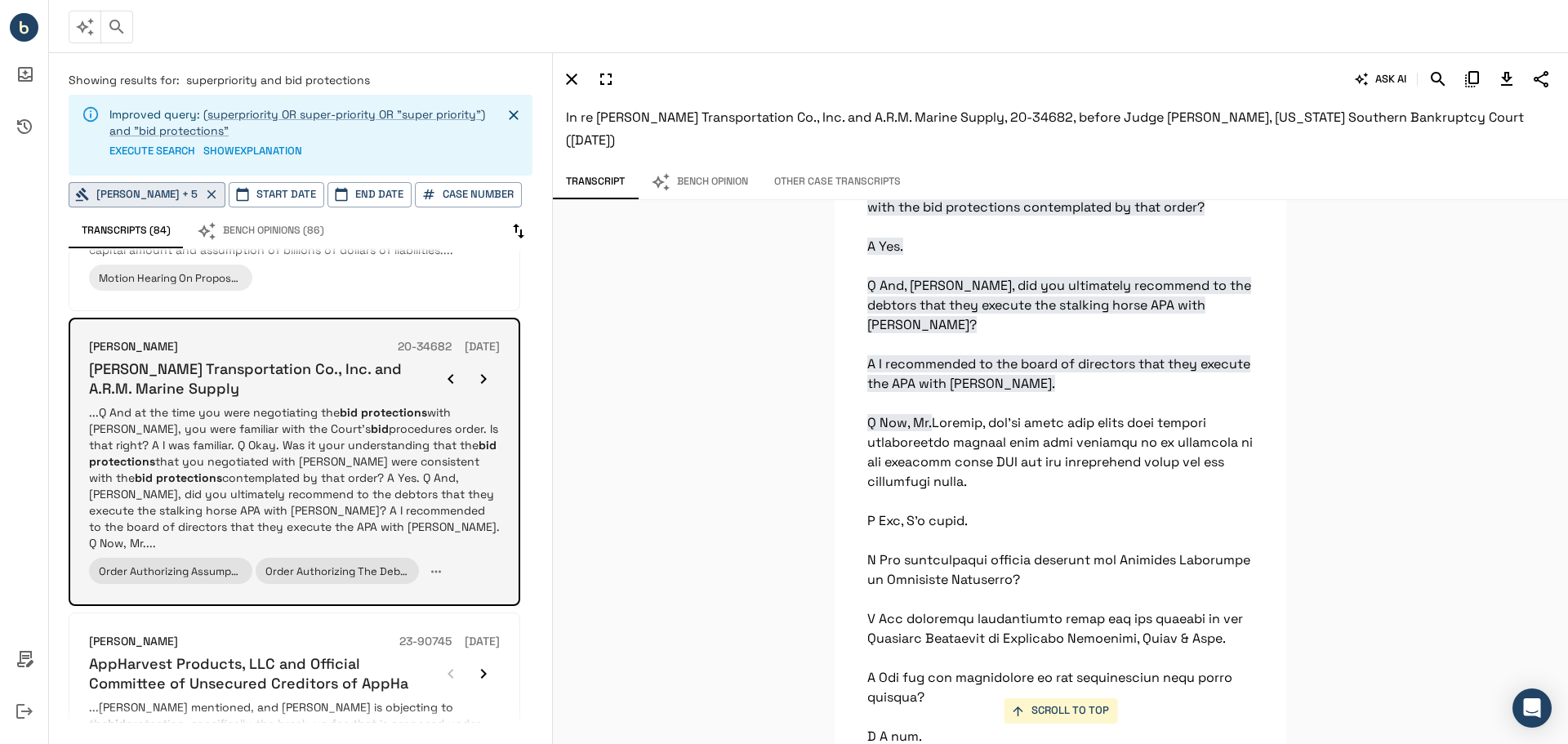
scroll to position [22714, 0]
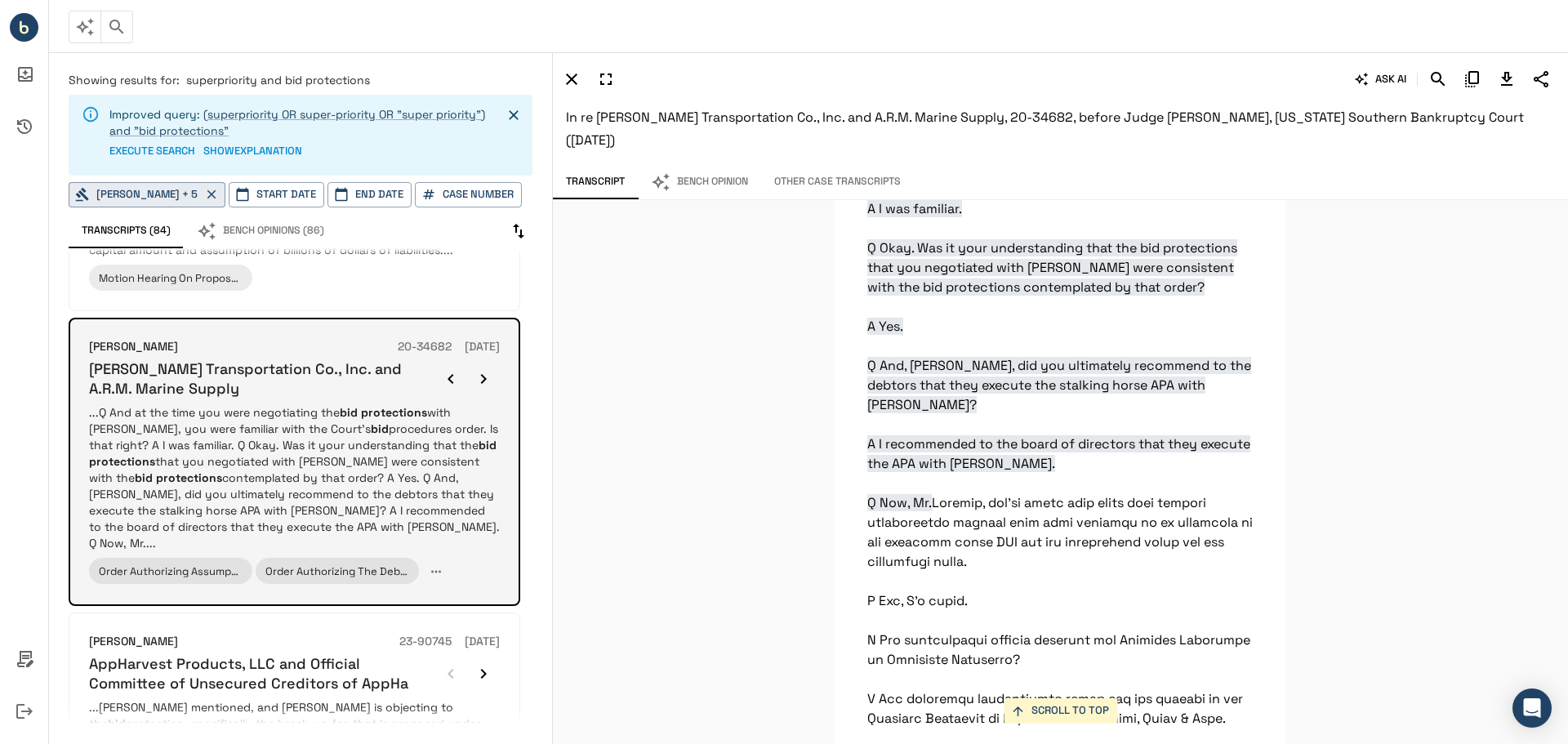
click at [480, 389] on icon "button" at bounding box center [484, 379] width 19 height 19
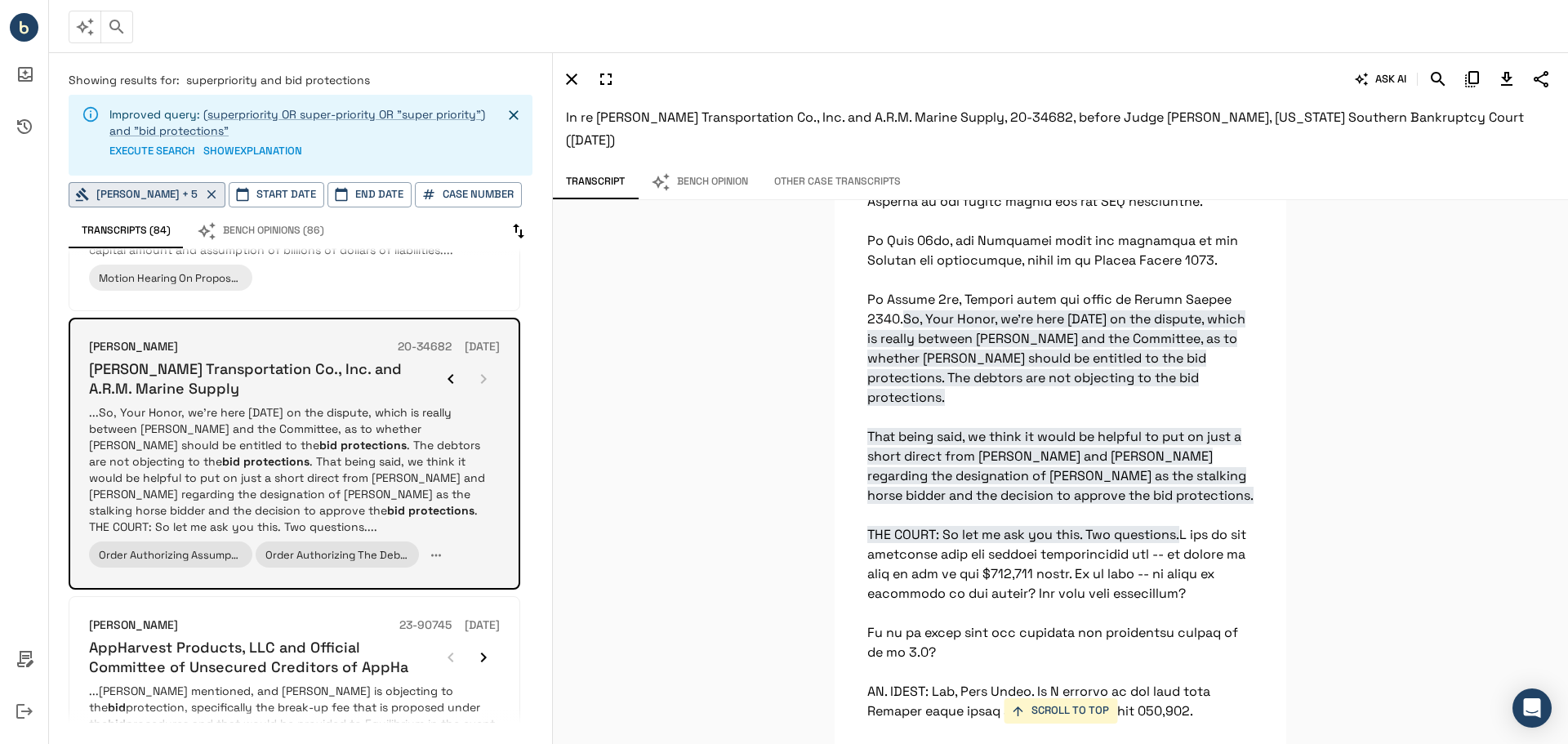
scroll to position [3922, 0]
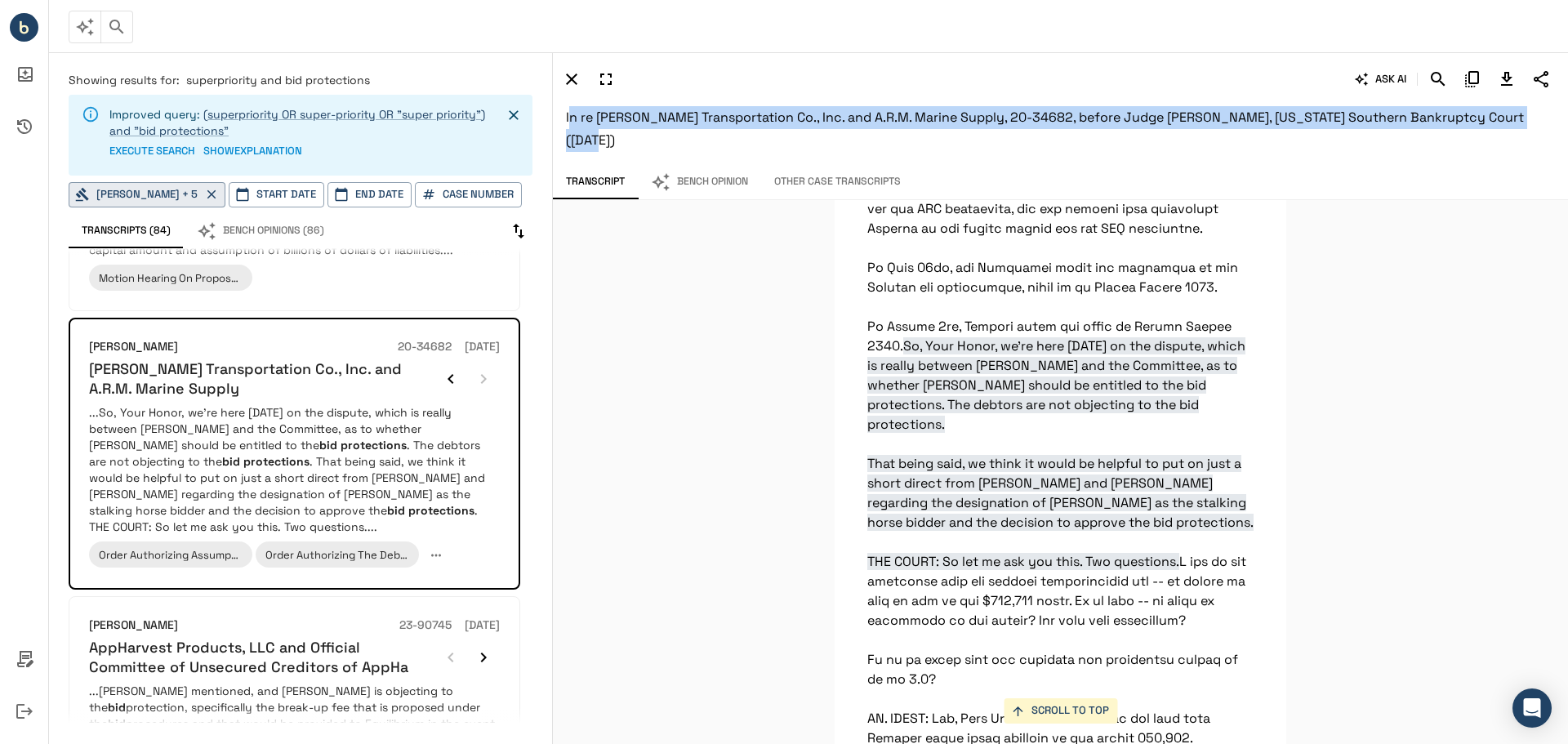
drag, startPoint x: 570, startPoint y: 120, endPoint x: 1542, endPoint y: 122, distance: 972.0
click at [1531, 120] on h6 "In re [PERSON_NAME] Transportation Co., Inc. and A.R.M. Marine Supply, 20-34682…" at bounding box center [1060, 129] width 989 height 46
click at [1543, 120] on h6 "In re [PERSON_NAME] Transportation Co., Inc. and A.R.M. Marine Supply, 20-34682…" at bounding box center [1060, 129] width 989 height 46
click at [1534, 116] on h6 "In re [PERSON_NAME] Transportation Co., Inc. and A.R.M. Marine Supply, 20-34682…" at bounding box center [1060, 129] width 989 height 46
drag, startPoint x: 1533, startPoint y: 115, endPoint x: 554, endPoint y: 124, distance: 979.0
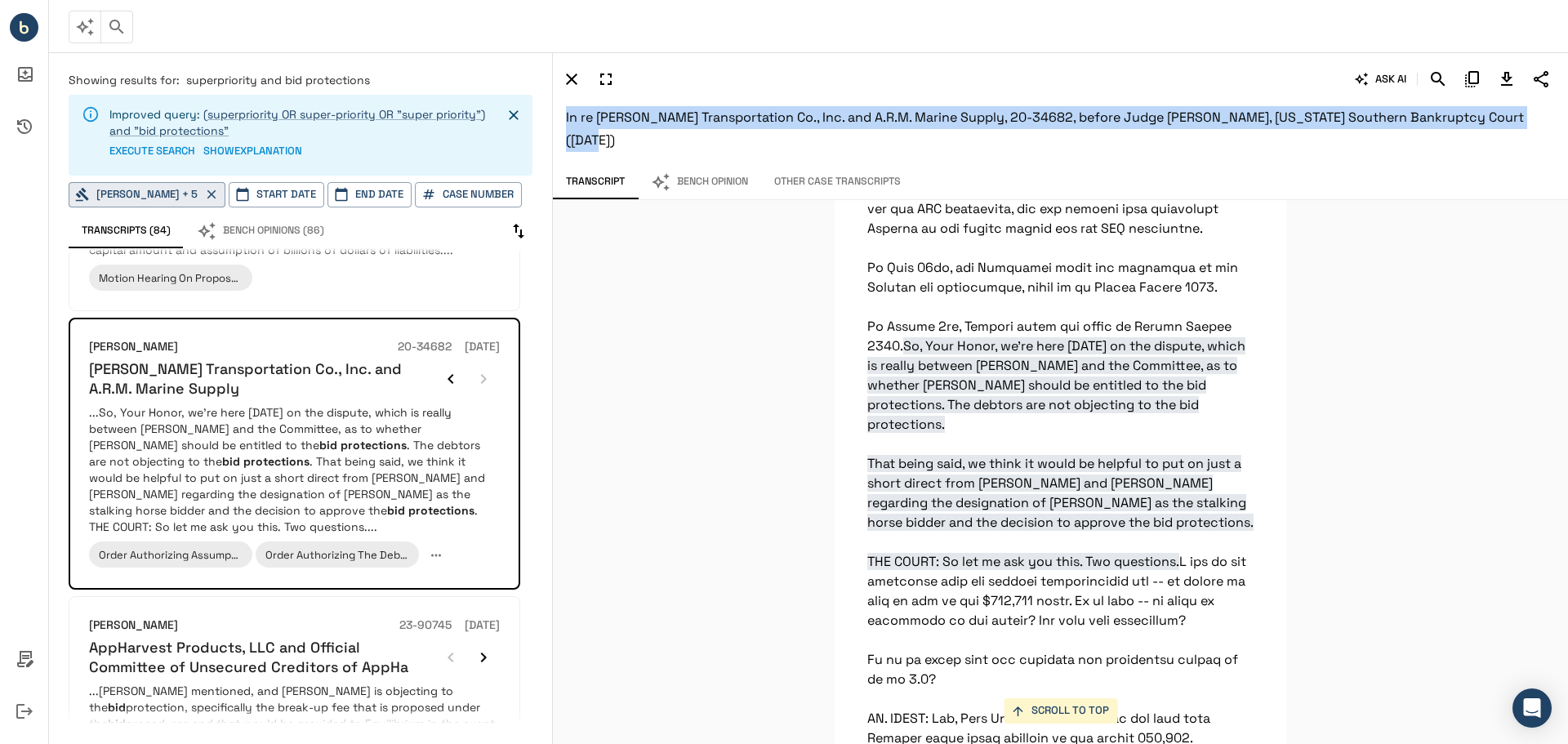
click at [554, 124] on div "ASK AI In re [PERSON_NAME] Transportation Co., Inc. and A.R.M. Marine Supply, 2…" at bounding box center [1060, 108] width 1015 height 112
copy span "In re [PERSON_NAME] Transportation Co., Inc. and A.R.M. Marine Supply, 20-34682…"
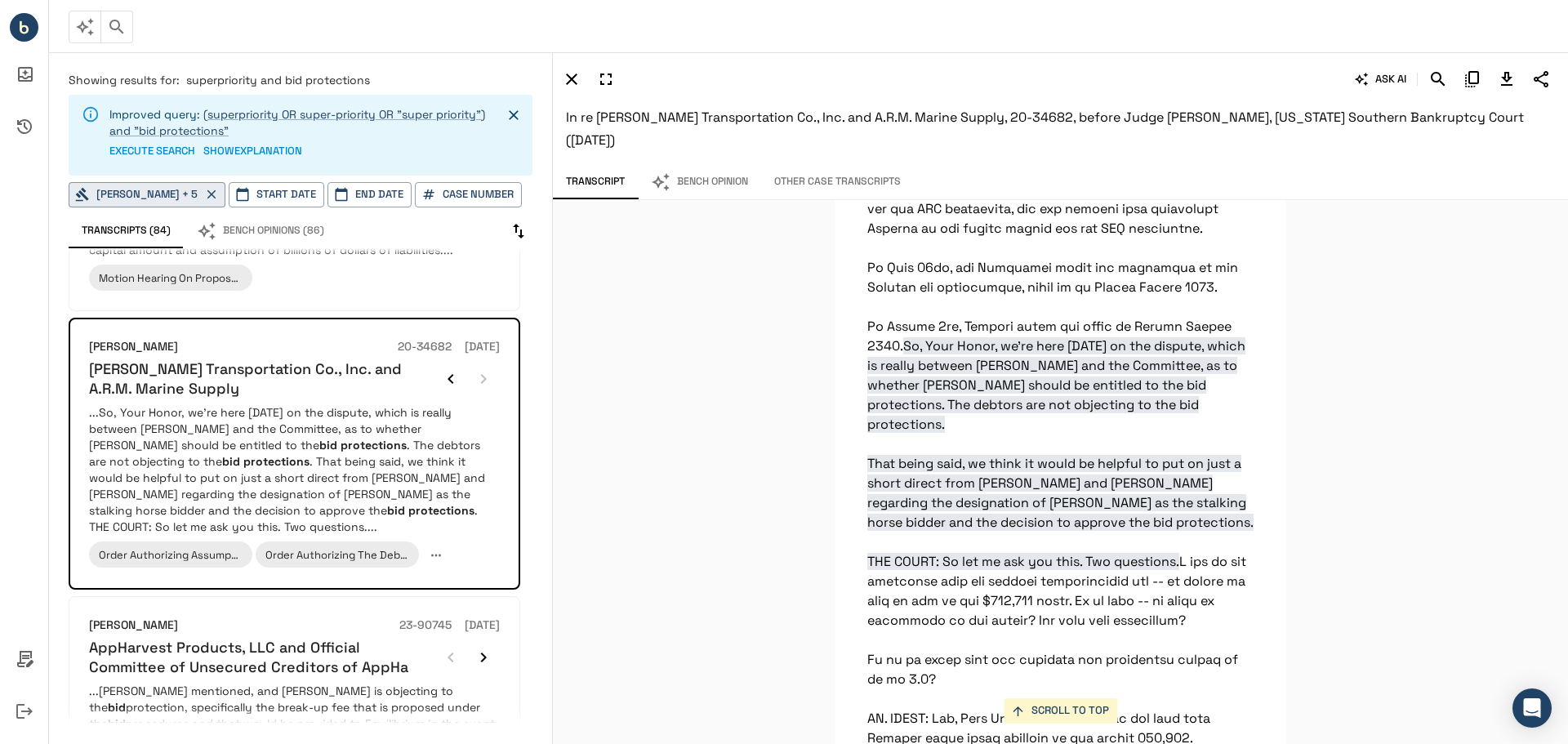
click at [1067, 386] on span "So, Your Honor, we're here [DATE] on the dispute, which is really between [PERS…" at bounding box center [1060, 453] width 386 height 233
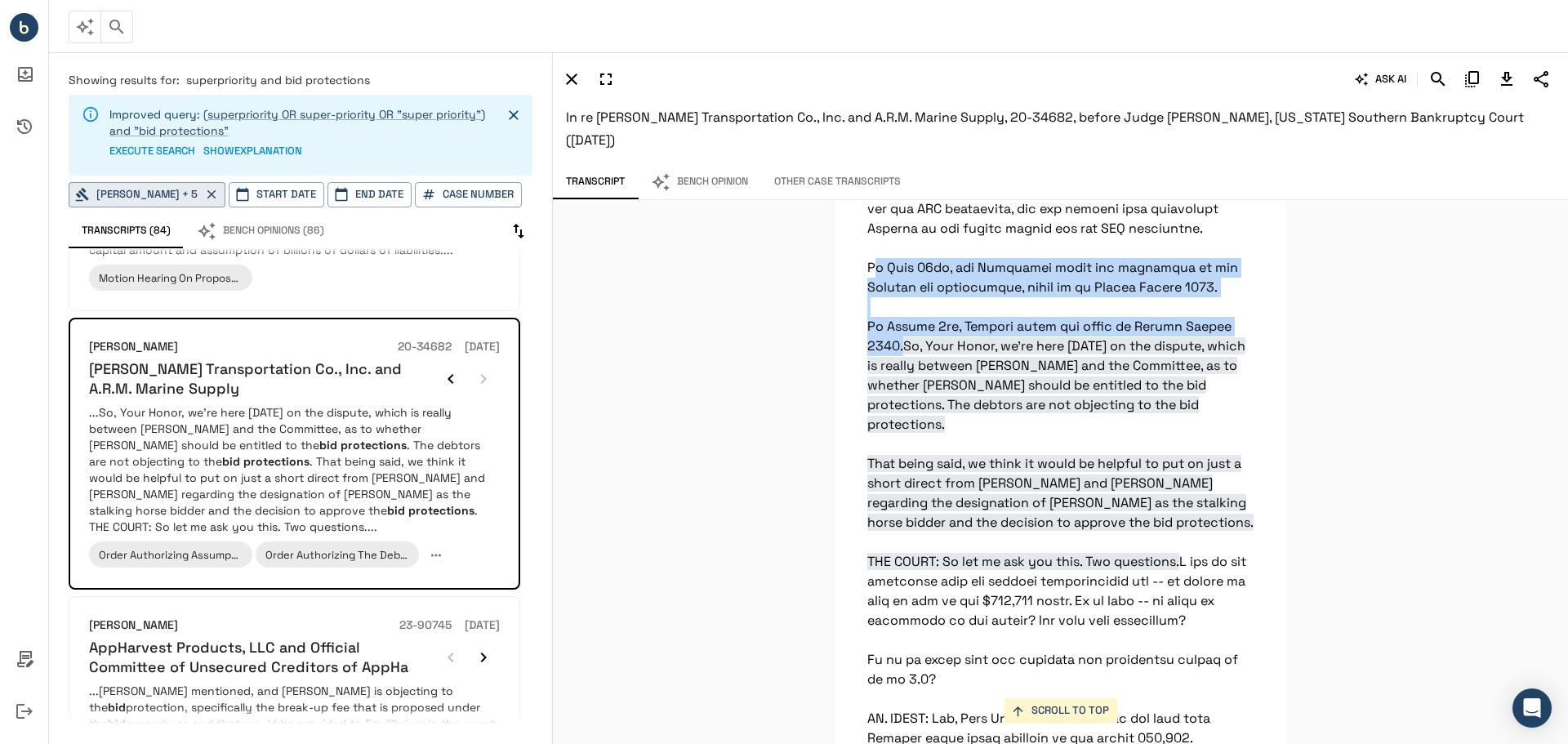
drag, startPoint x: 1249, startPoint y: 323, endPoint x: 867, endPoint y: 259, distance: 387.3
drag, startPoint x: 862, startPoint y: 261, endPoint x: 1176, endPoint y: 323, distance: 320.1
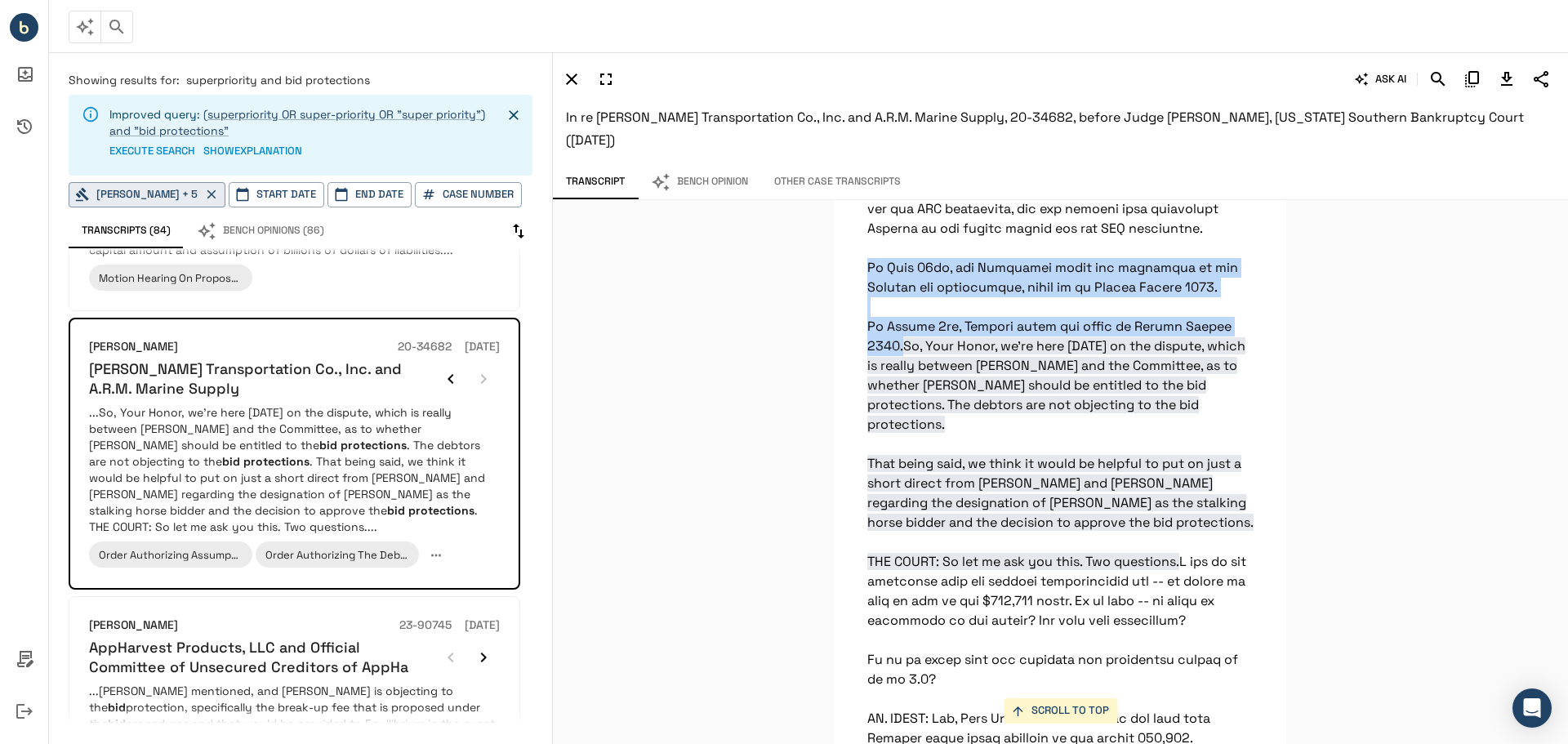
copy p "On [DATE], the Committee filed its objection to the Hartree bid protections, wh…"
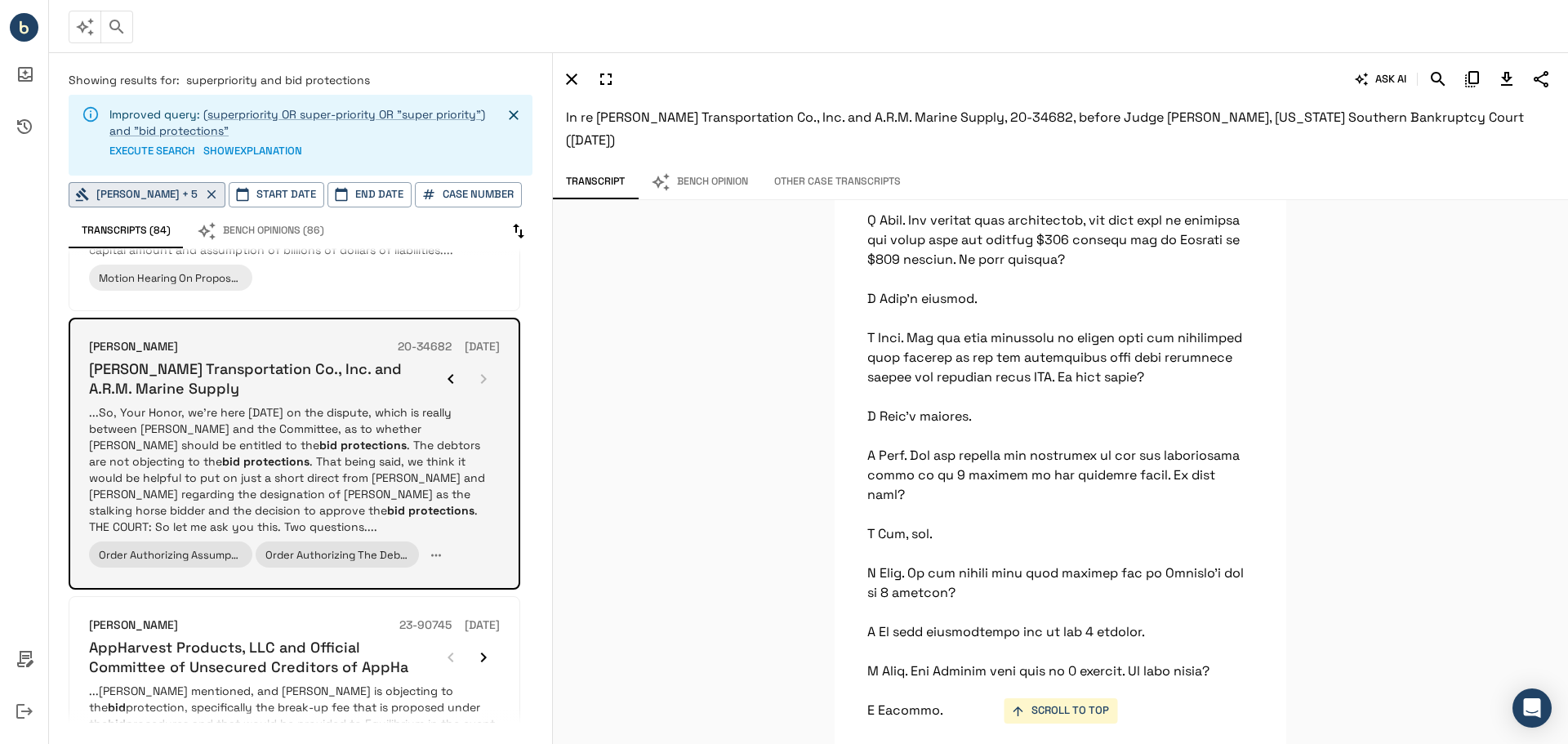
scroll to position [21313, 0]
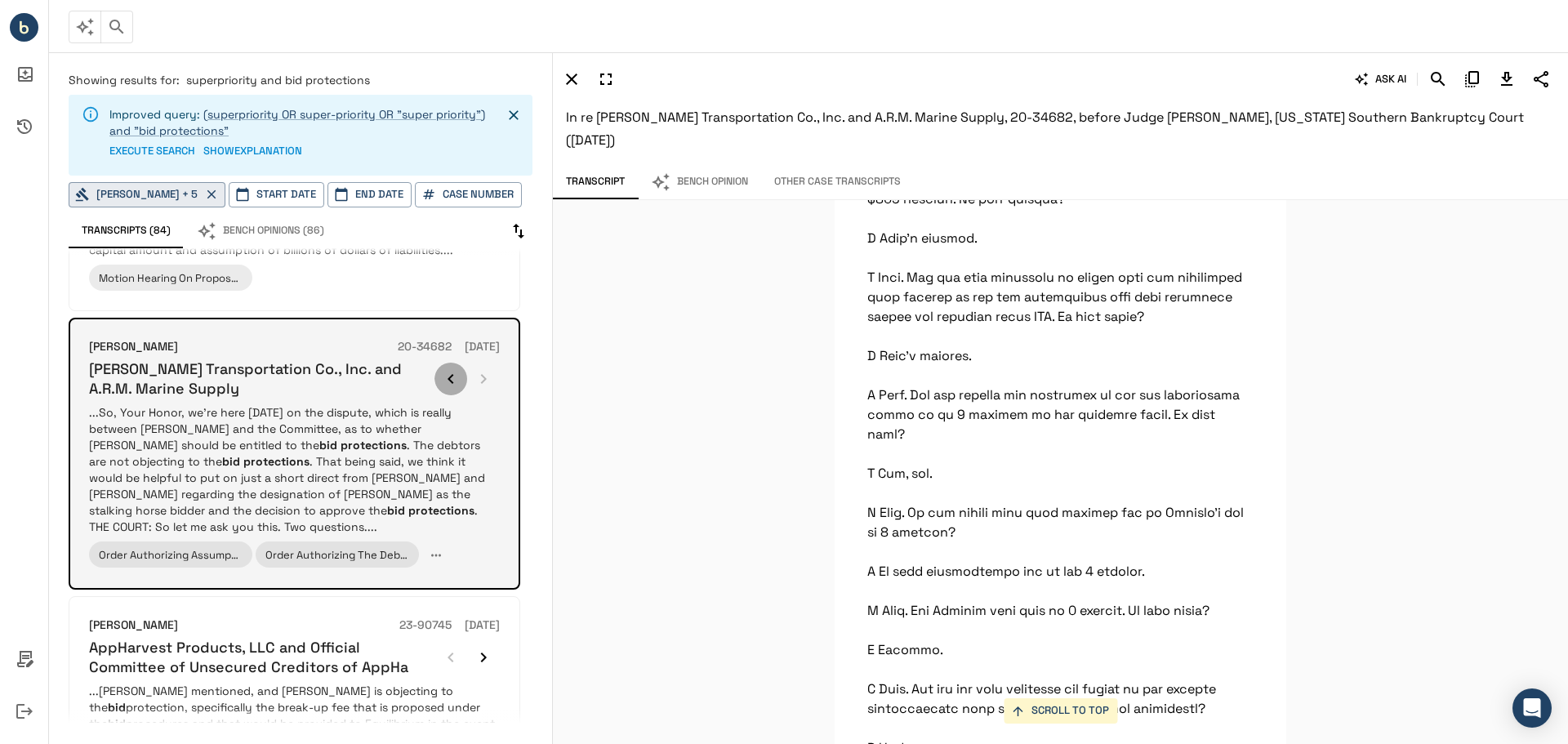
click at [450, 384] on icon "button" at bounding box center [450, 378] width 5 height 10
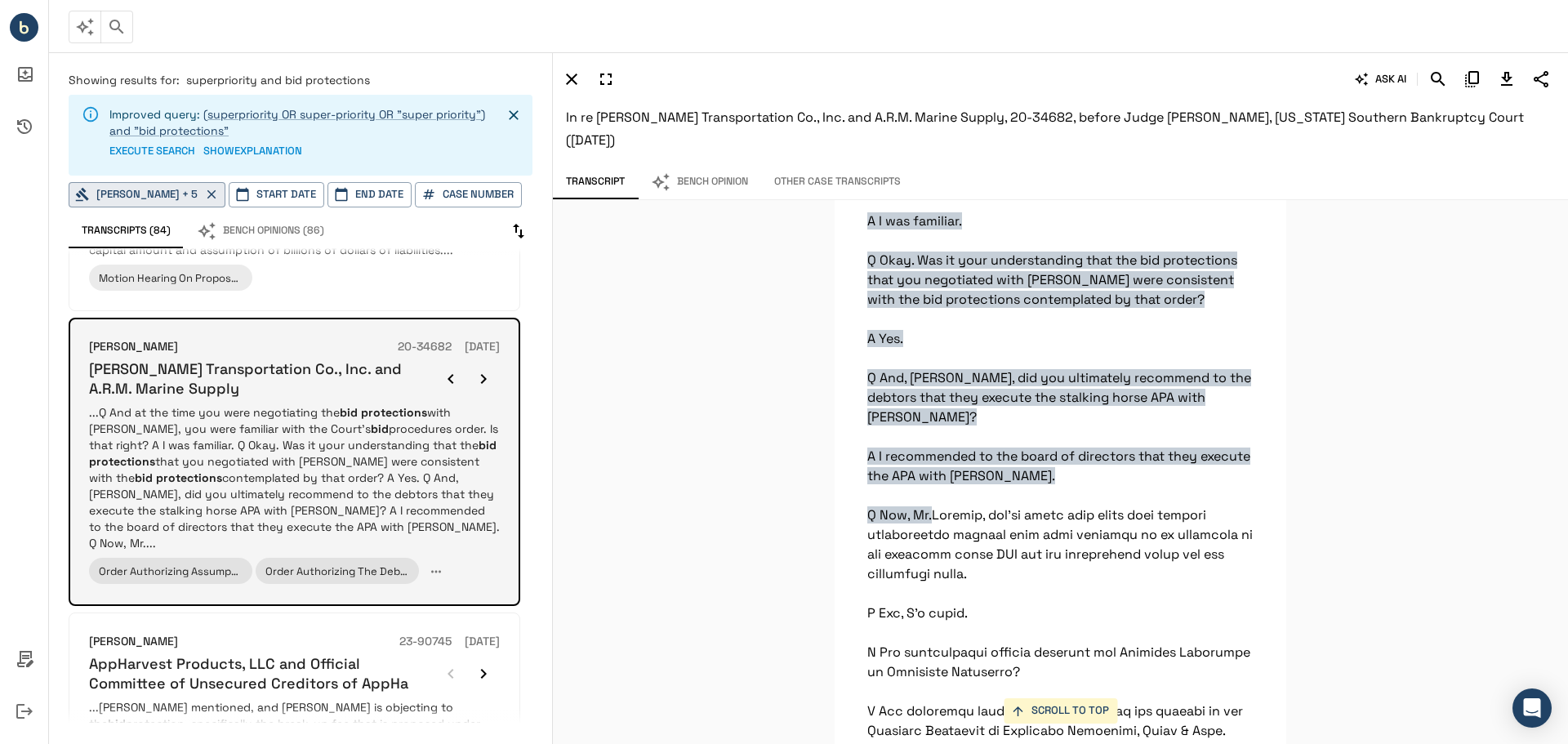
scroll to position [22714, 0]
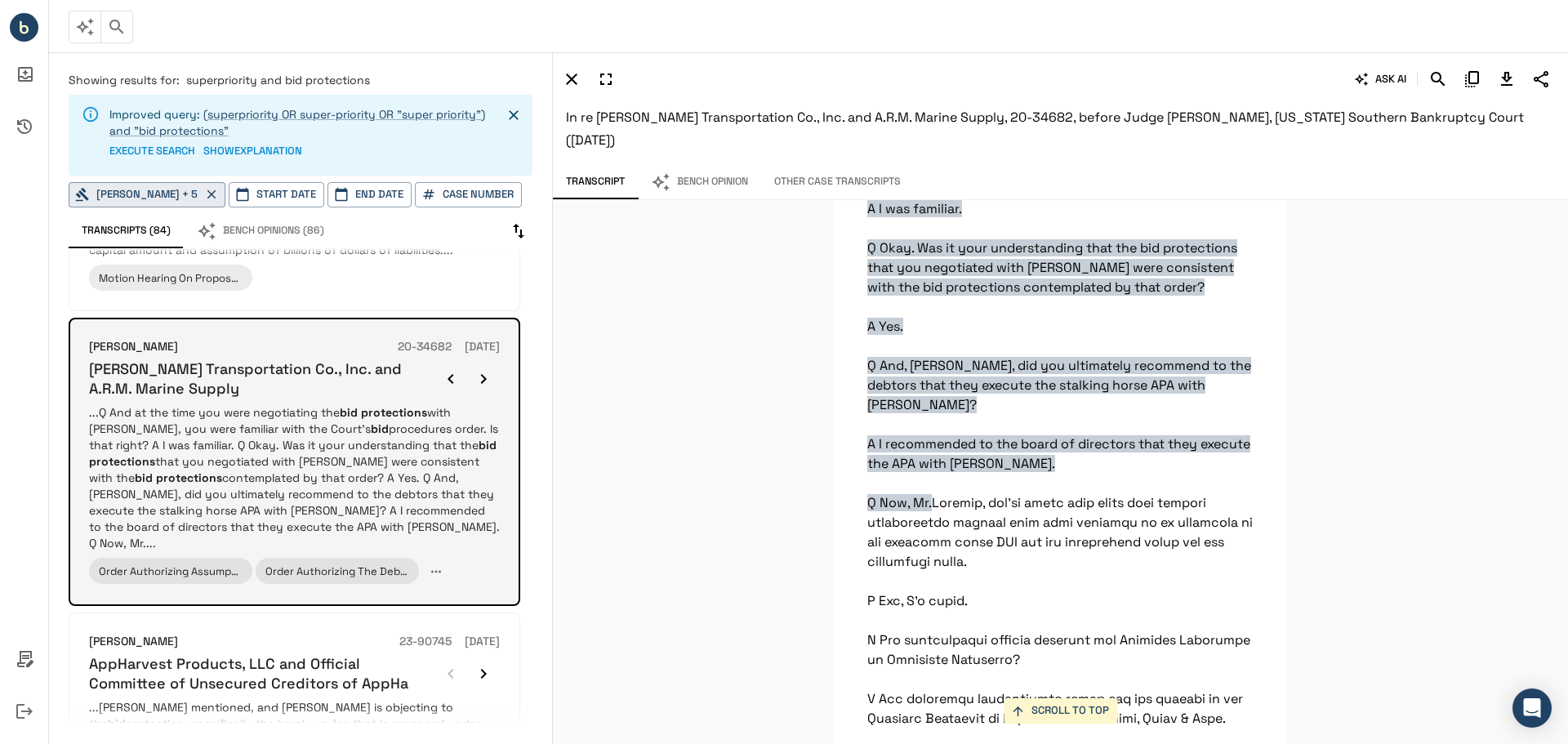
click at [450, 384] on icon "button" at bounding box center [450, 378] width 5 height 10
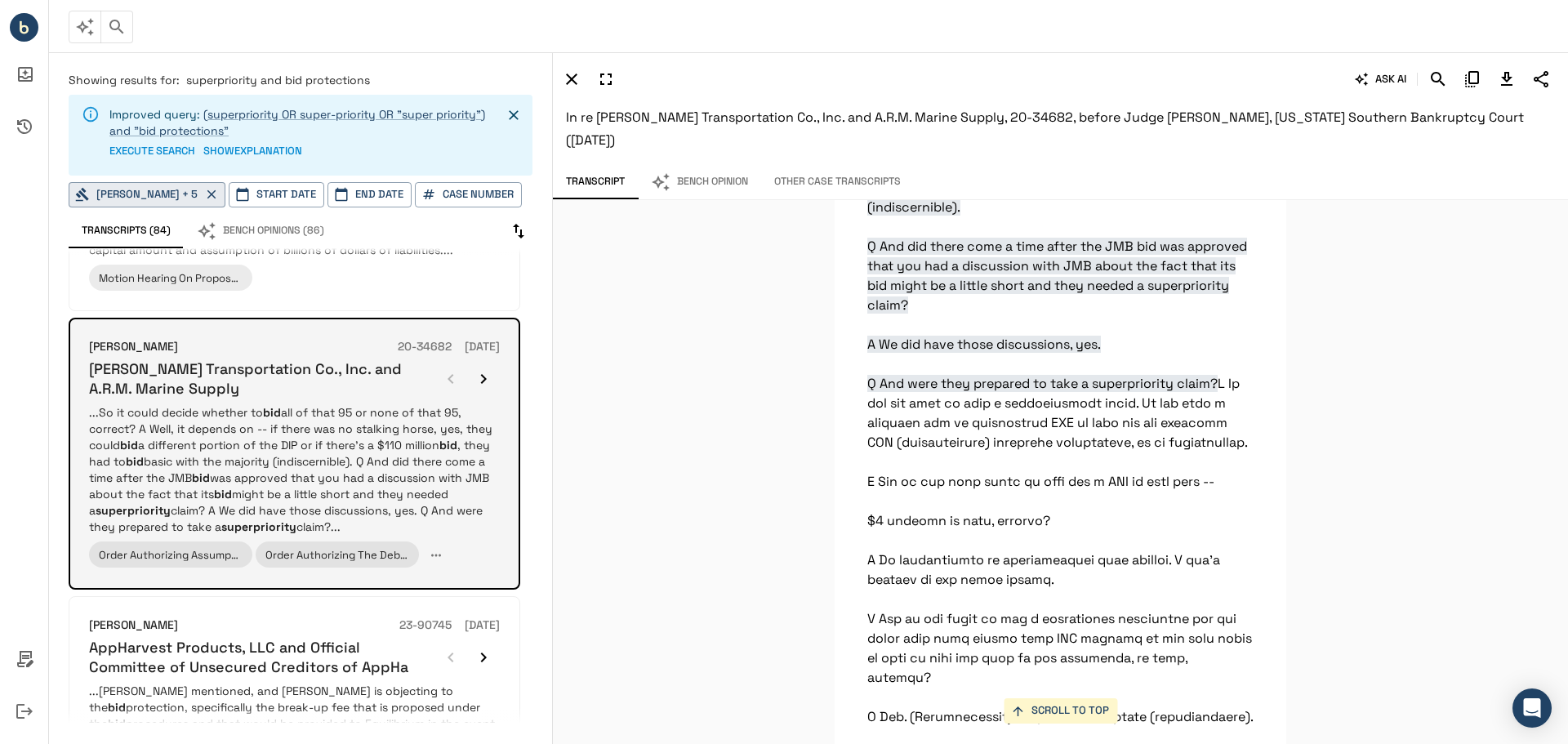
scroll to position [52254, 0]
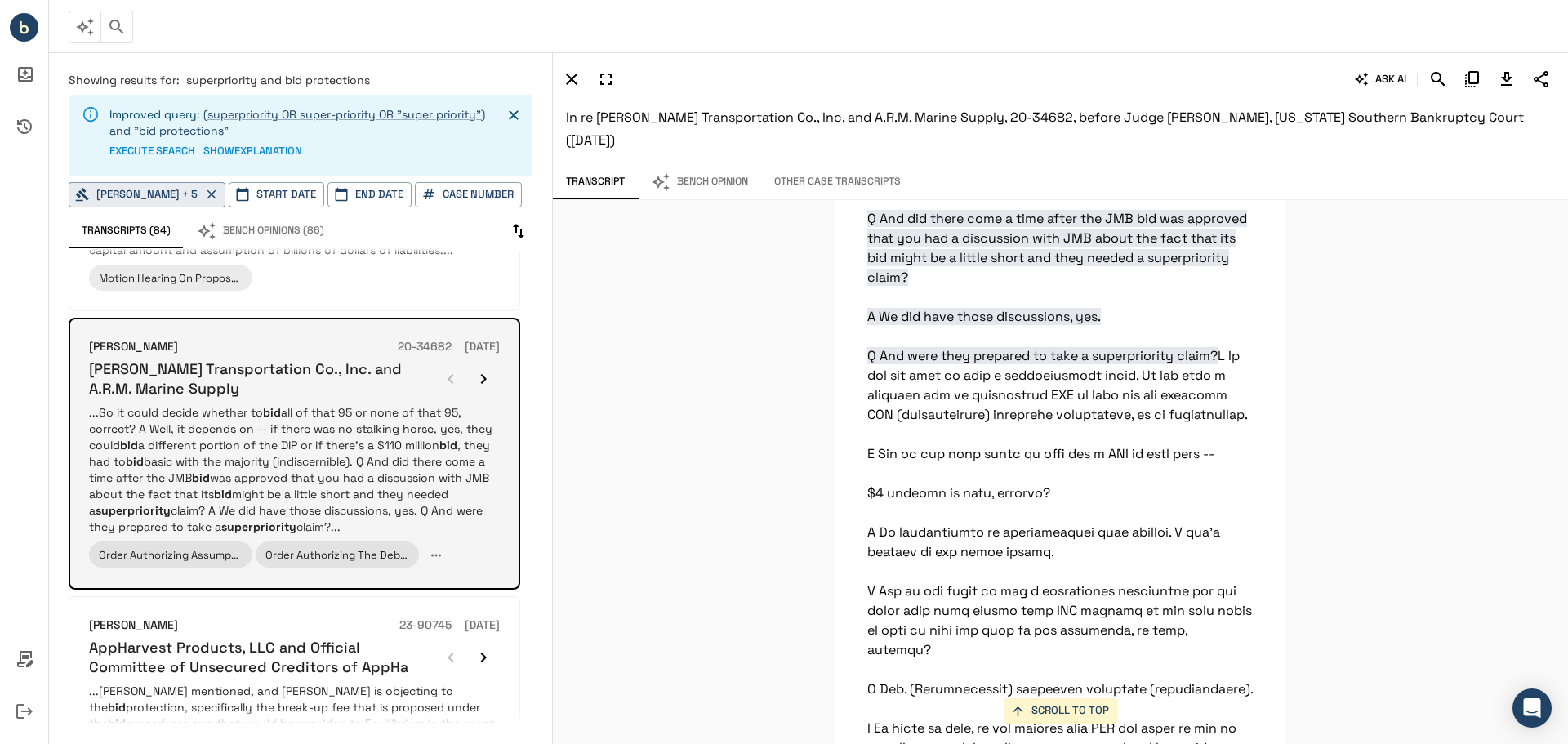
click at [450, 394] on div at bounding box center [467, 378] width 66 height 33
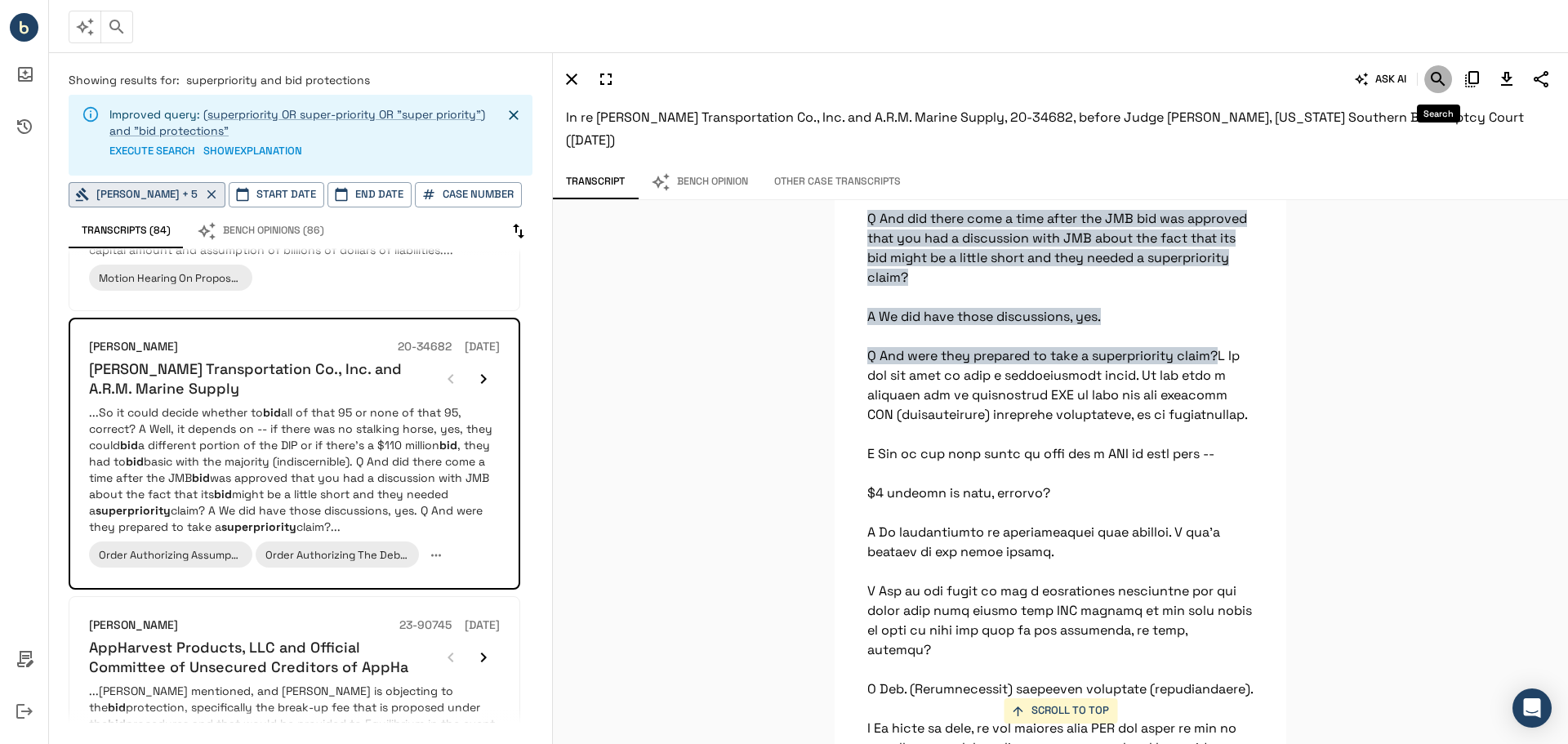
click at [1430, 79] on icon "Search" at bounding box center [1438, 79] width 19 height 19
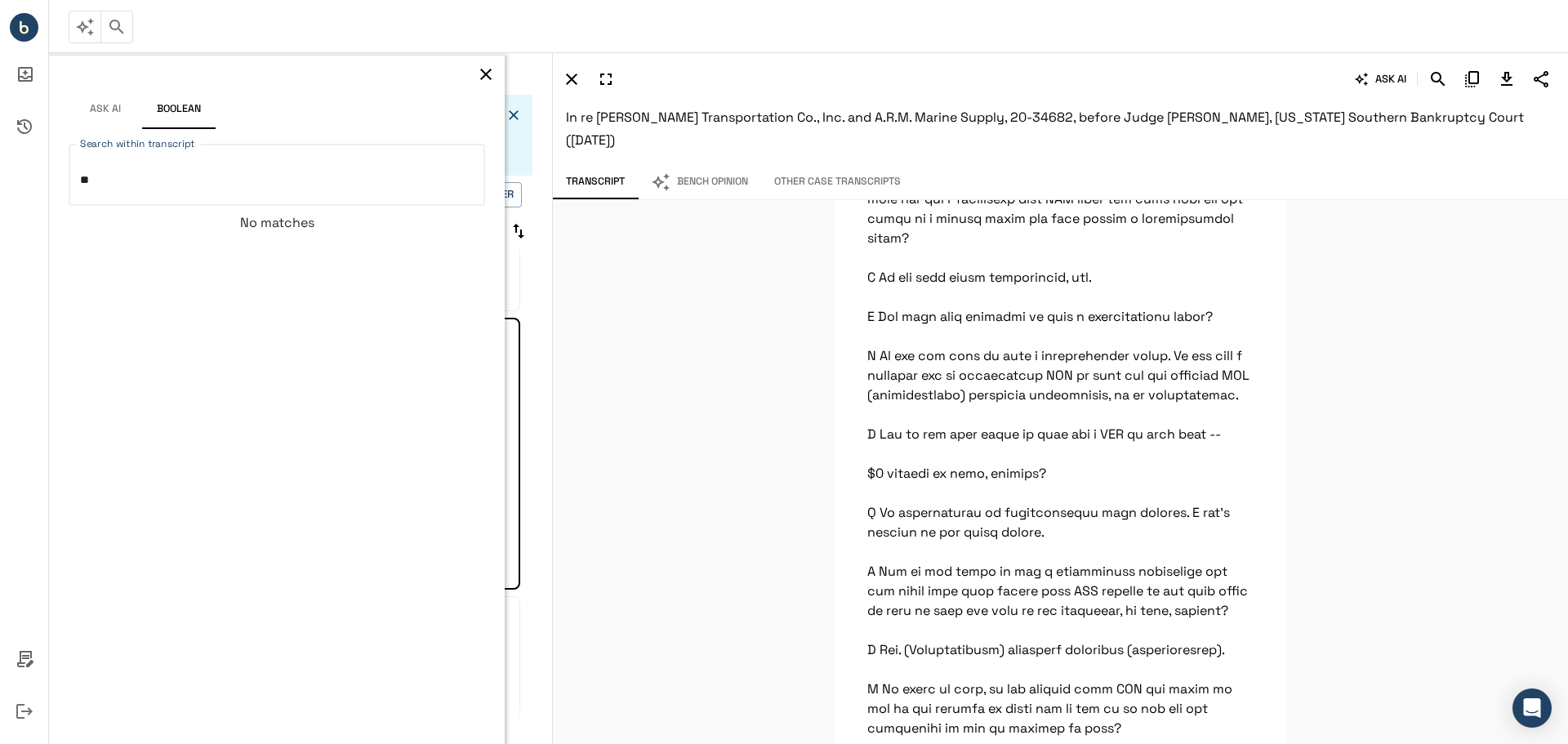
type textarea "*"
click at [484, 75] on icon "button" at bounding box center [485, 74] width 19 height 19
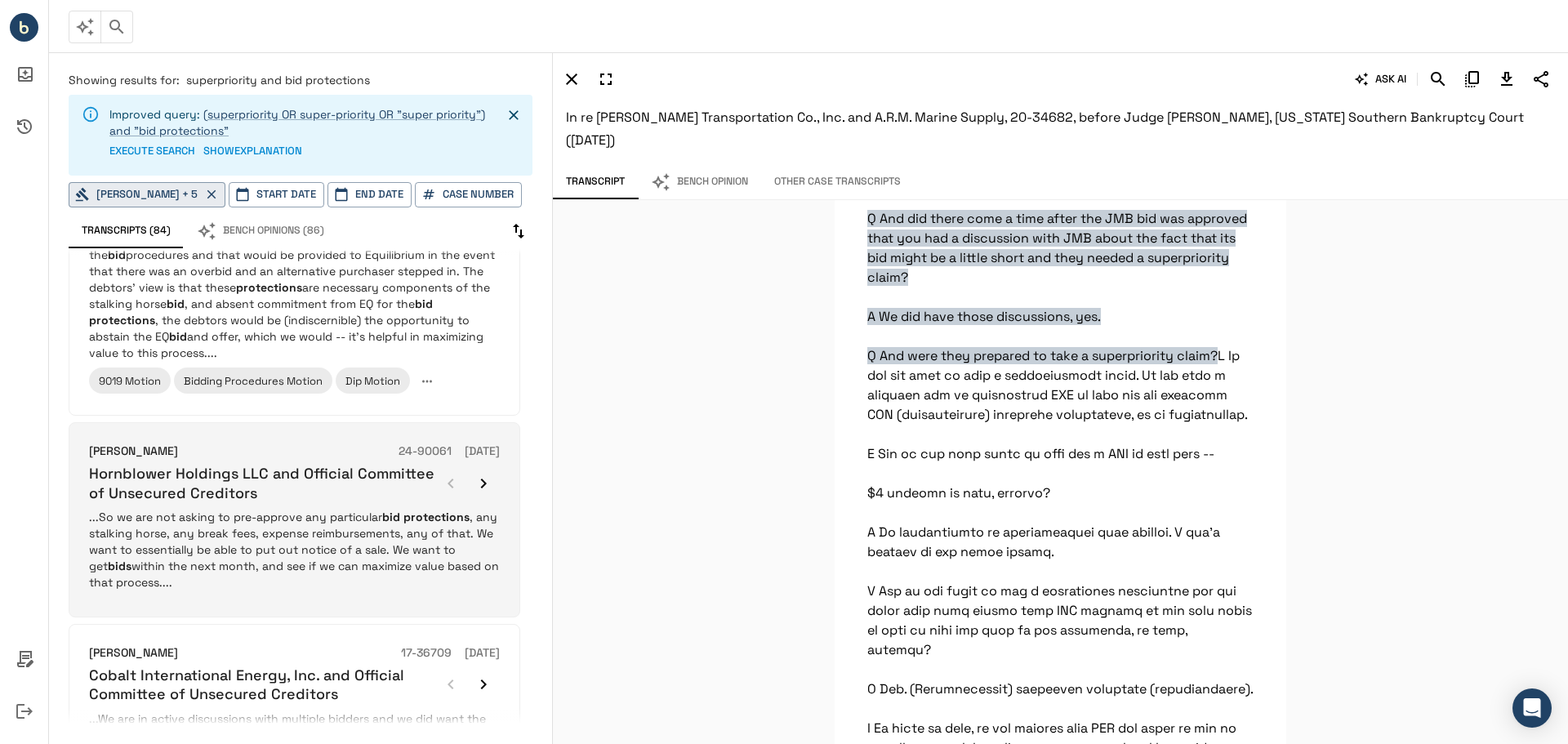
scroll to position [667, 0]
click at [470, 481] on button "button" at bounding box center [483, 481] width 33 height 33
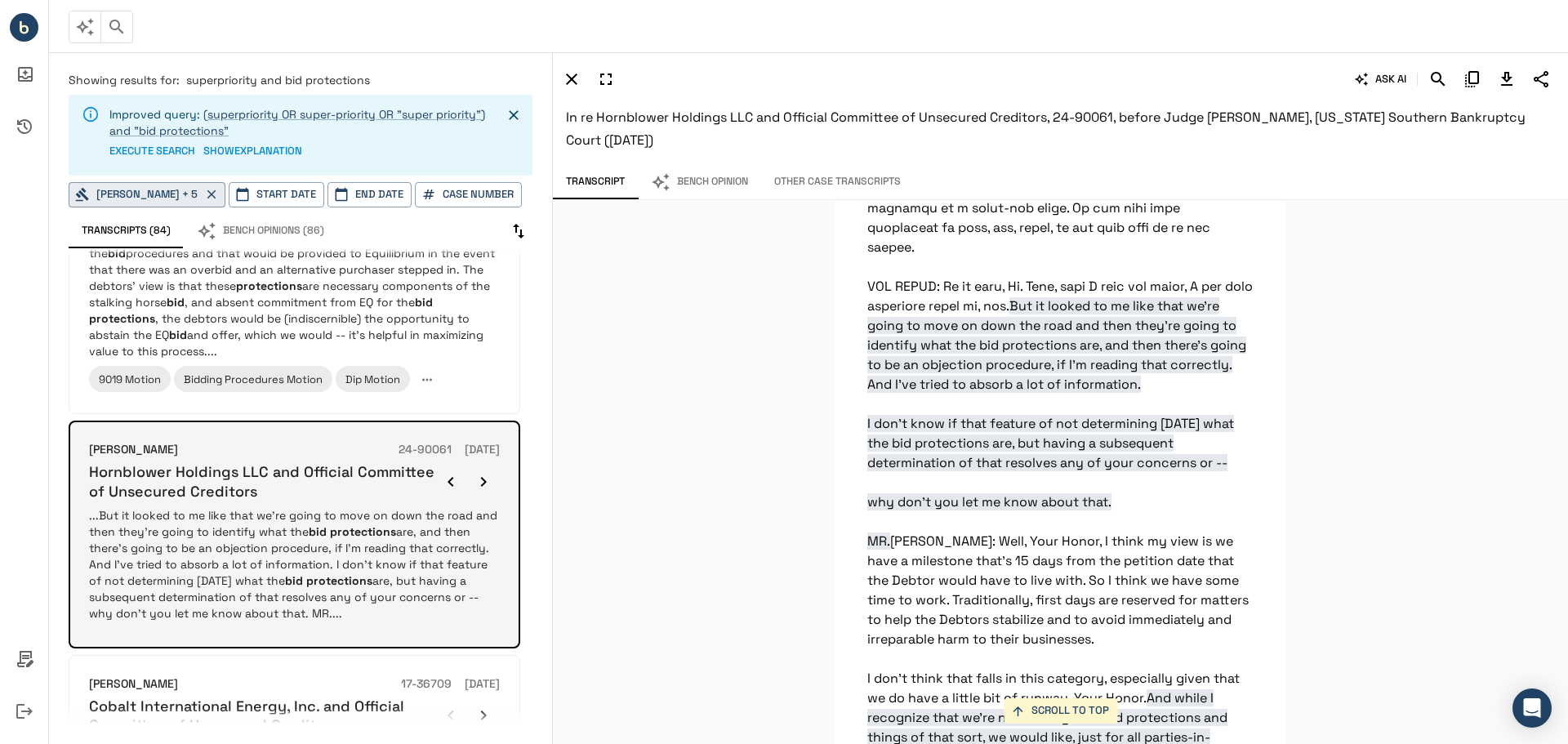
scroll to position [15220, 0]
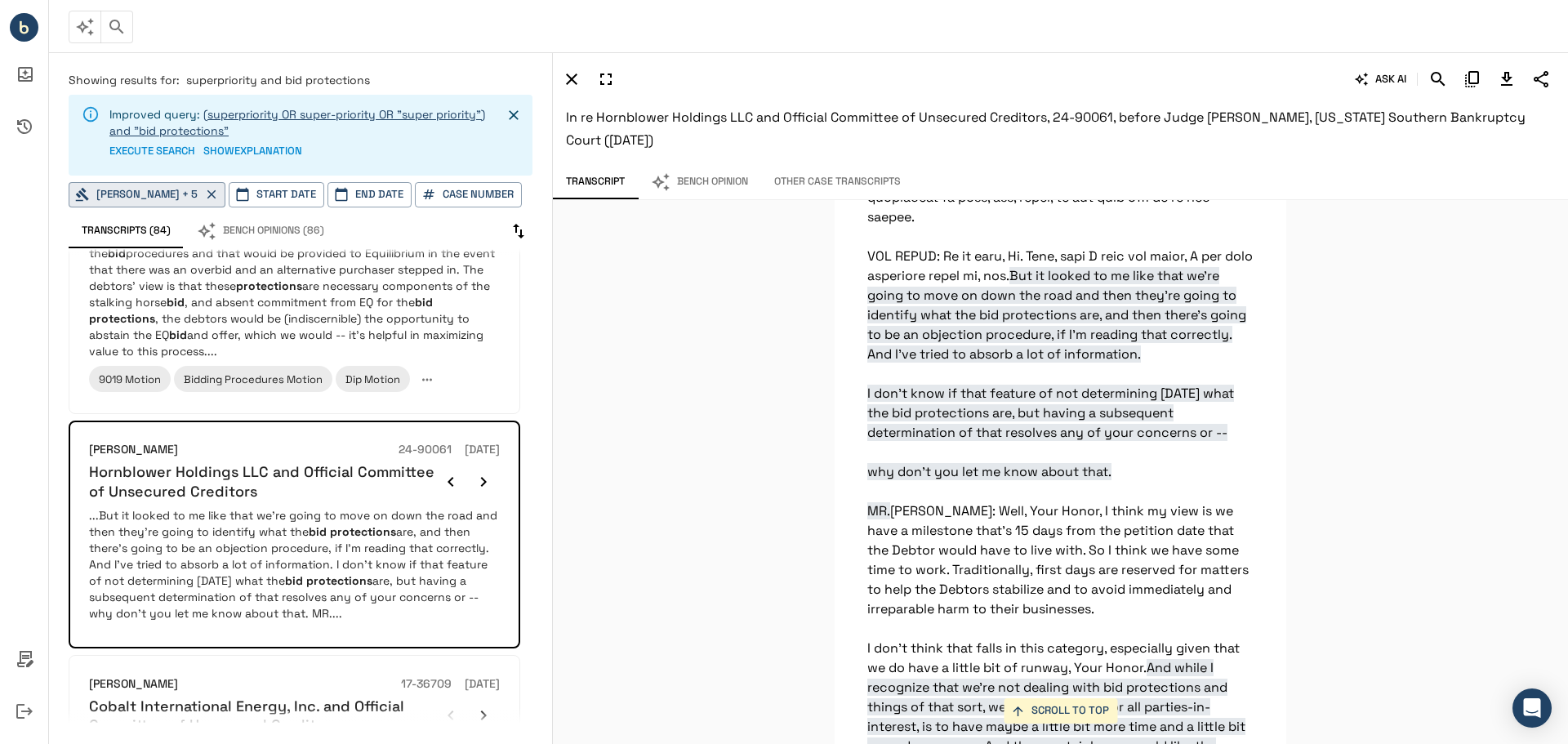
click at [326, 111] on link "(superpriority OR super-priority OR "super priority") and "bid protections"" at bounding box center [298, 122] width 376 height 31
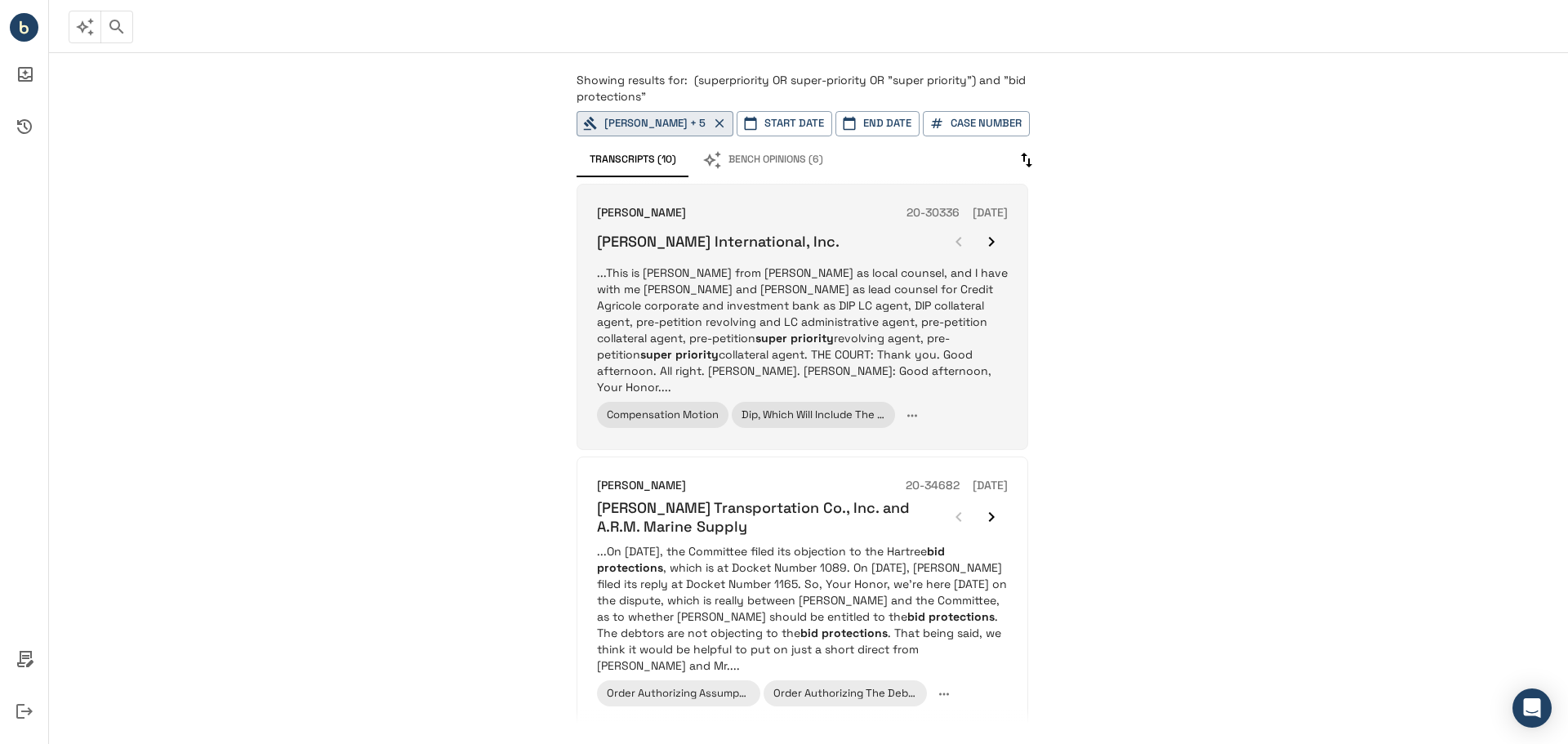
click at [982, 245] on icon "button" at bounding box center [991, 242] width 19 height 19
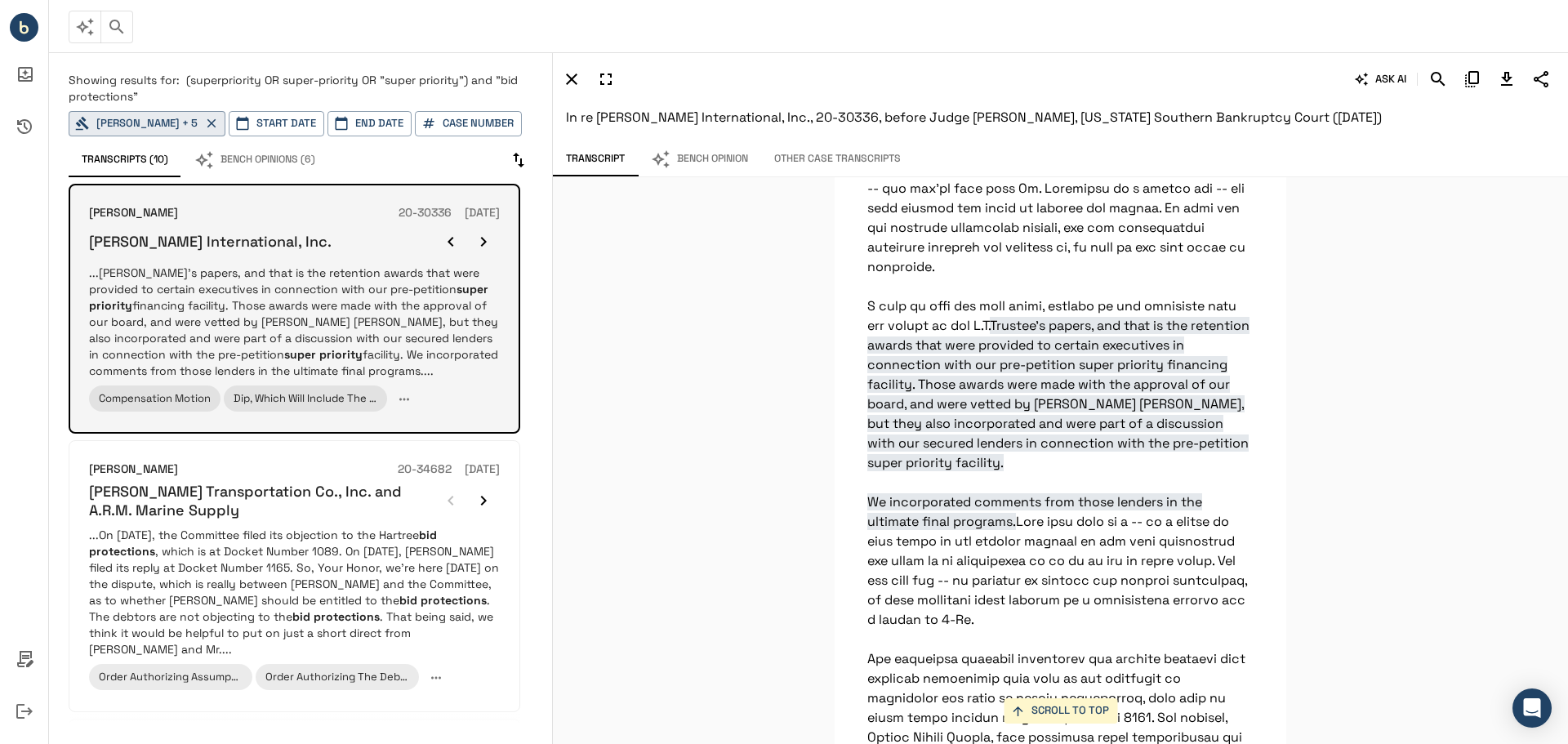
scroll to position [7782, 0]
click at [472, 236] on button "button" at bounding box center [483, 241] width 33 height 33
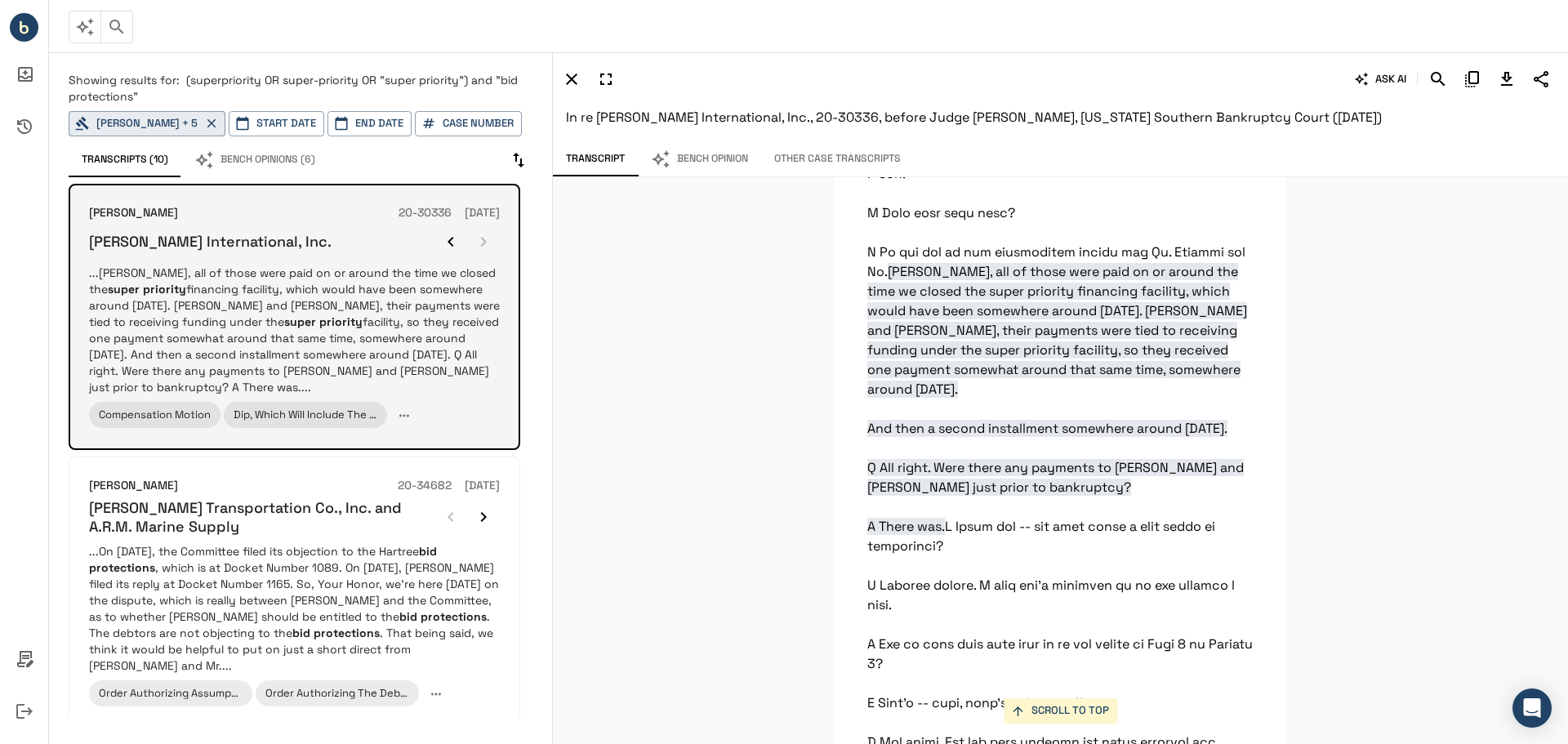
scroll to position [25261, 0]
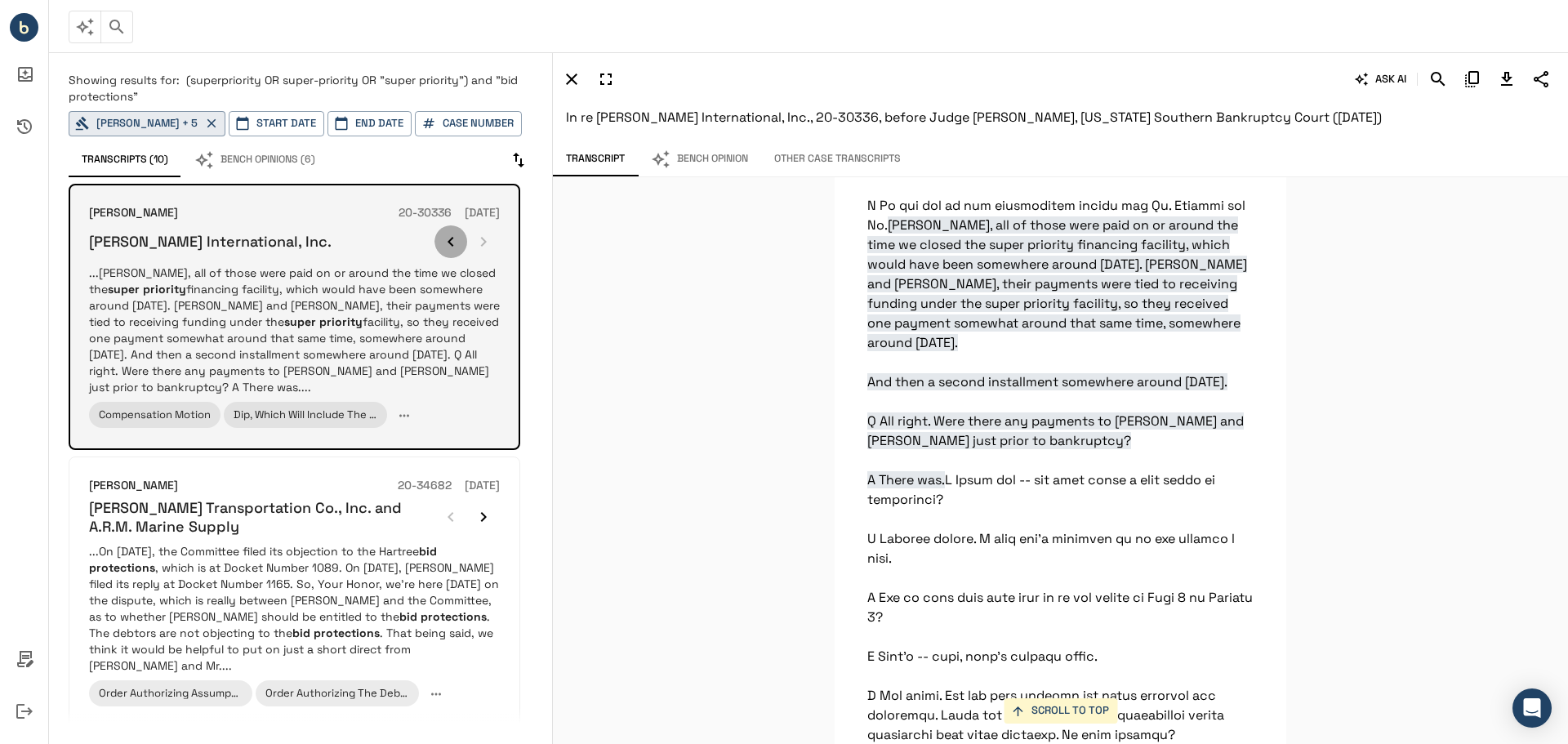
click at [446, 246] on icon "button" at bounding box center [451, 242] width 19 height 19
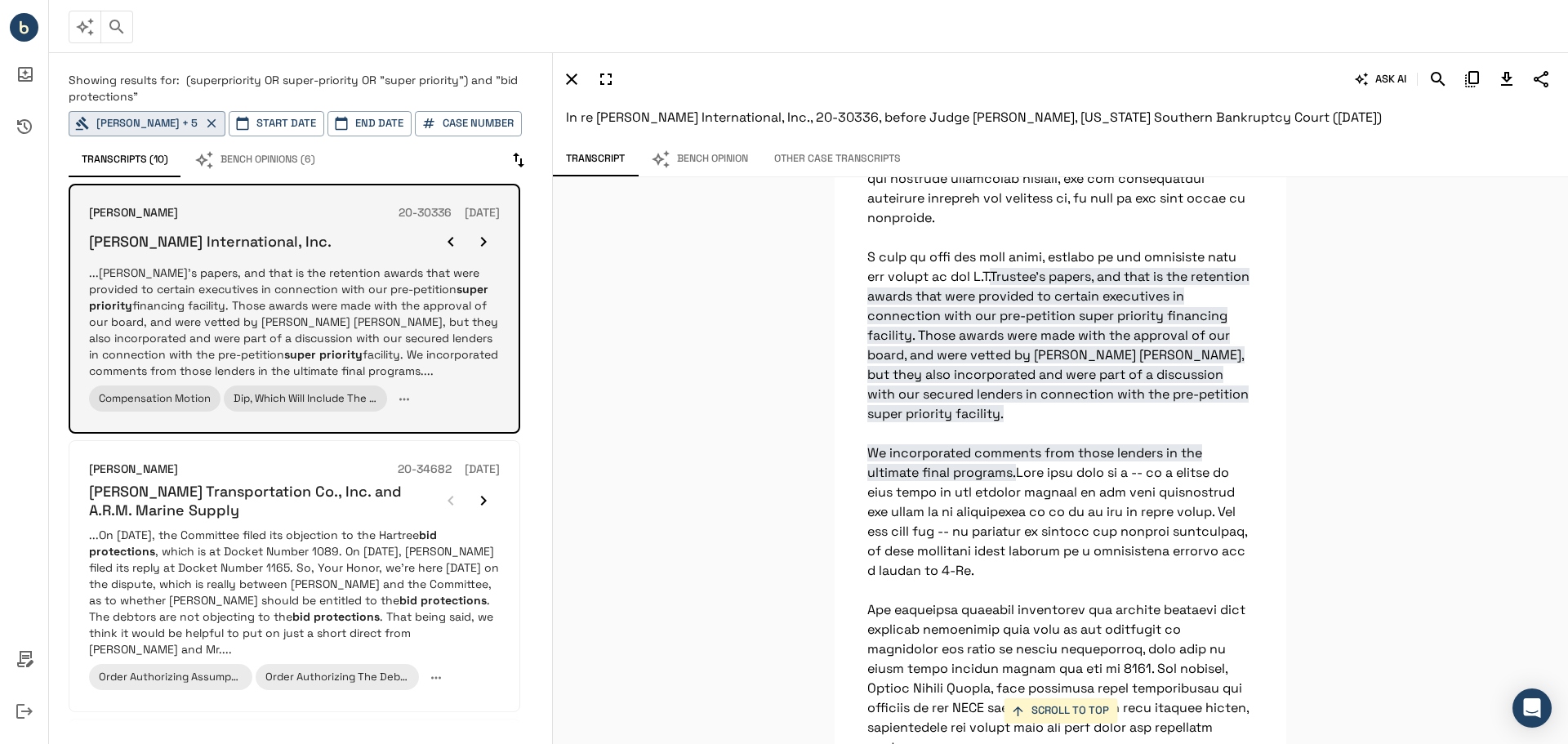
scroll to position [7782, 0]
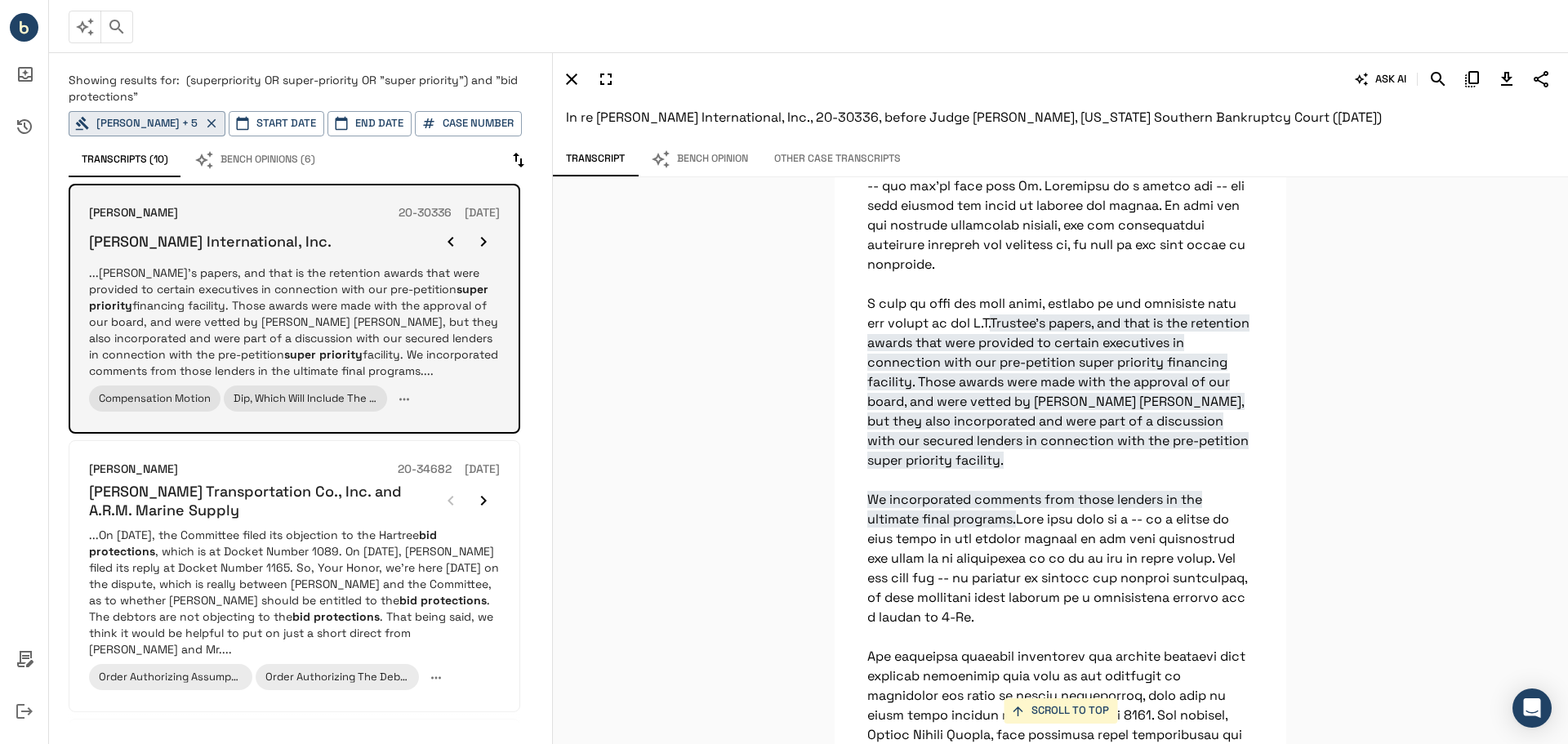
click at [446, 246] on icon "button" at bounding box center [451, 242] width 19 height 19
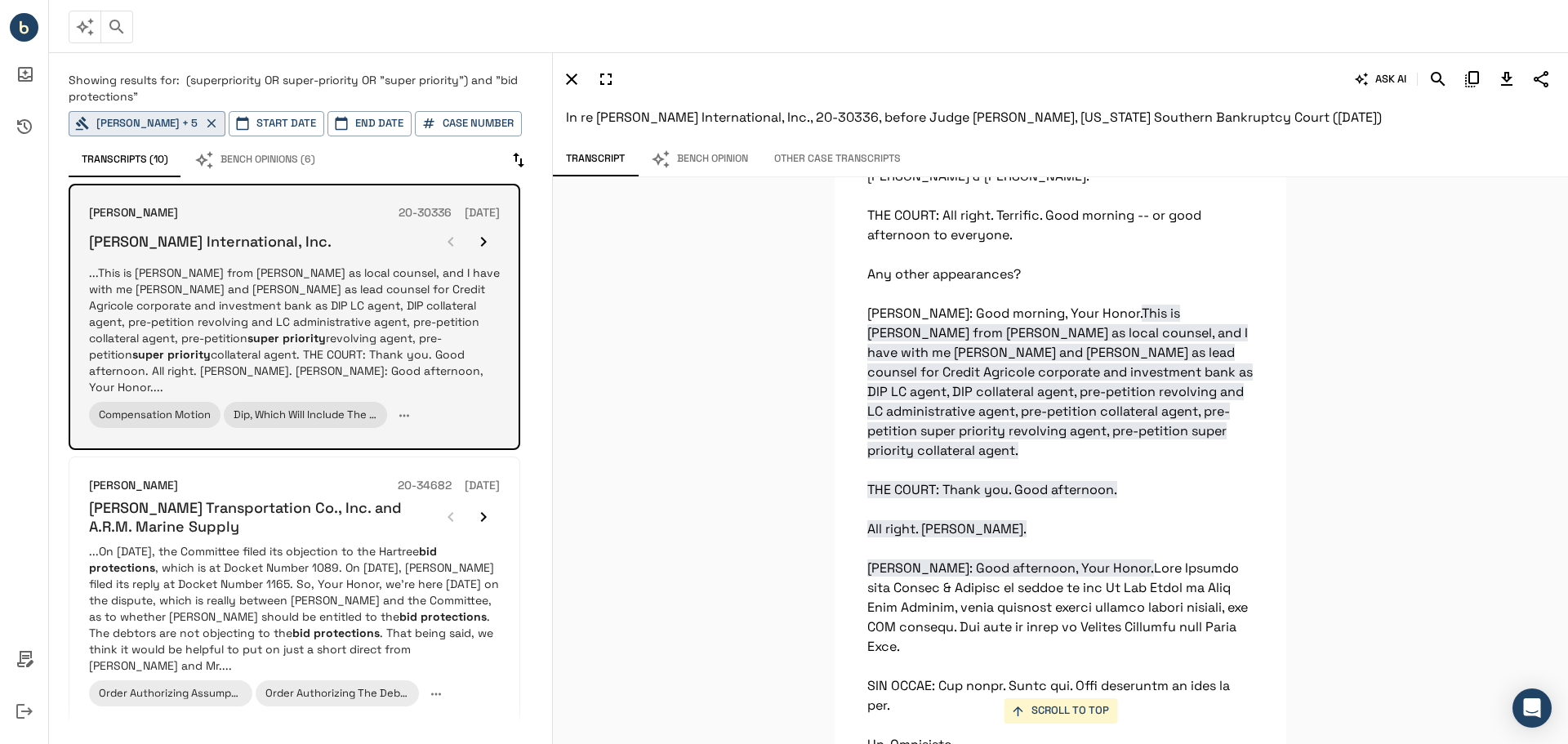
scroll to position [287, 0]
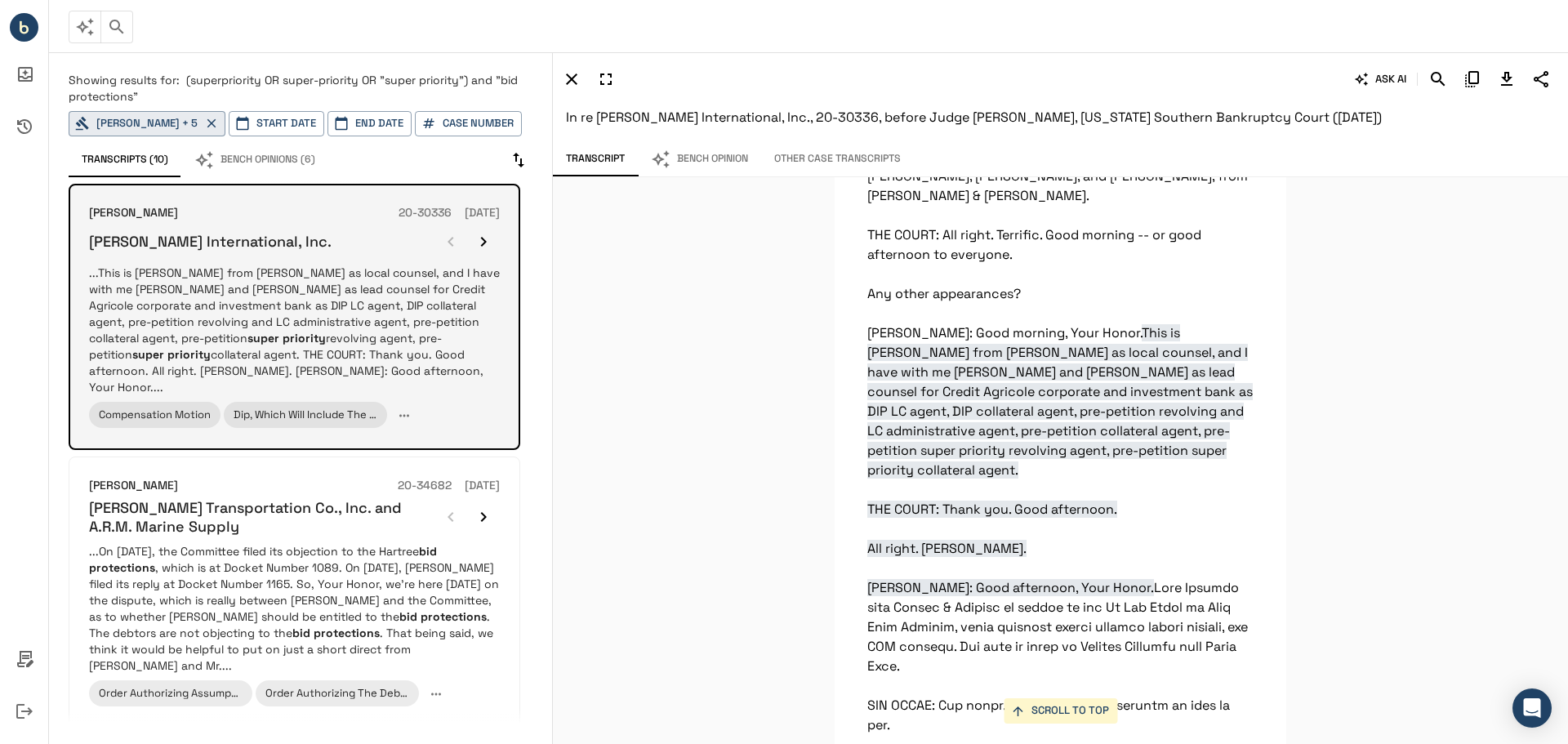
click at [446, 246] on div at bounding box center [467, 241] width 66 height 33
